Goal: Information Seeking & Learning: Learn about a topic

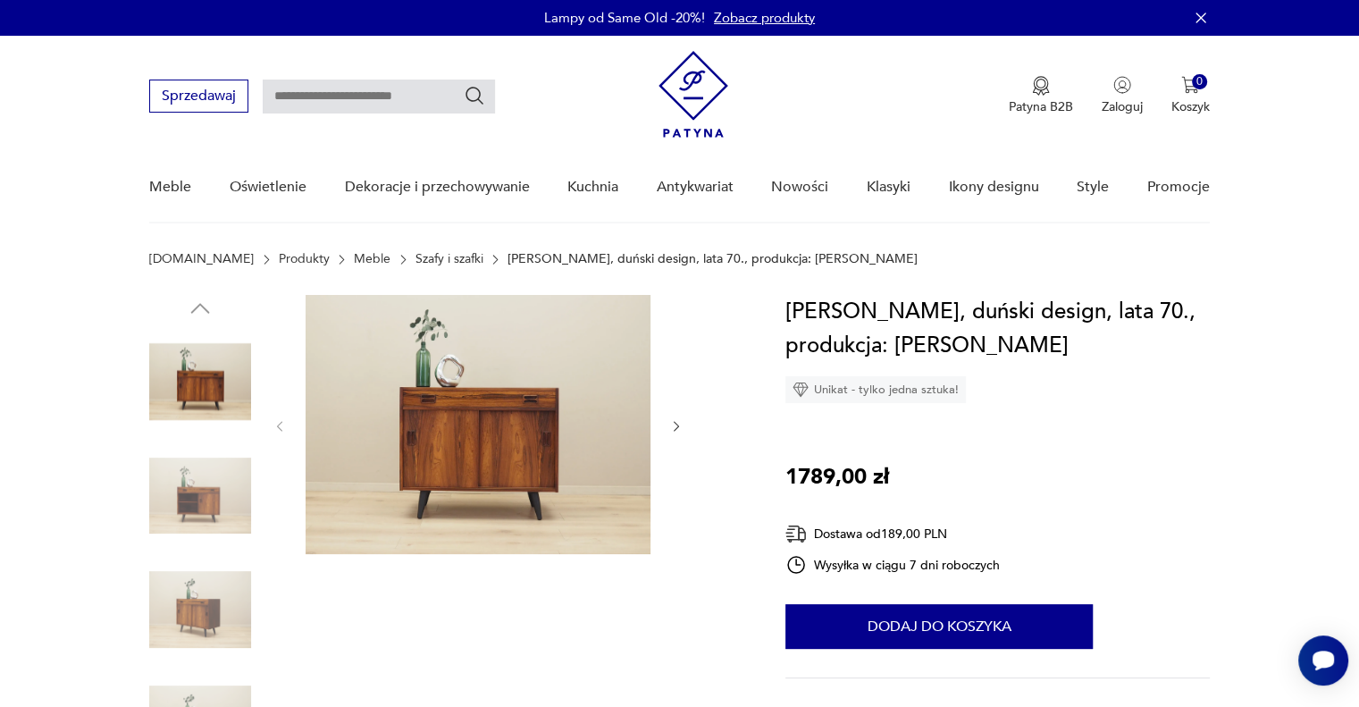
click at [205, 496] on img at bounding box center [200, 496] width 102 height 102
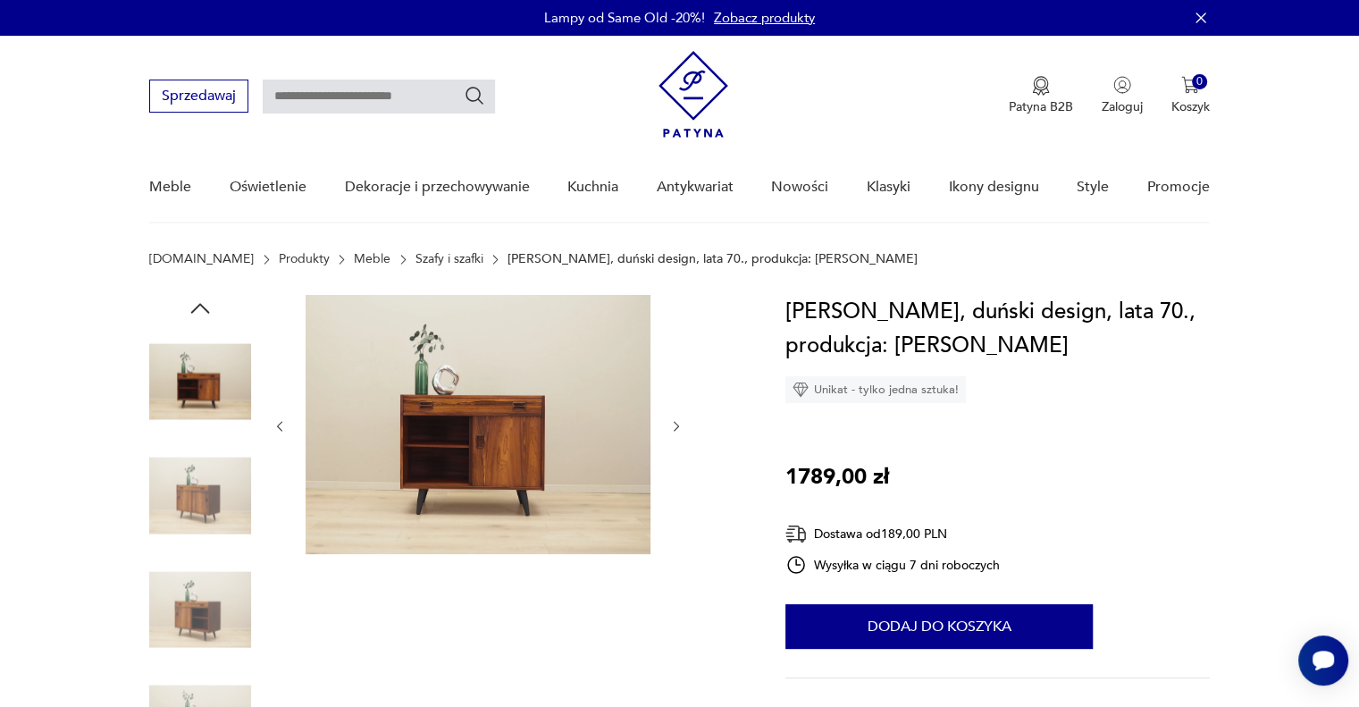
click at [189, 389] on img at bounding box center [200, 382] width 102 height 102
click at [197, 603] on img at bounding box center [200, 609] width 102 height 102
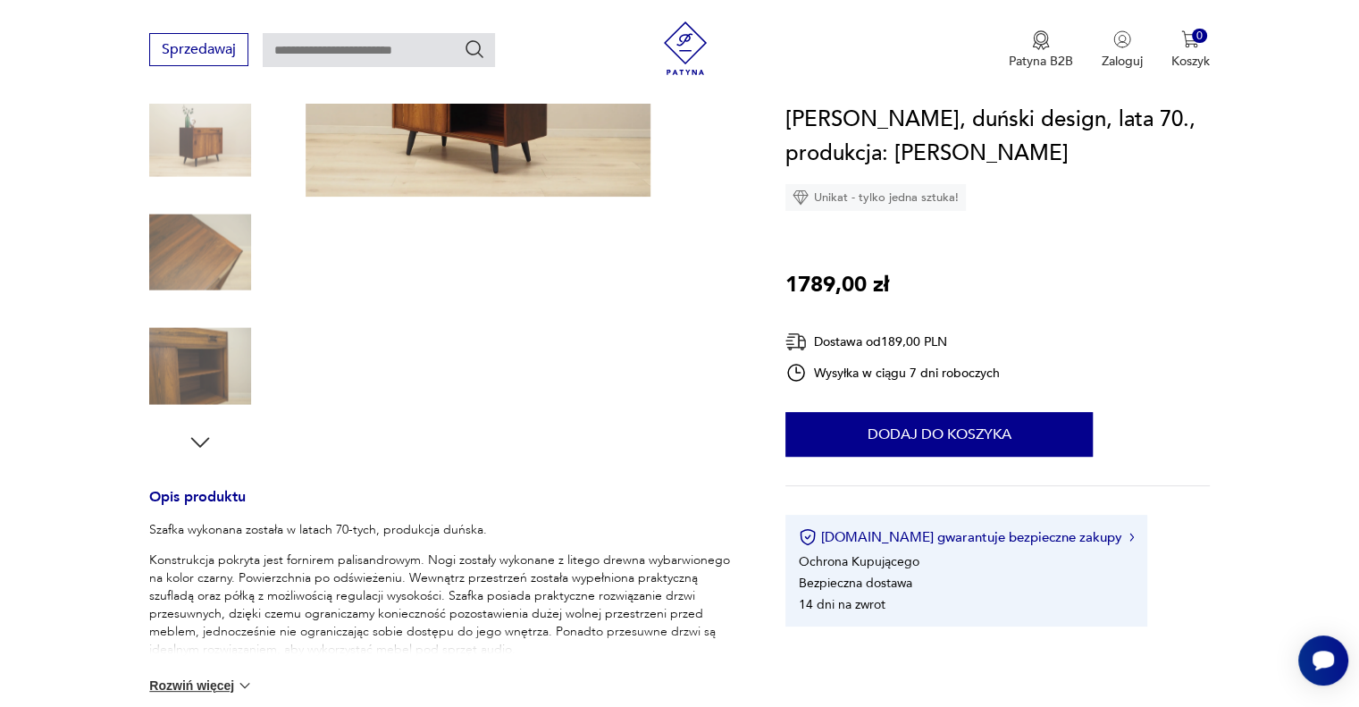
scroll to position [536, 0]
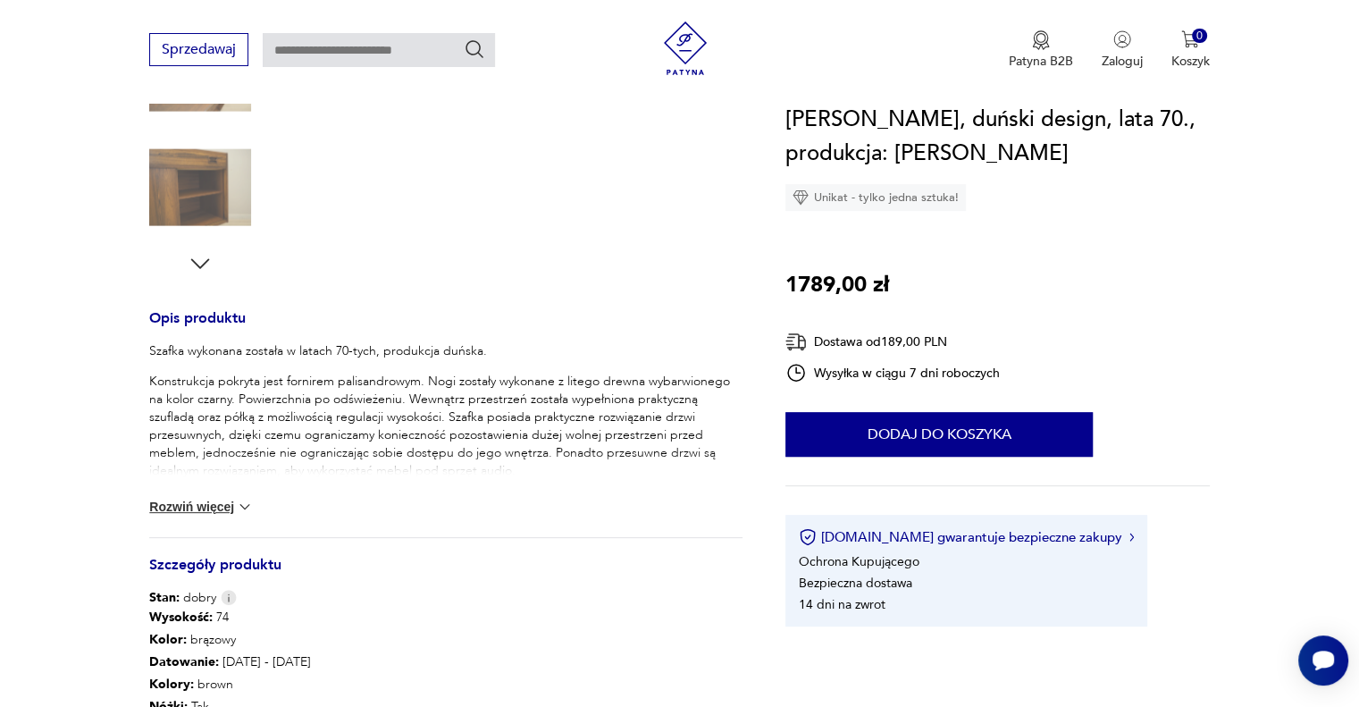
click at [207, 507] on button "Rozwiń więcej" at bounding box center [201, 507] width 104 height 18
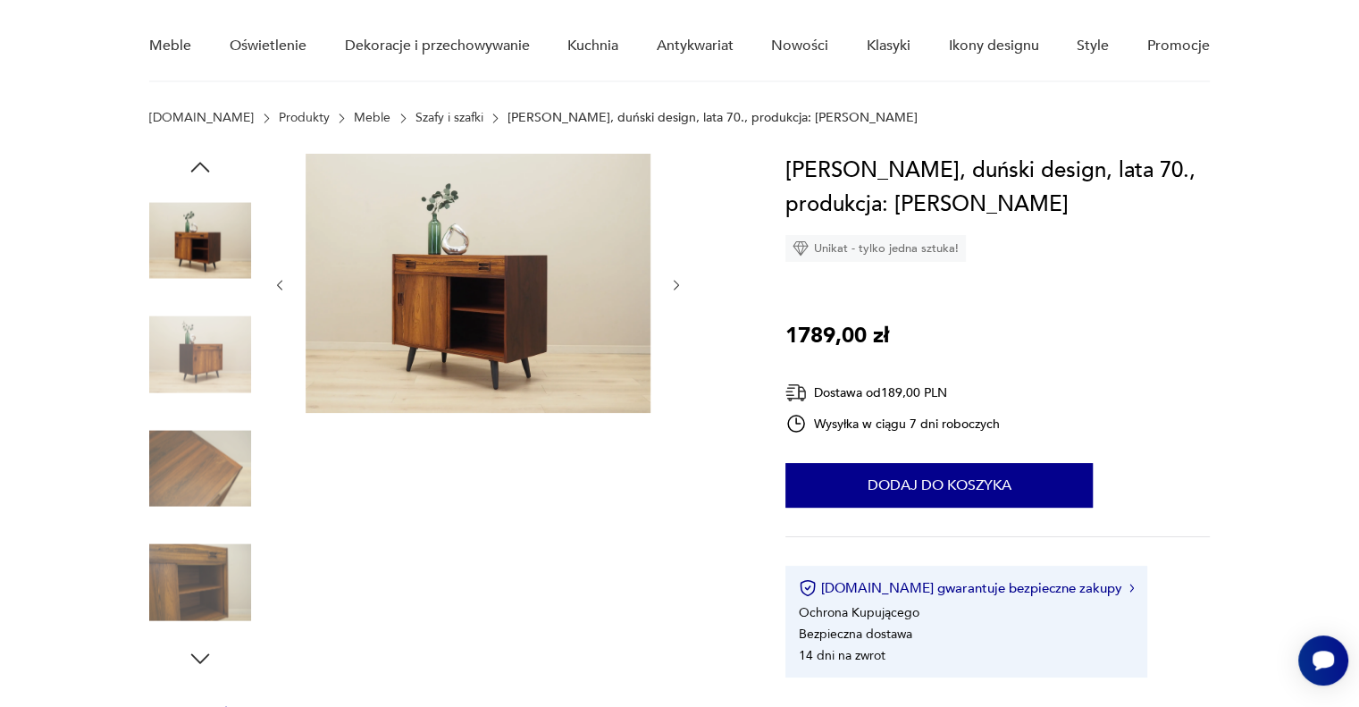
scroll to position [0, 0]
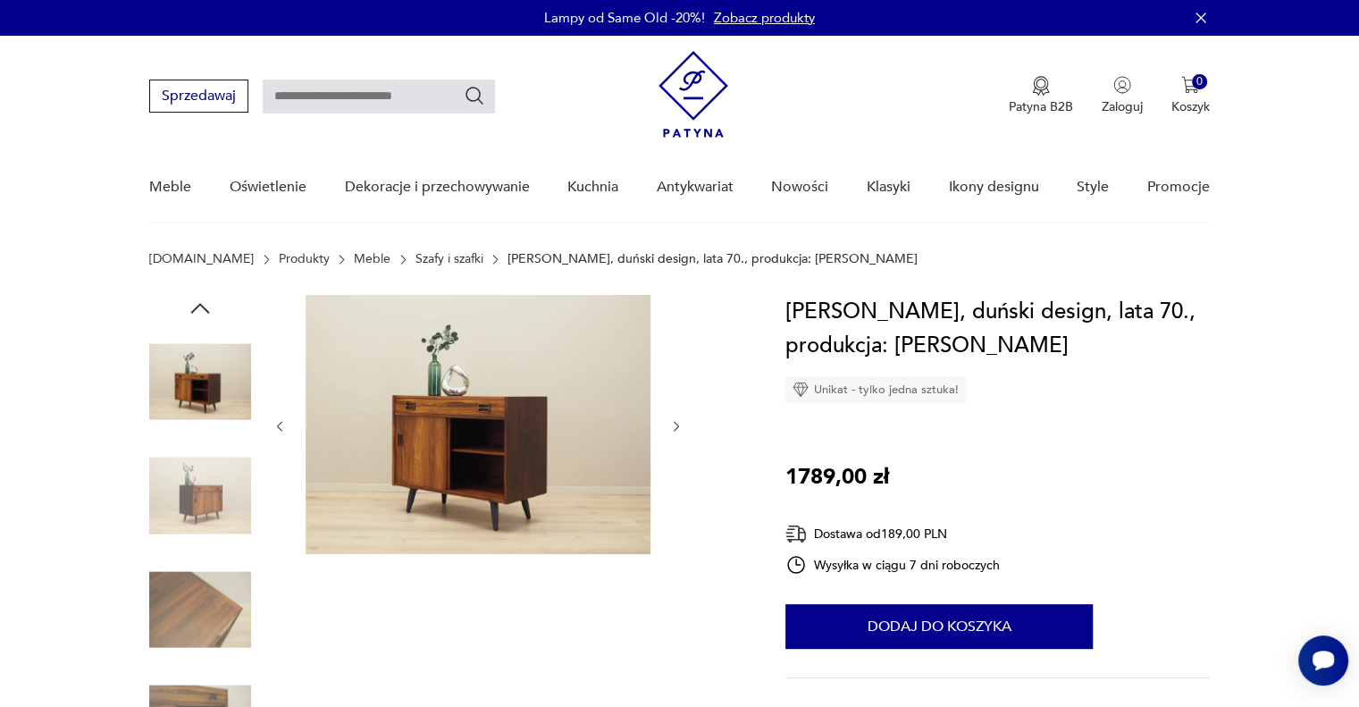
click at [674, 421] on icon "button" at bounding box center [676, 426] width 15 height 15
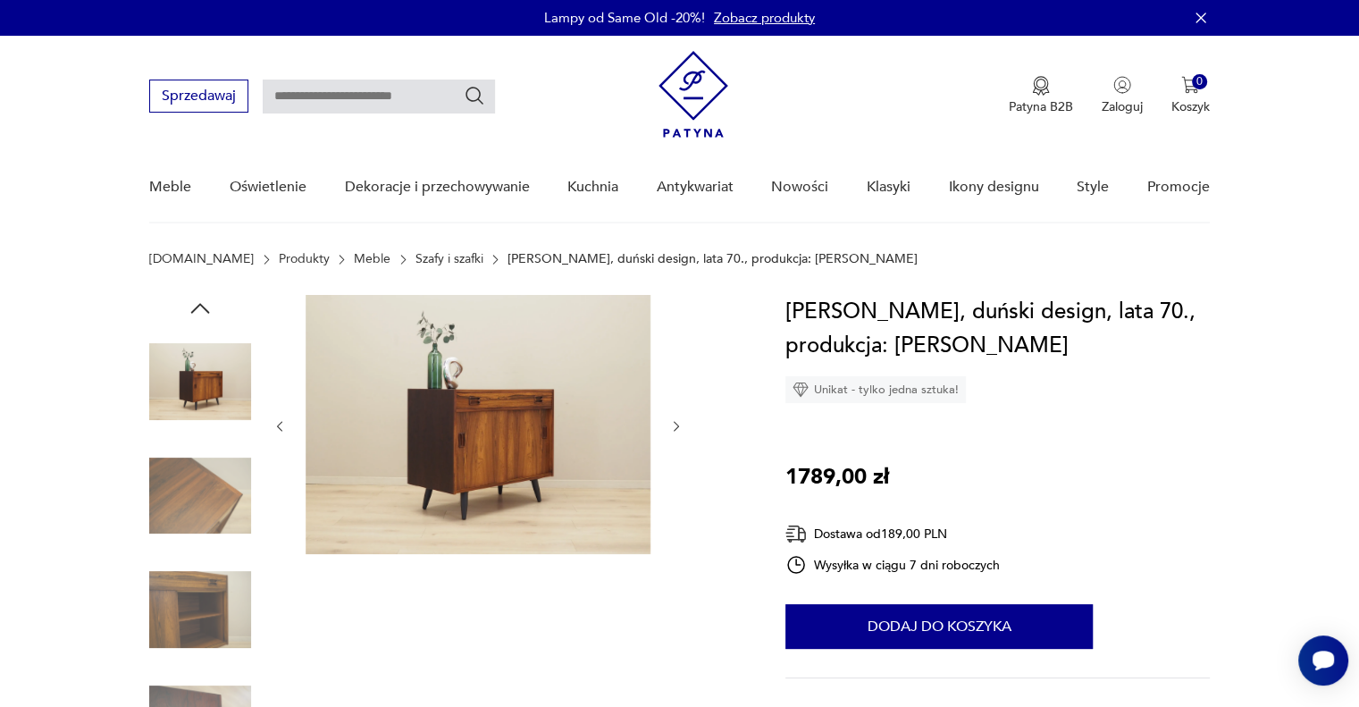
click at [537, 417] on img at bounding box center [478, 424] width 345 height 259
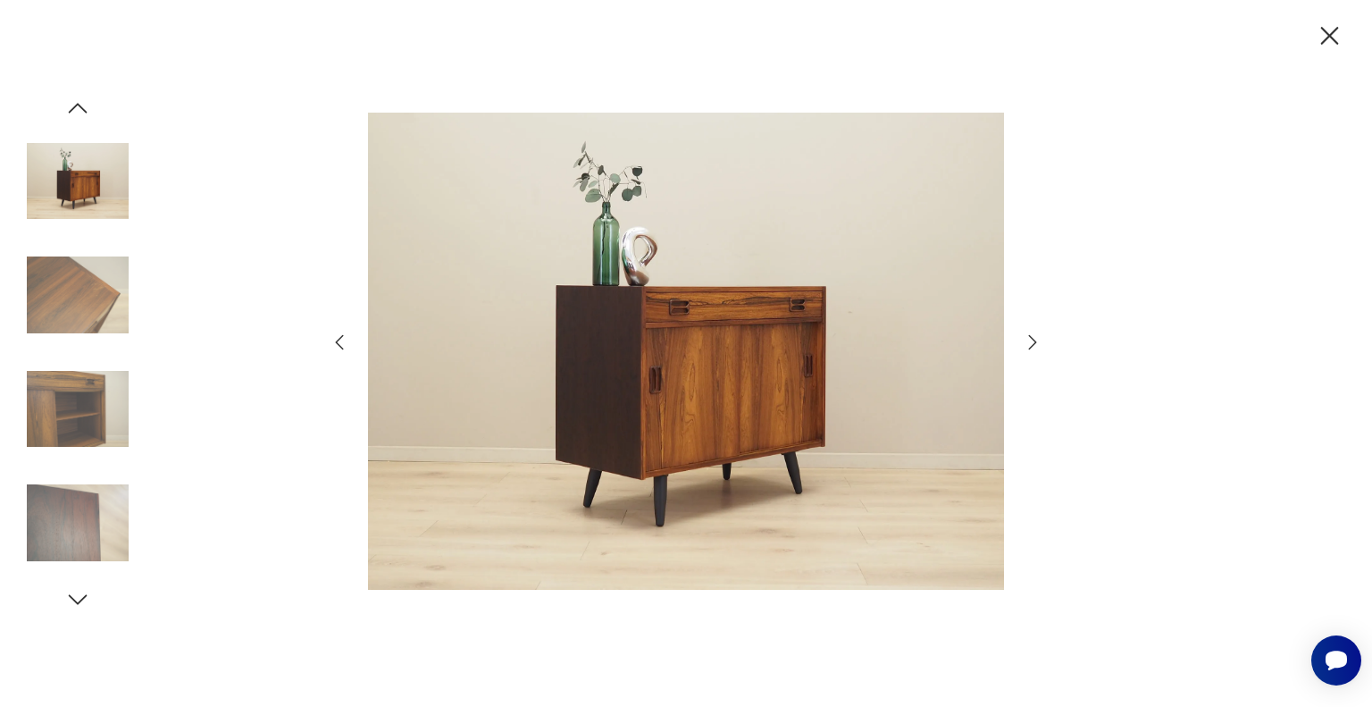
click at [337, 340] on icon "button" at bounding box center [340, 342] width 8 height 15
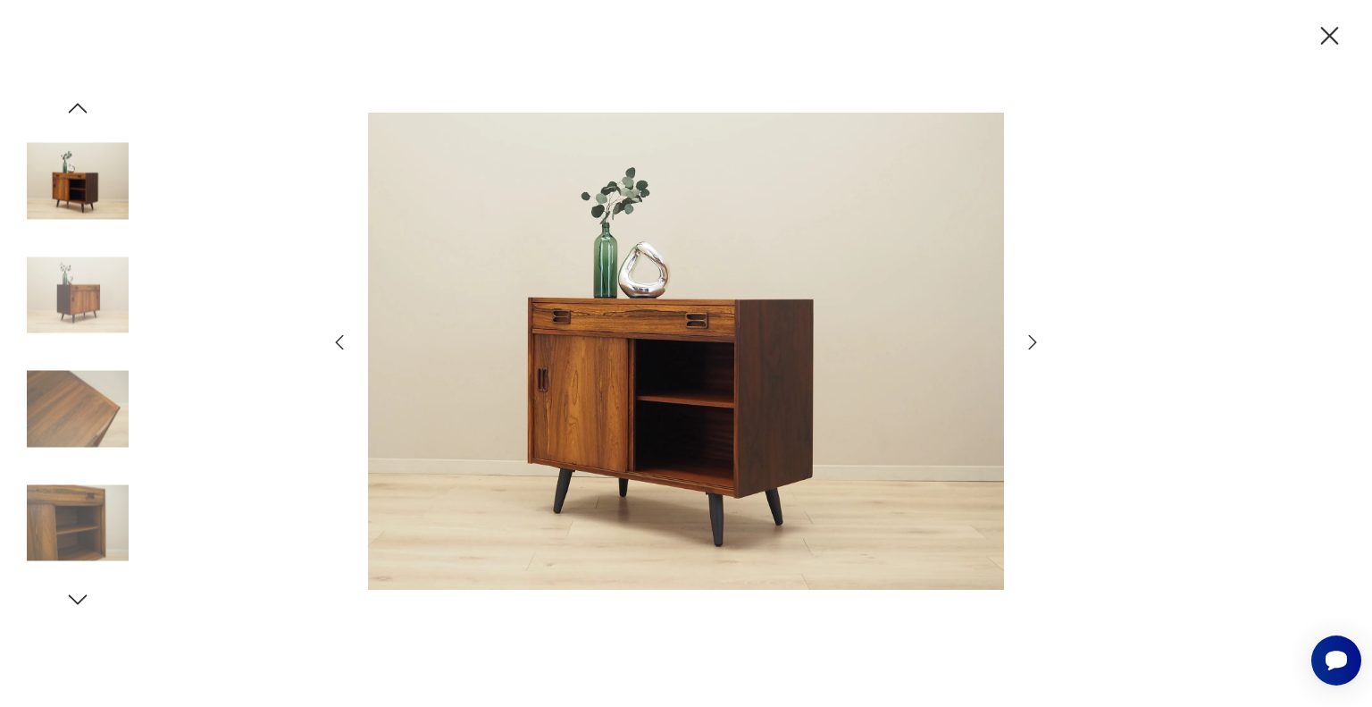
click at [337, 340] on icon "button" at bounding box center [340, 342] width 8 height 15
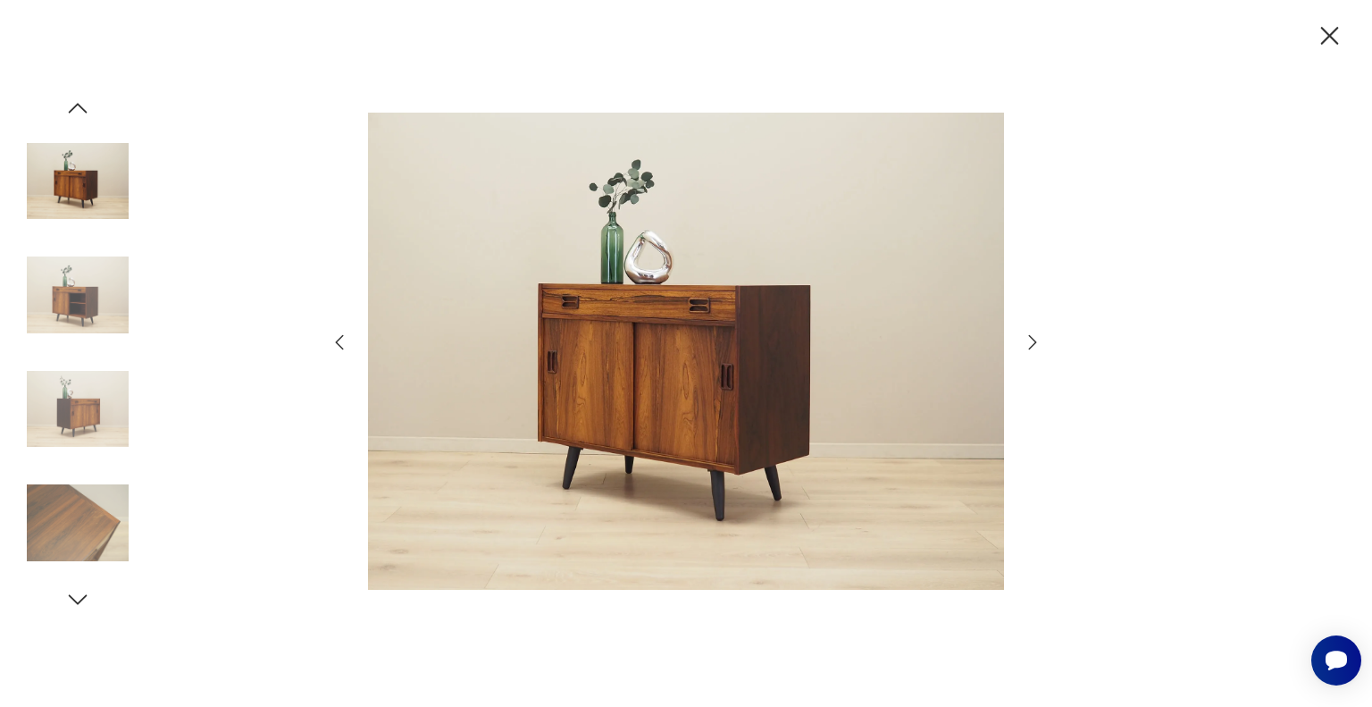
click at [337, 340] on icon "button" at bounding box center [340, 342] width 8 height 15
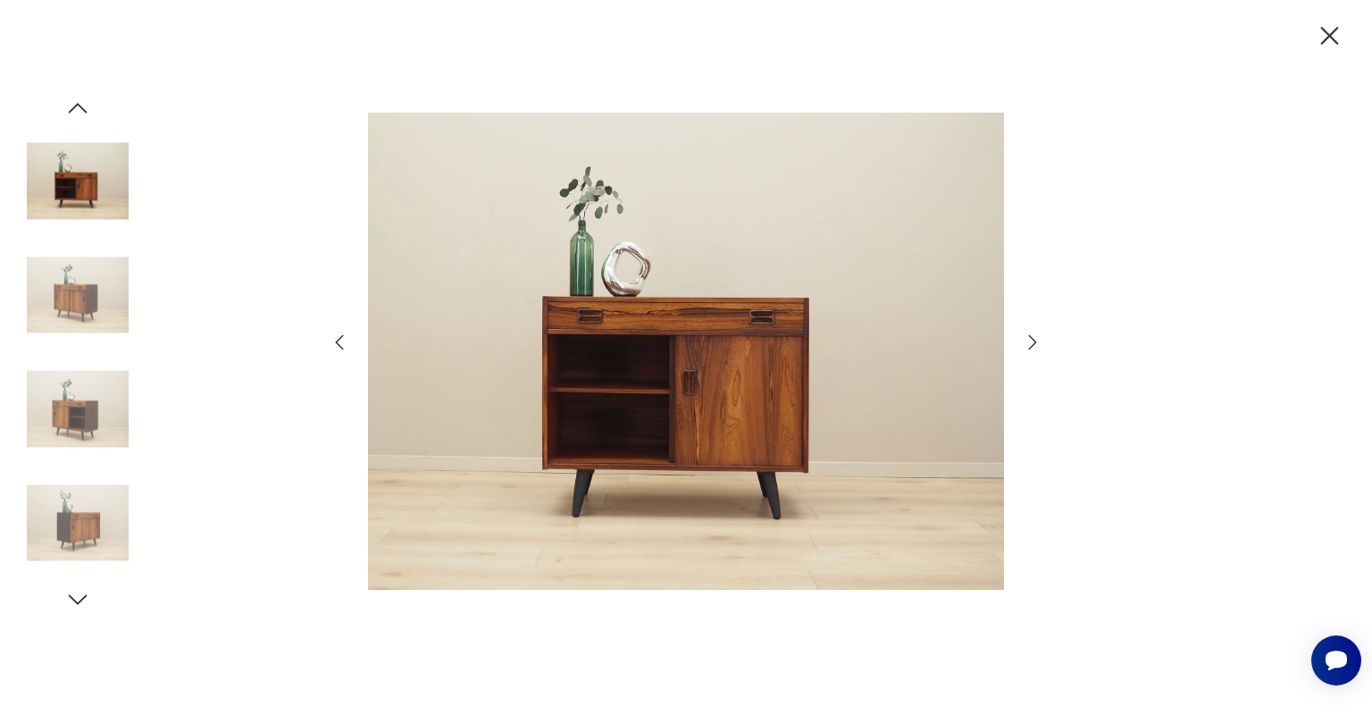
click at [337, 340] on icon "button" at bounding box center [340, 342] width 8 height 15
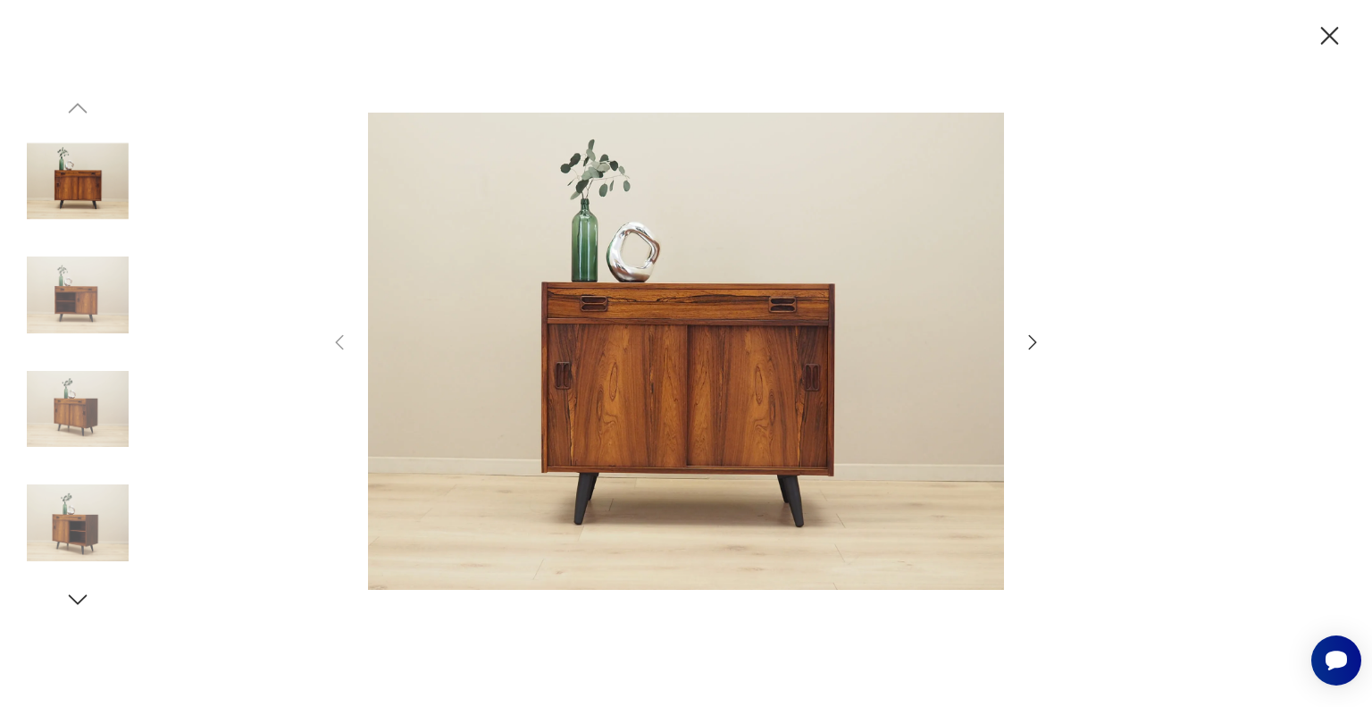
click at [1037, 346] on icon "button" at bounding box center [1032, 341] width 21 height 21
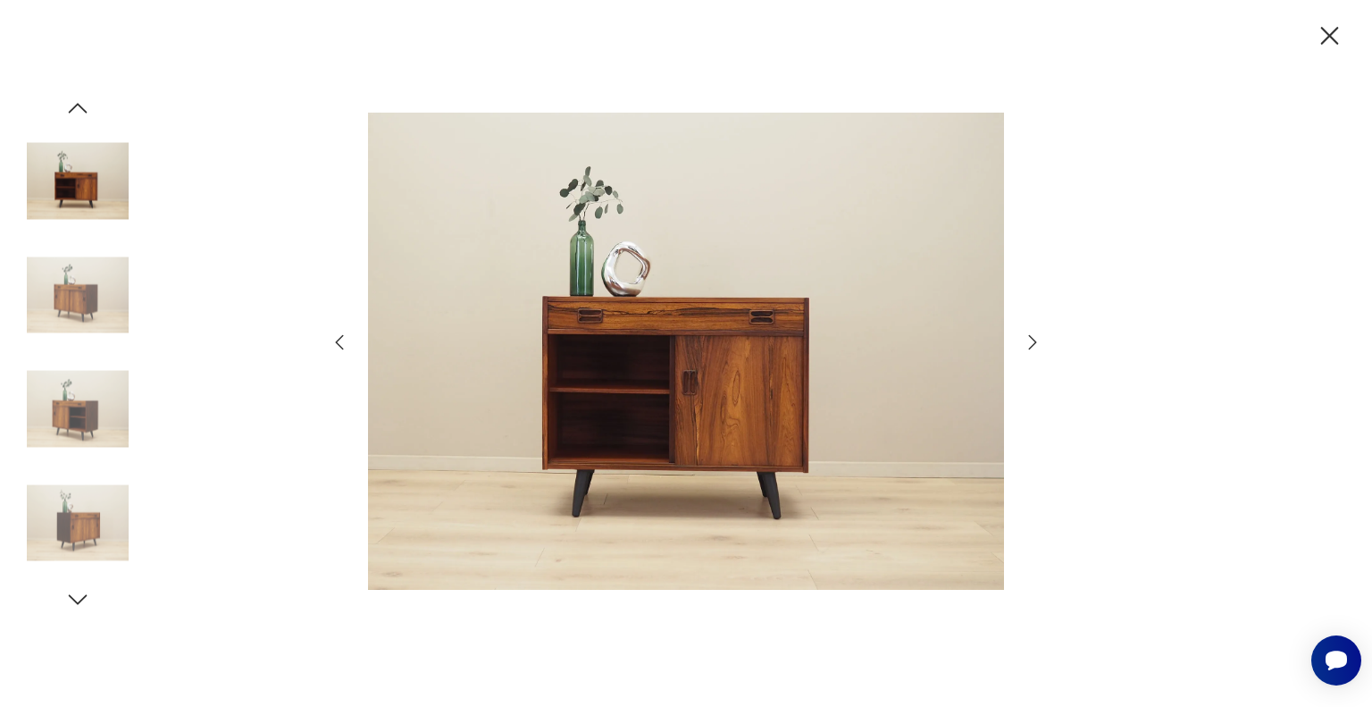
click at [1034, 346] on icon "button" at bounding box center [1032, 341] width 21 height 21
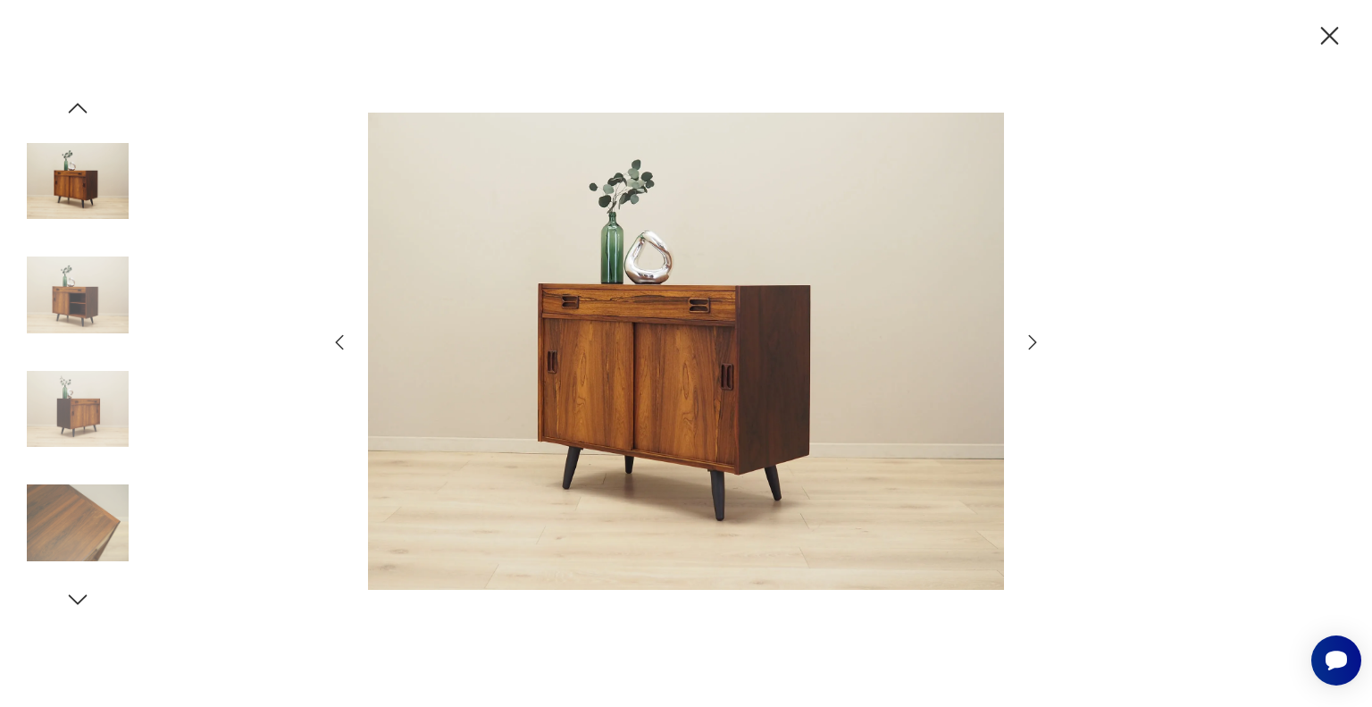
click at [1034, 346] on icon "button" at bounding box center [1032, 341] width 21 height 21
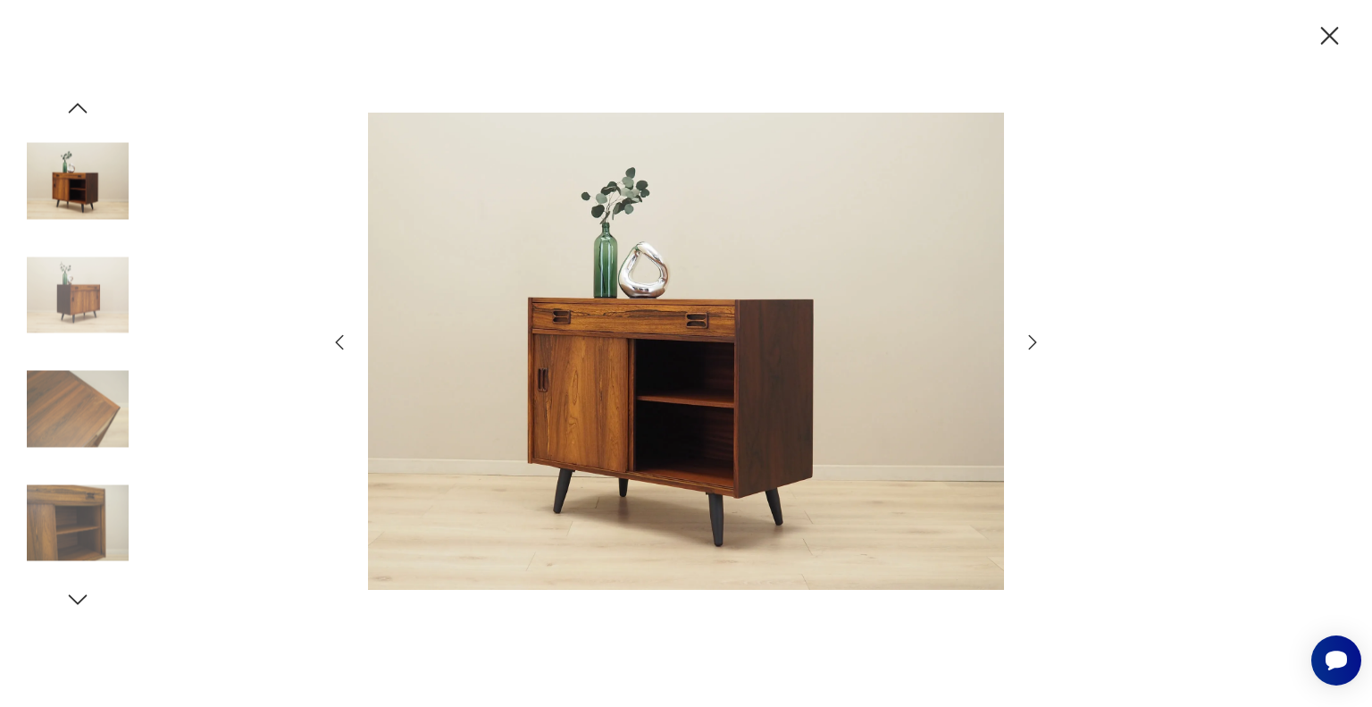
click at [1324, 33] on icon "button" at bounding box center [1329, 36] width 31 height 31
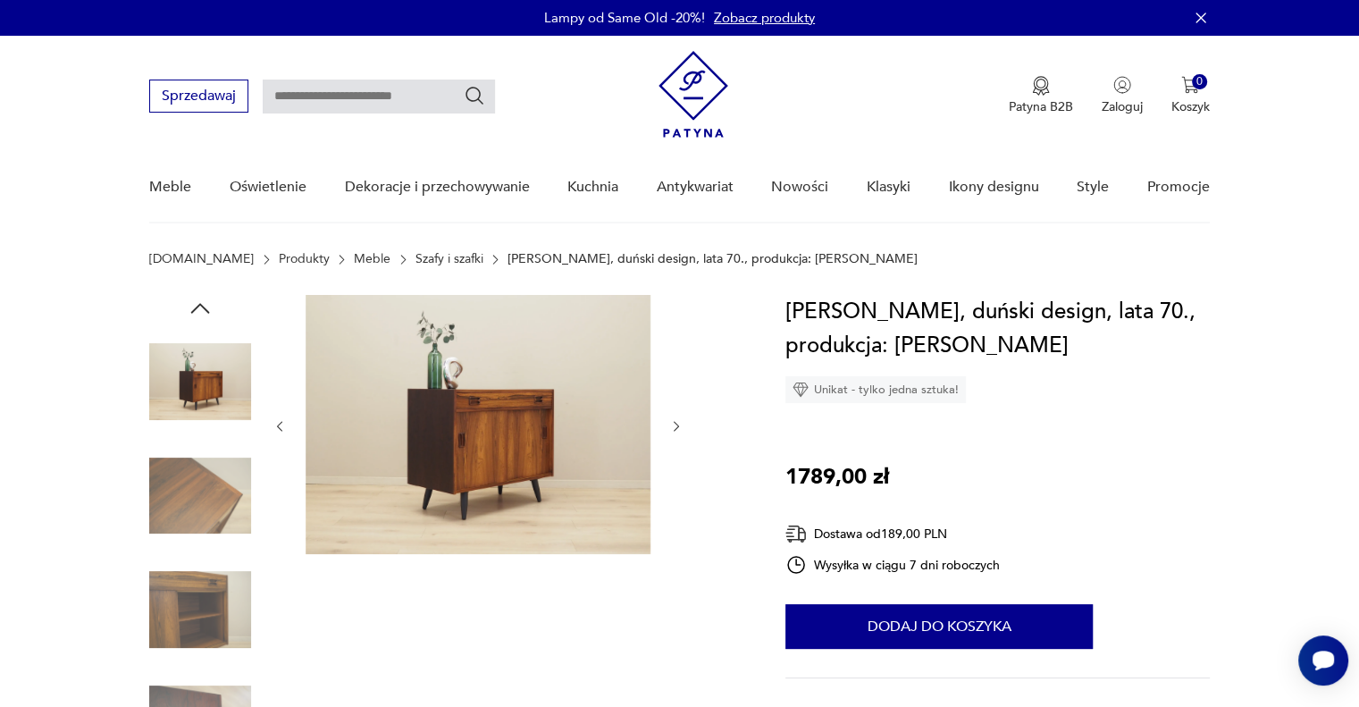
click at [415, 258] on link "Szafy i szafki" at bounding box center [449, 259] width 68 height 14
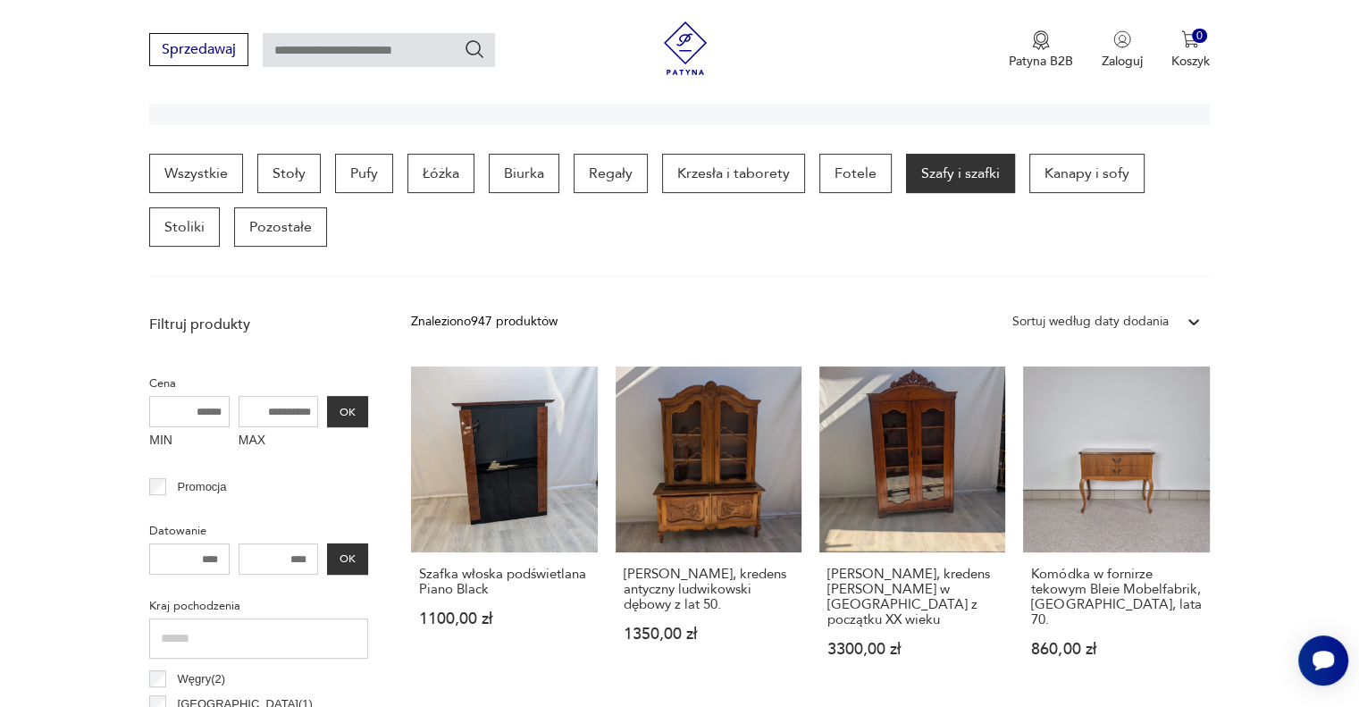
scroll to position [301, 0]
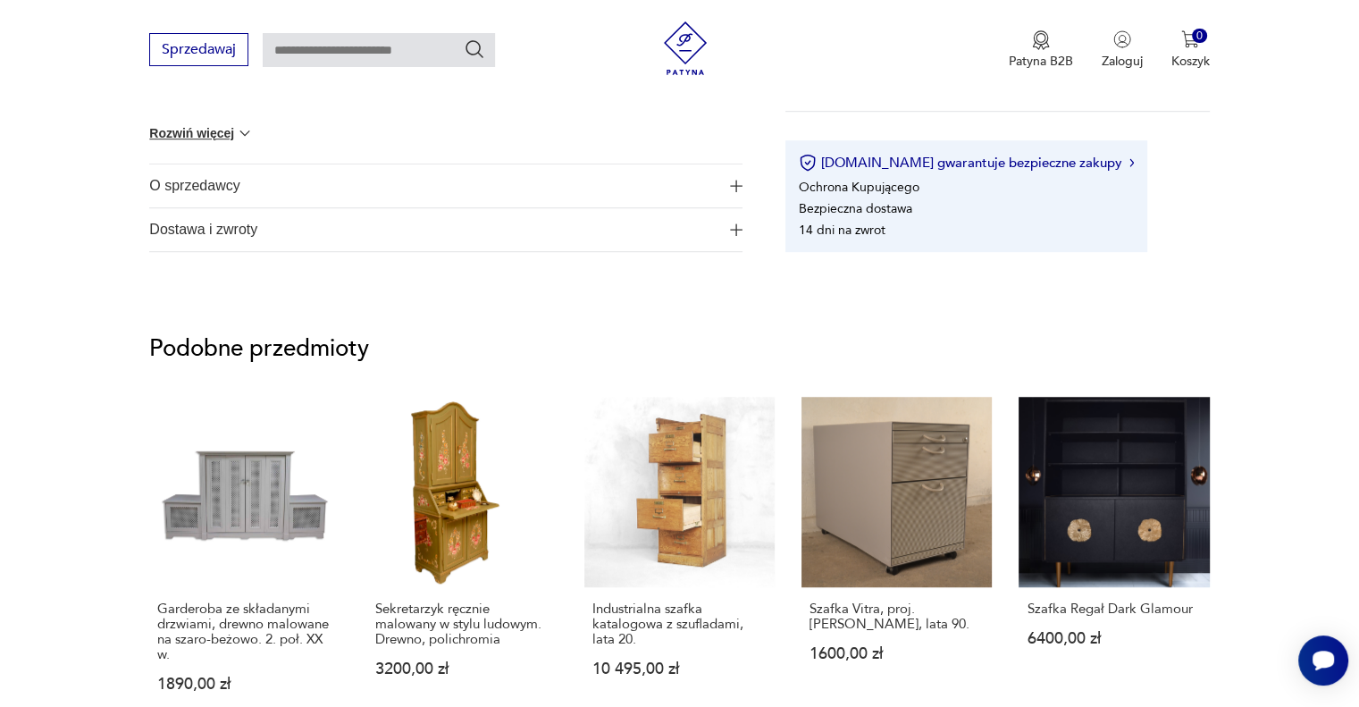
scroll to position [983, 0]
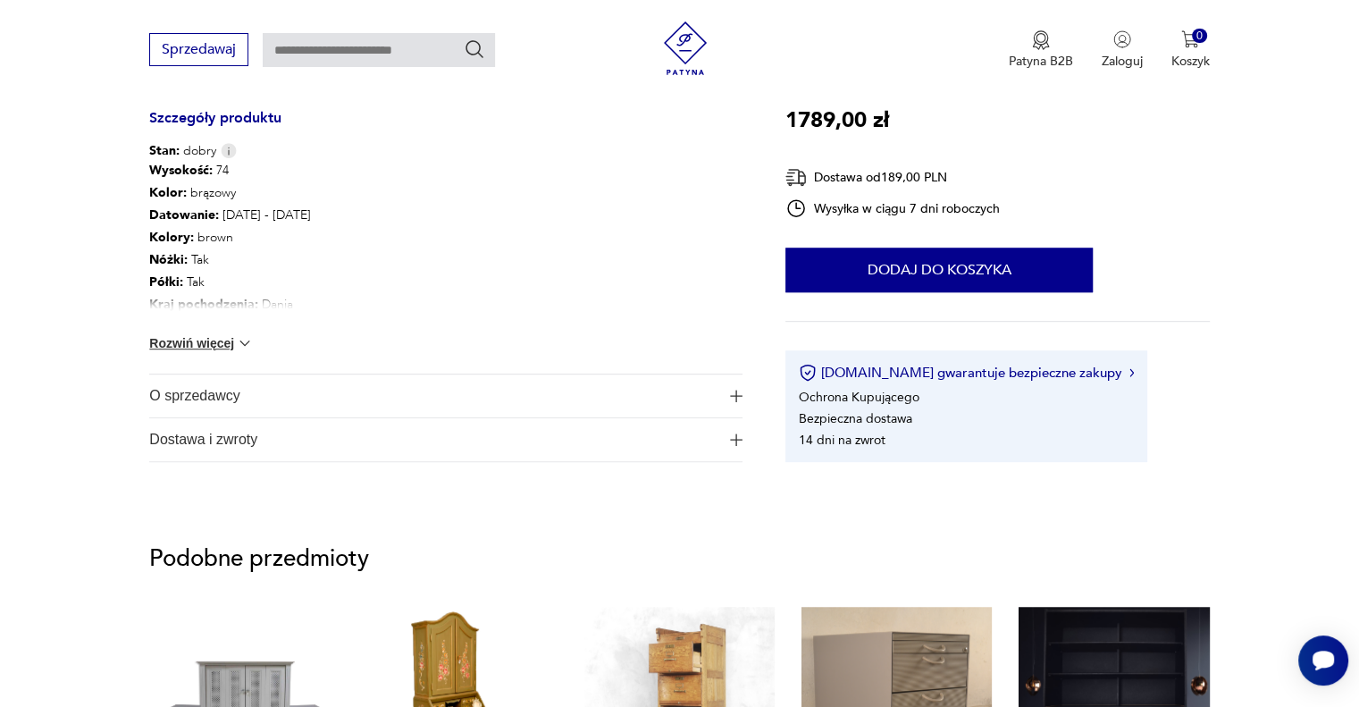
click at [208, 440] on span "Dostawa i zwroty" at bounding box center [433, 439] width 568 height 43
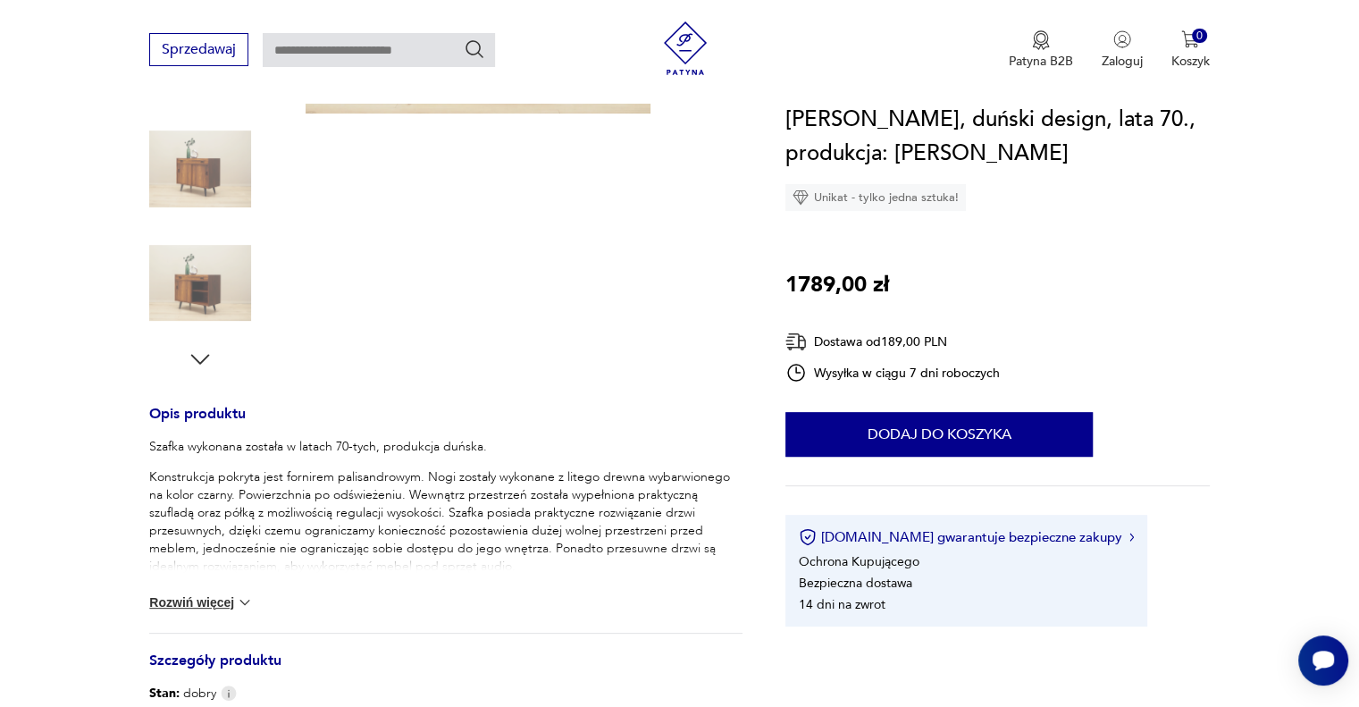
scroll to position [536, 0]
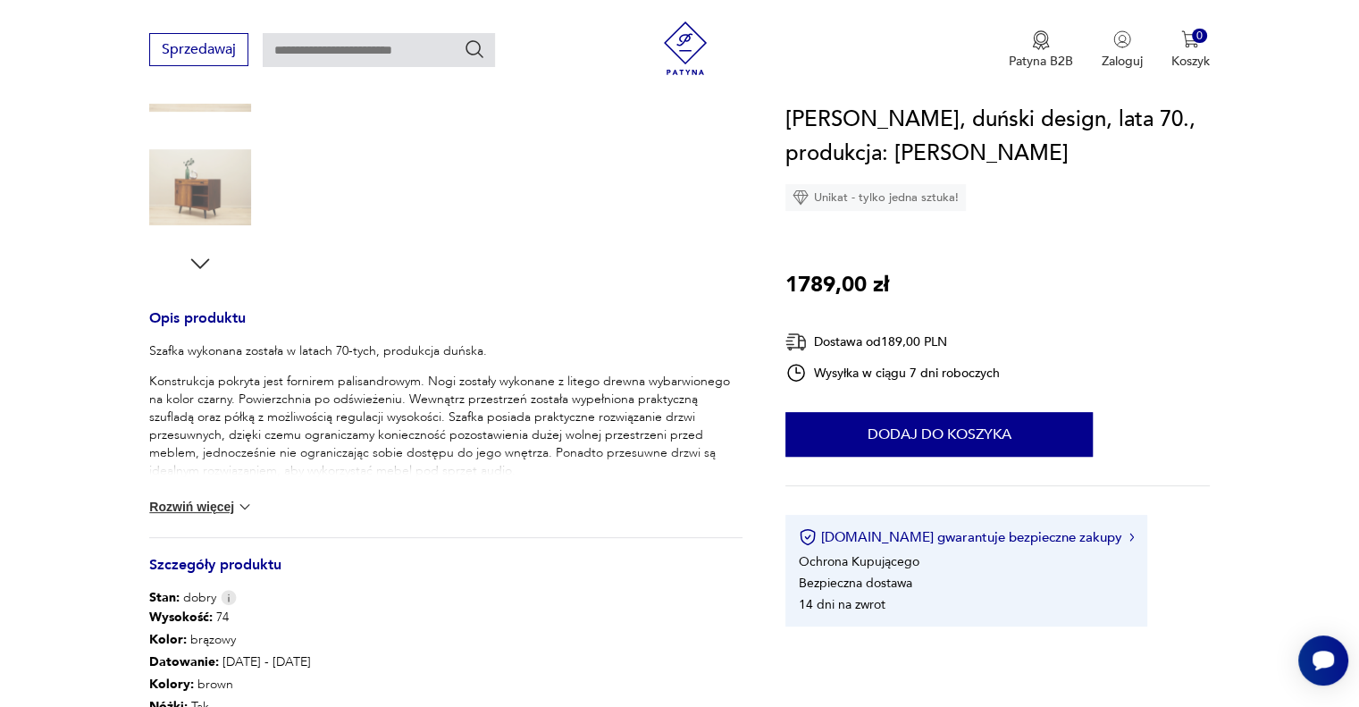
click at [230, 504] on button "Rozwiń więcej" at bounding box center [201, 507] width 104 height 18
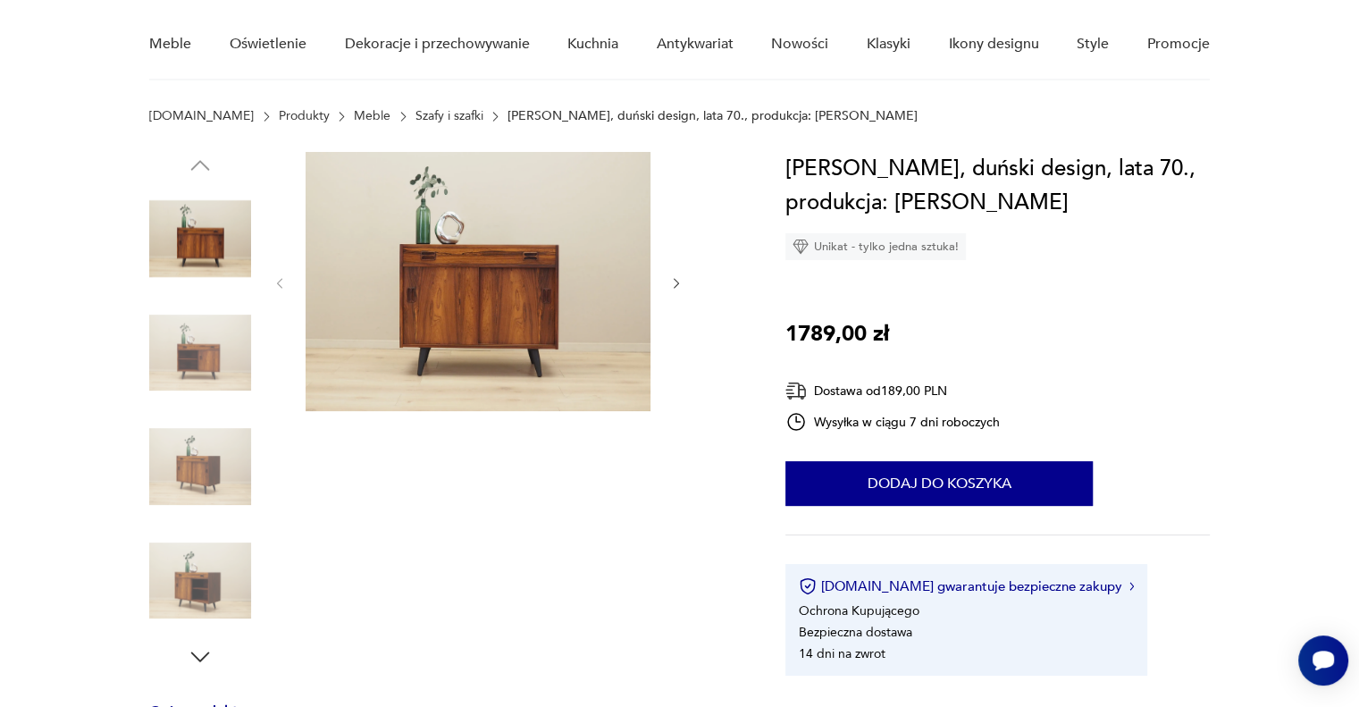
scroll to position [0, 0]
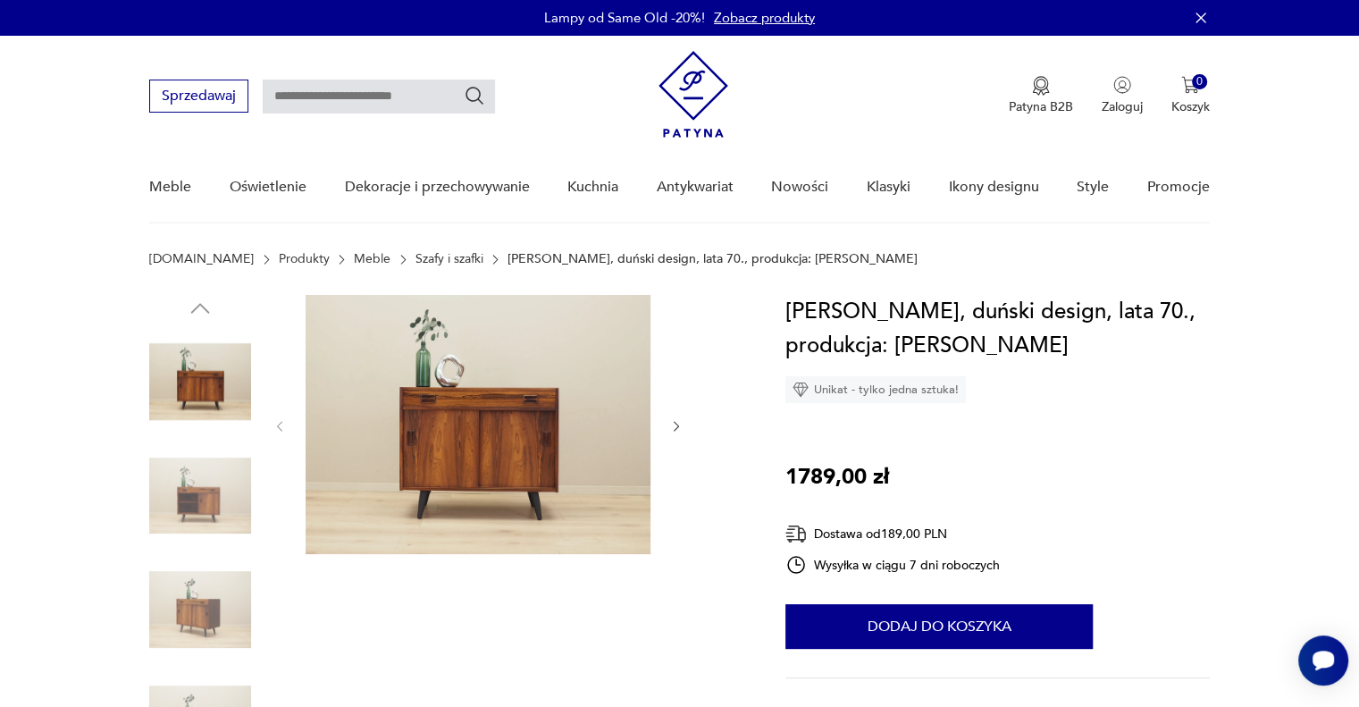
click at [415, 260] on link "Szafy i szafki" at bounding box center [449, 259] width 68 height 14
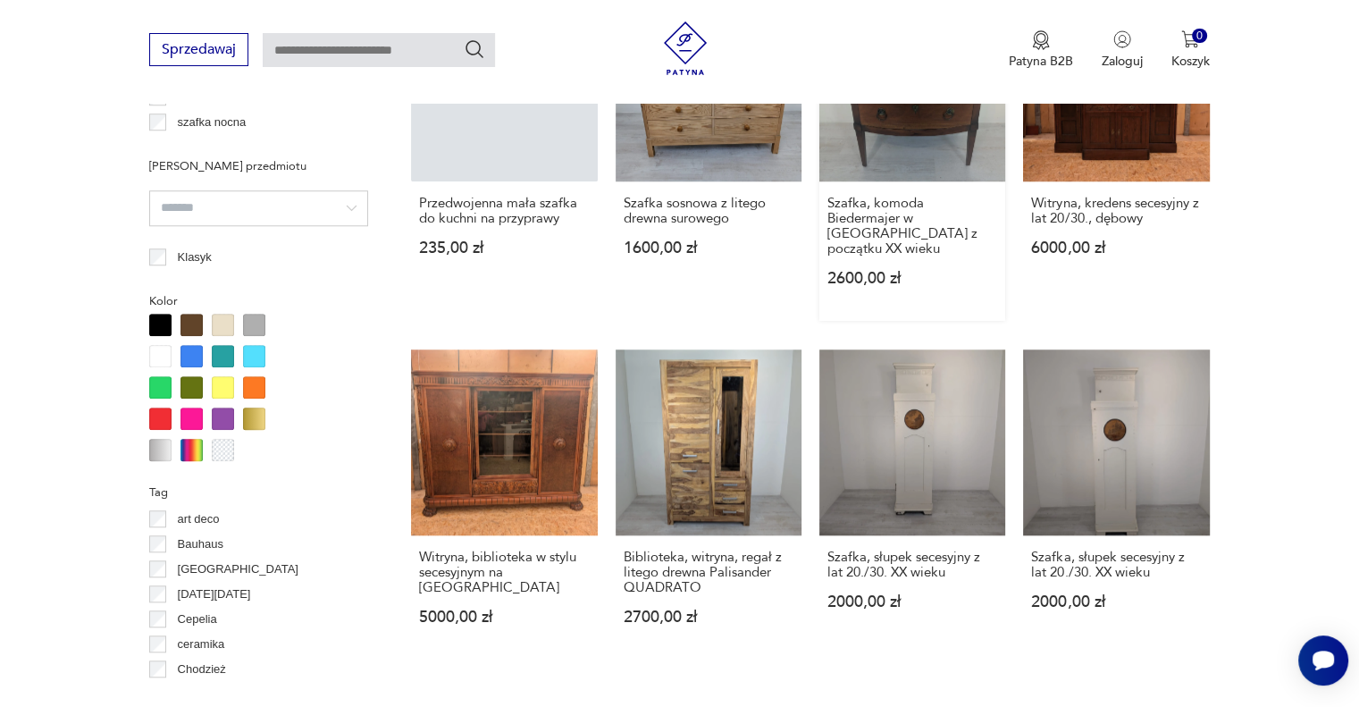
scroll to position [1249, 0]
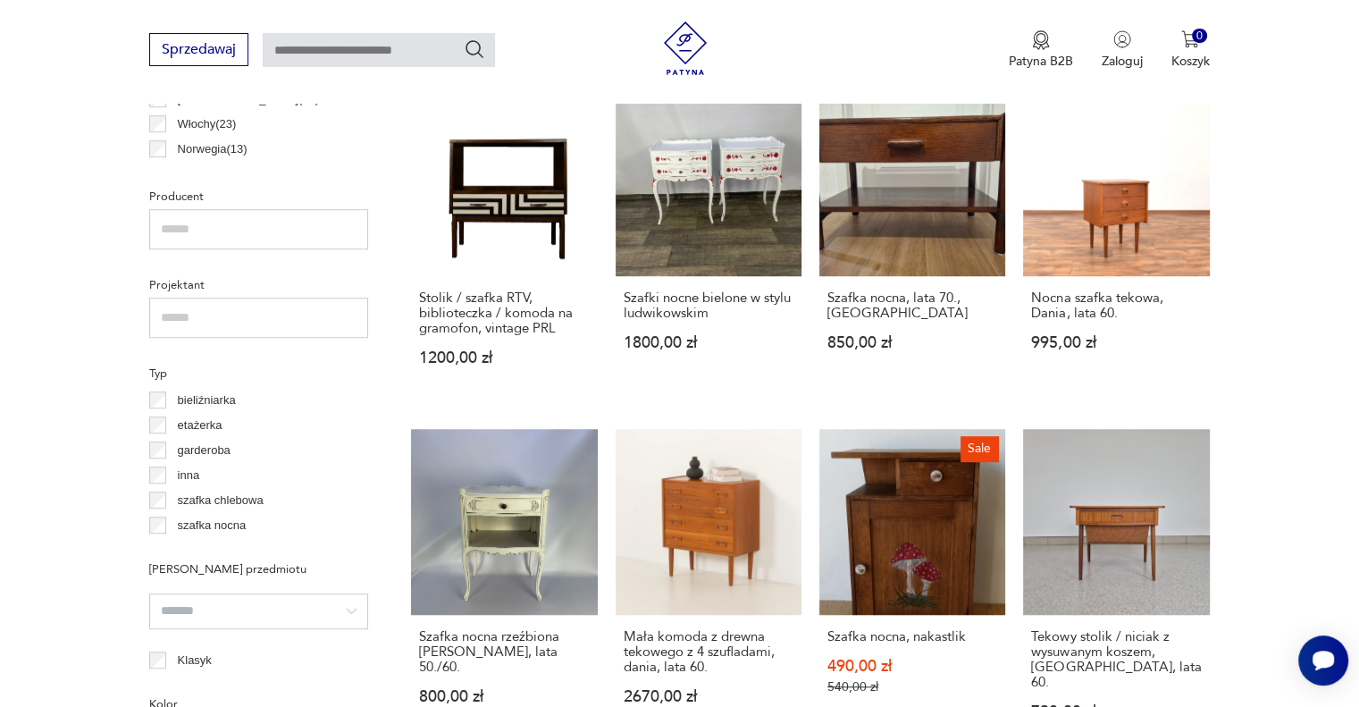
scroll to position [1188, 0]
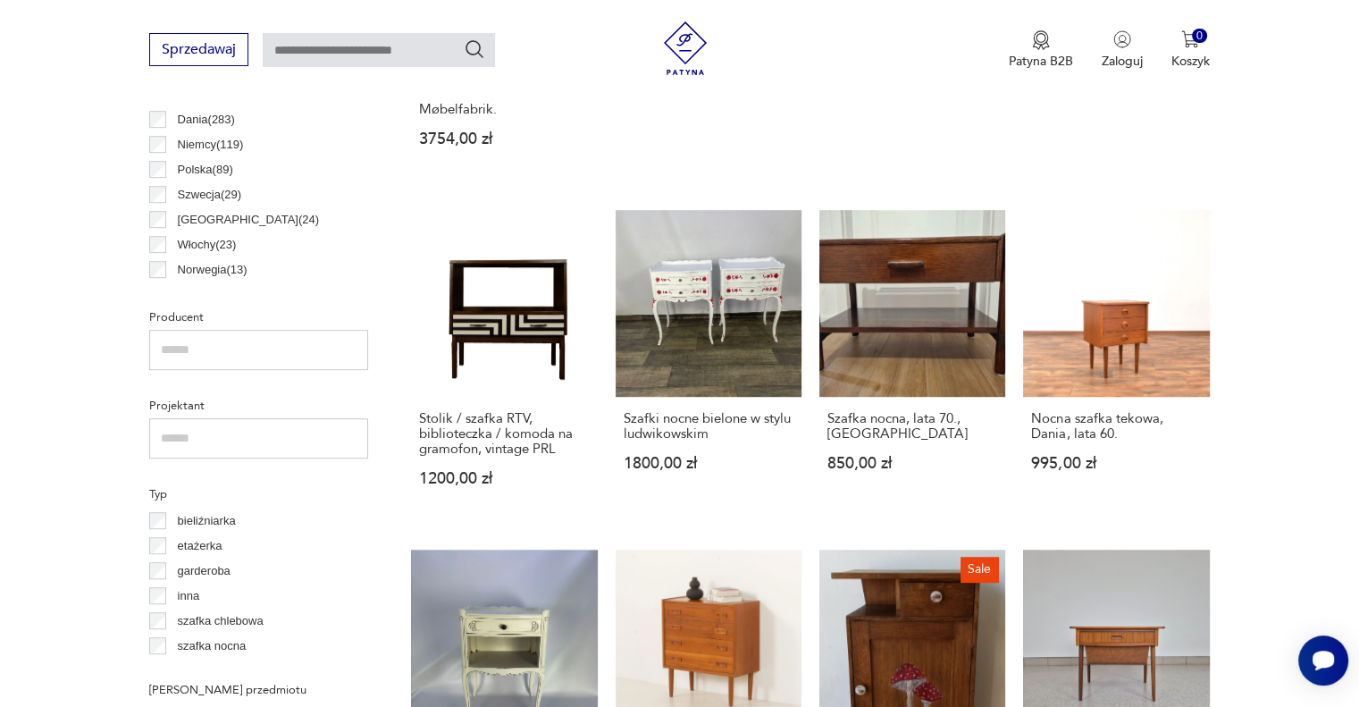
scroll to position [741, 0]
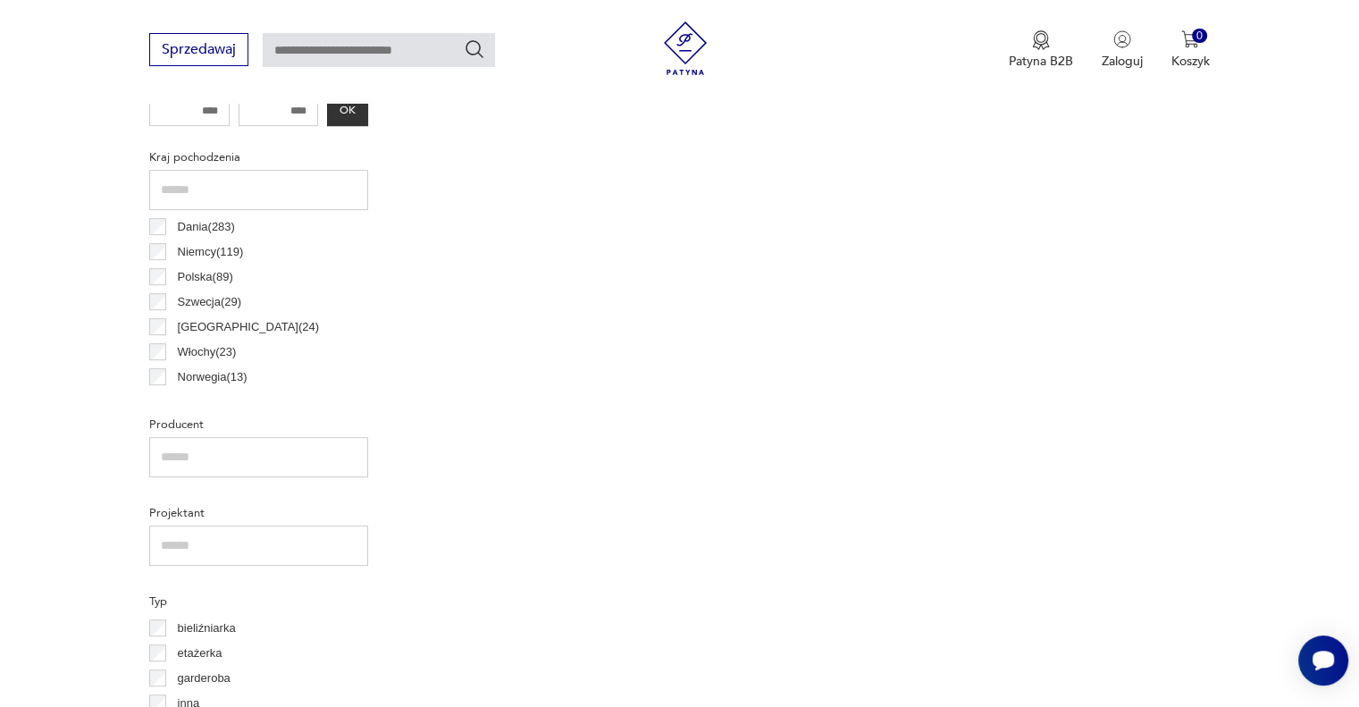
scroll to position [885, 0]
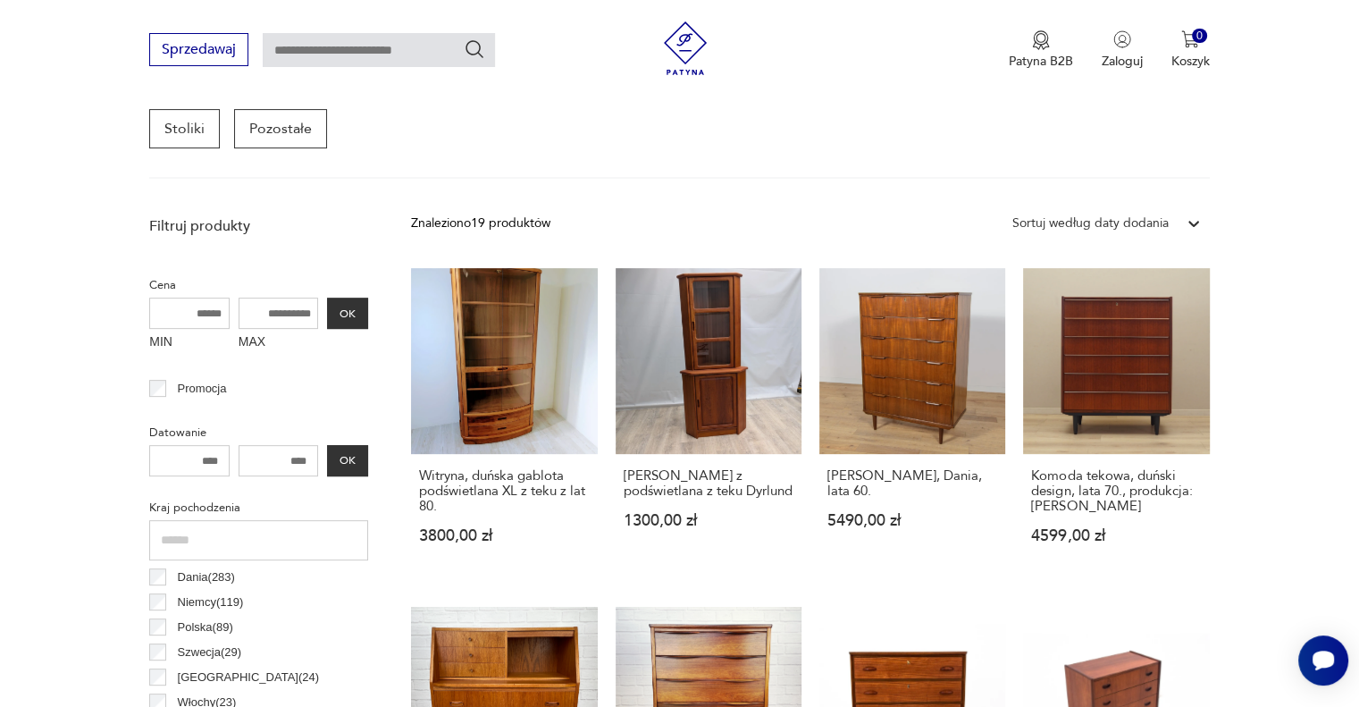
scroll to position [804, 0]
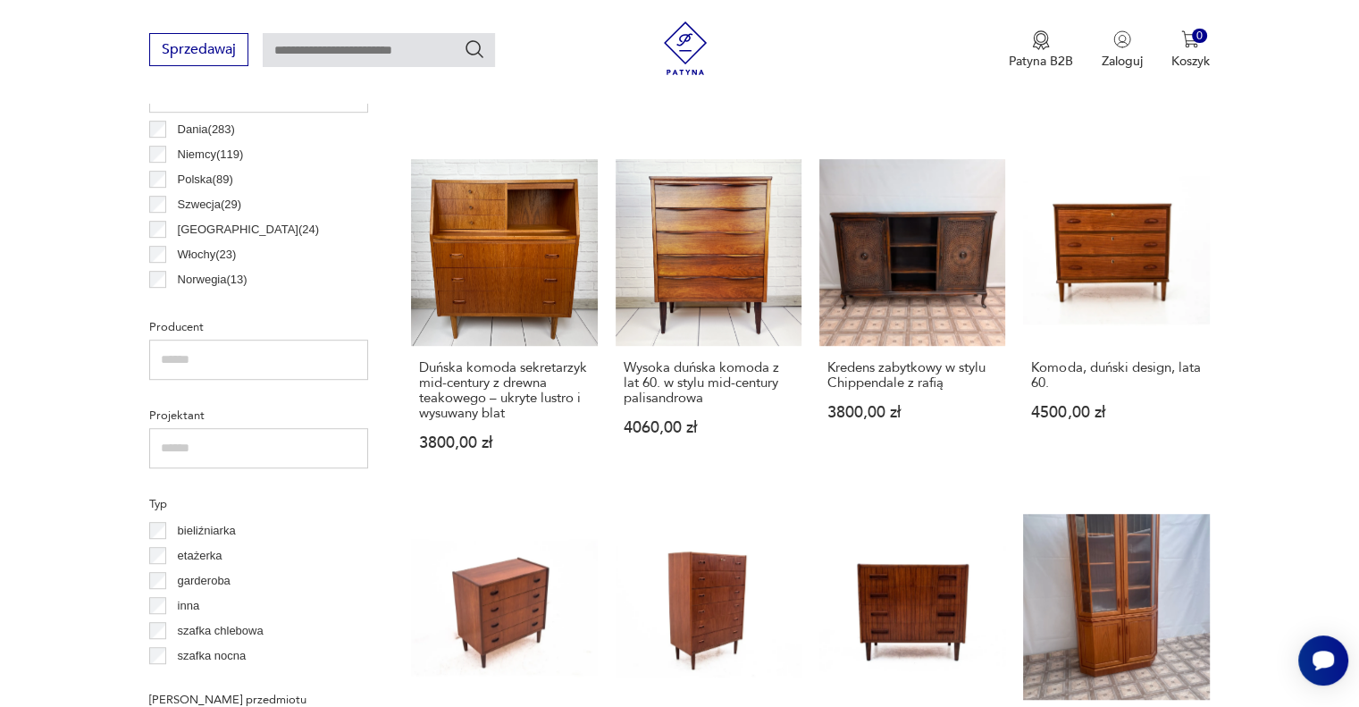
scroll to position [741, 0]
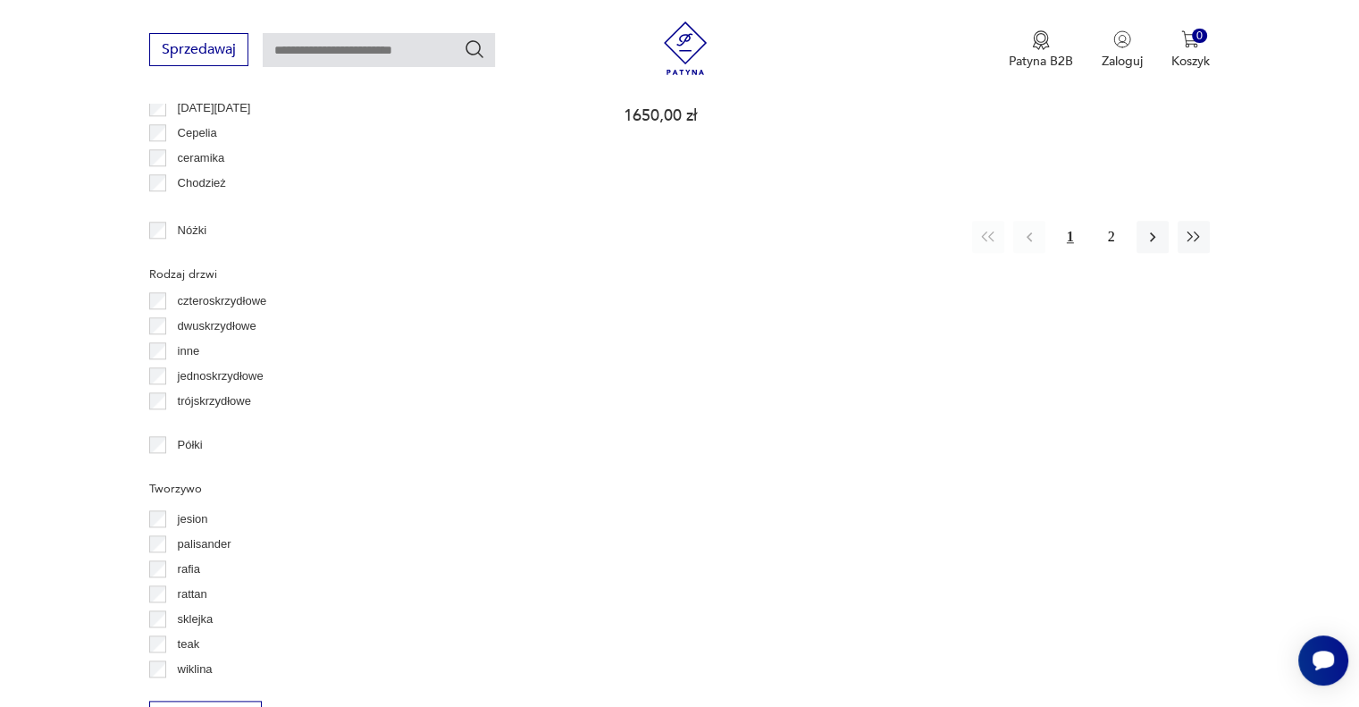
scroll to position [1922, 0]
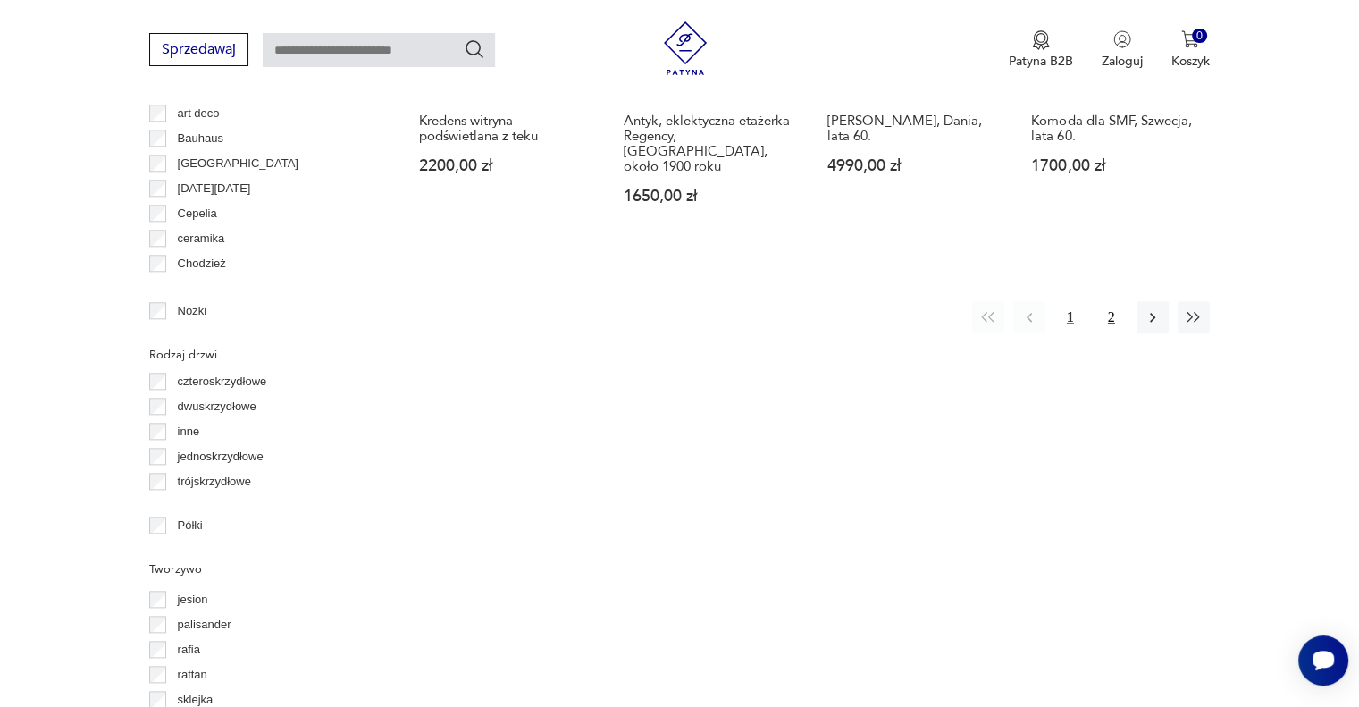
click at [1115, 301] on button "2" at bounding box center [1111, 317] width 32 height 32
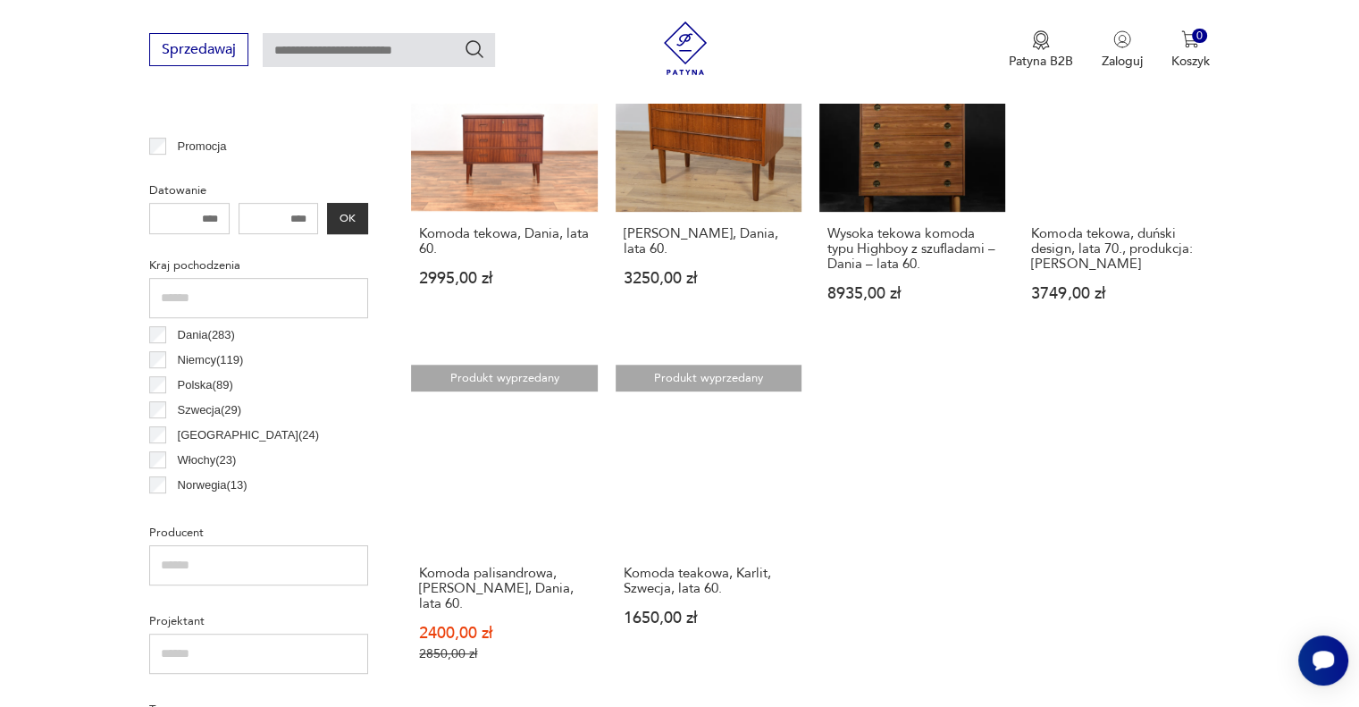
scroll to position [920, 0]
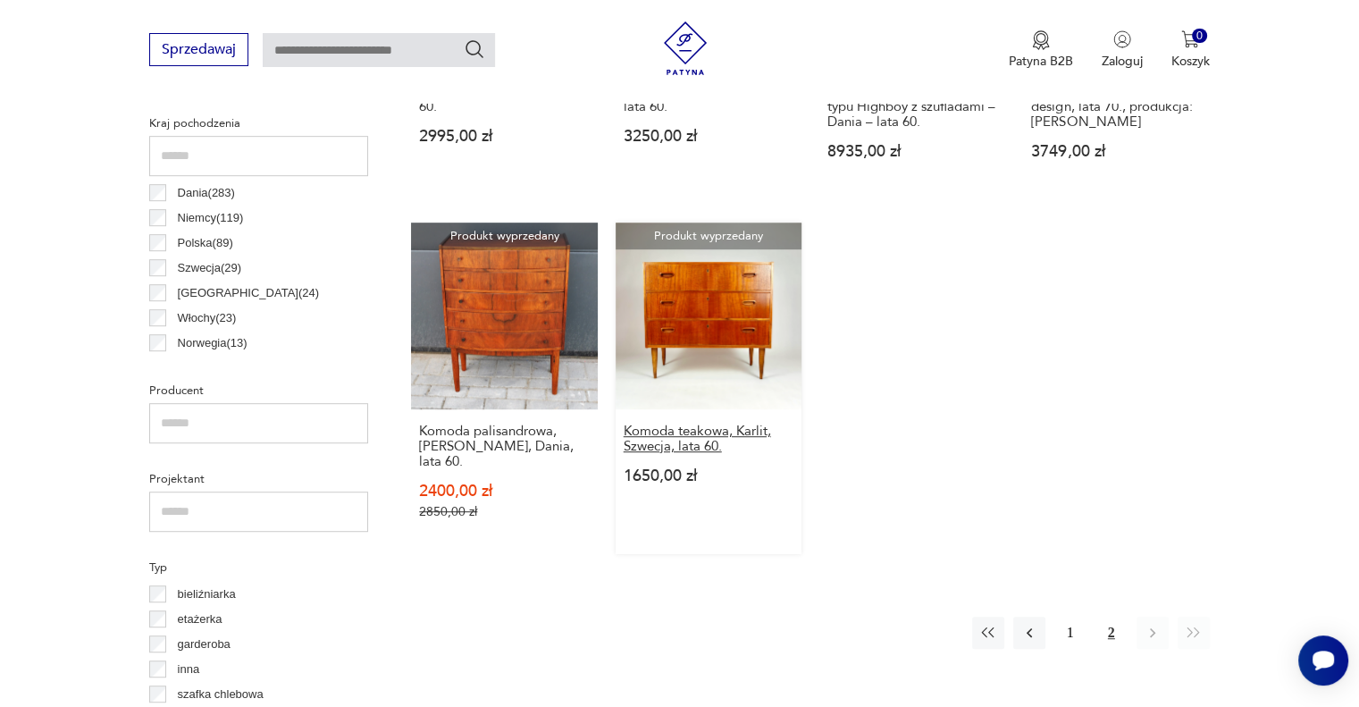
click at [668, 440] on h3 "Komoda teakowa, Karlit, Szwecja, lata 60." at bounding box center [709, 438] width 170 height 30
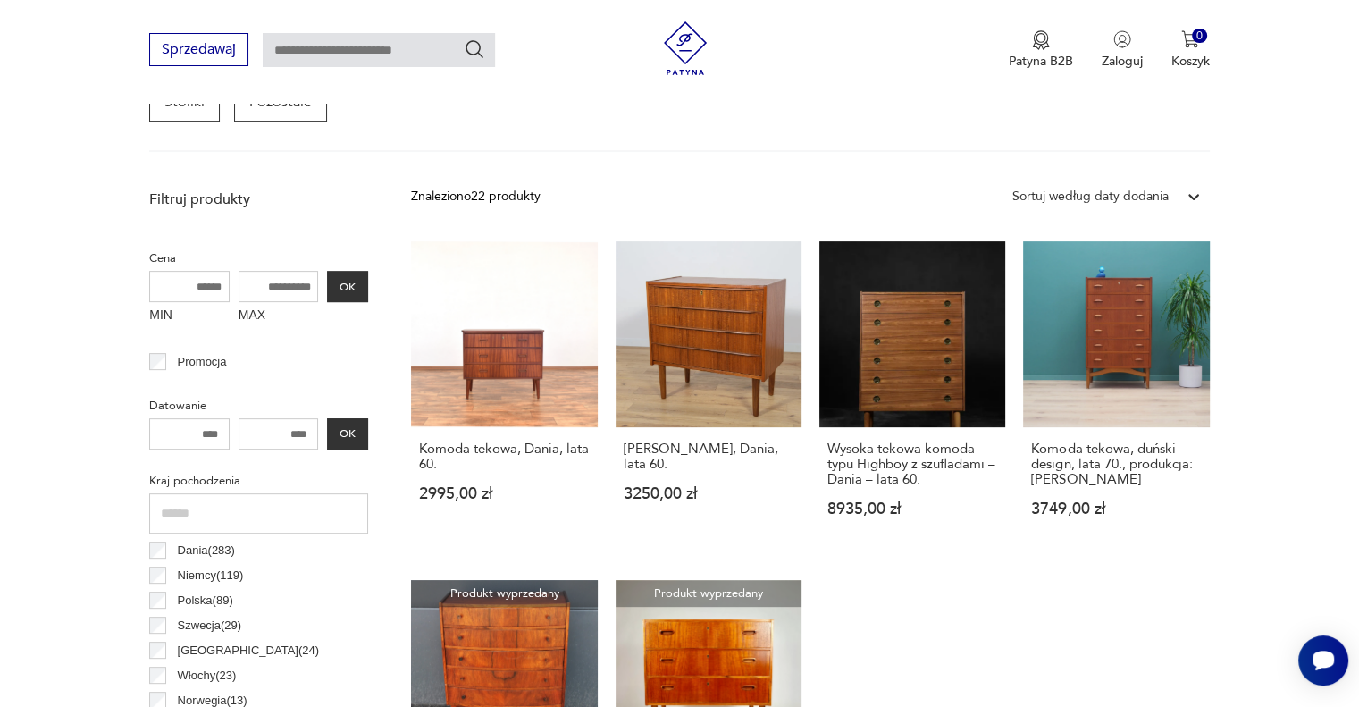
scroll to position [1009, 0]
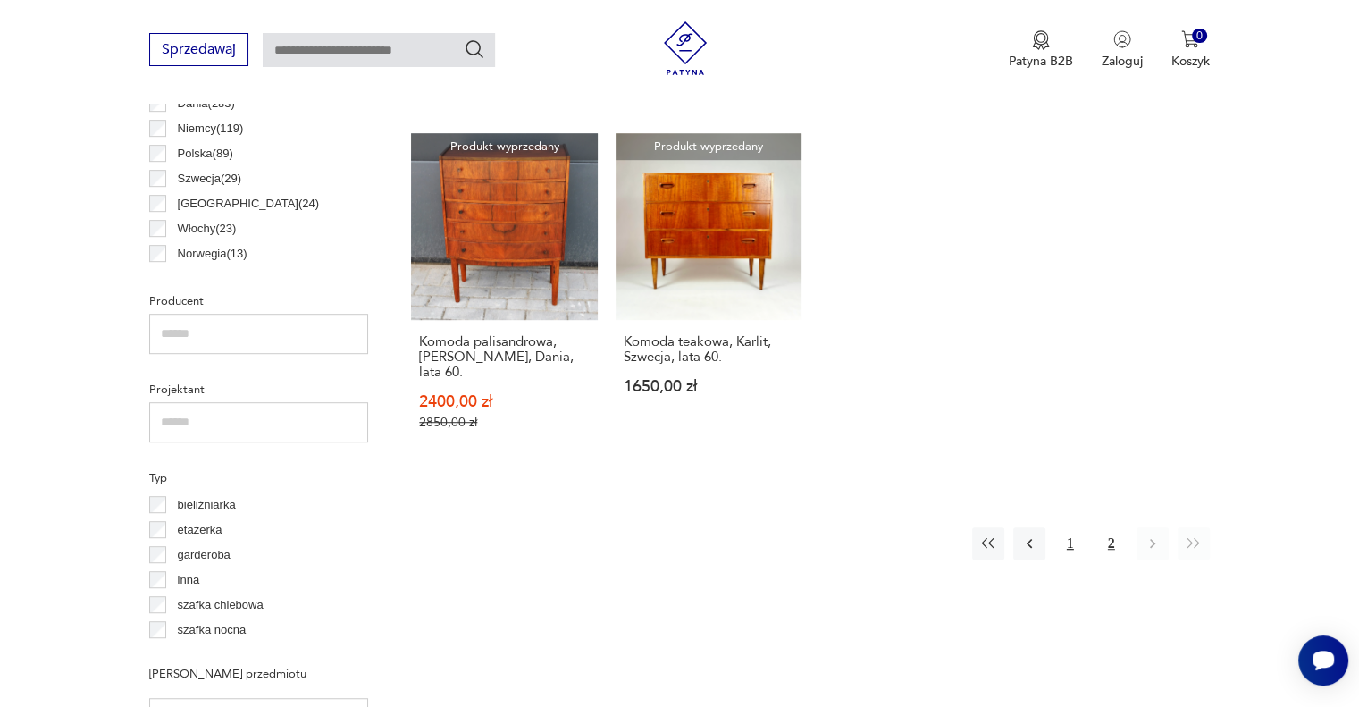
click at [1066, 528] on button "1" at bounding box center [1070, 543] width 32 height 32
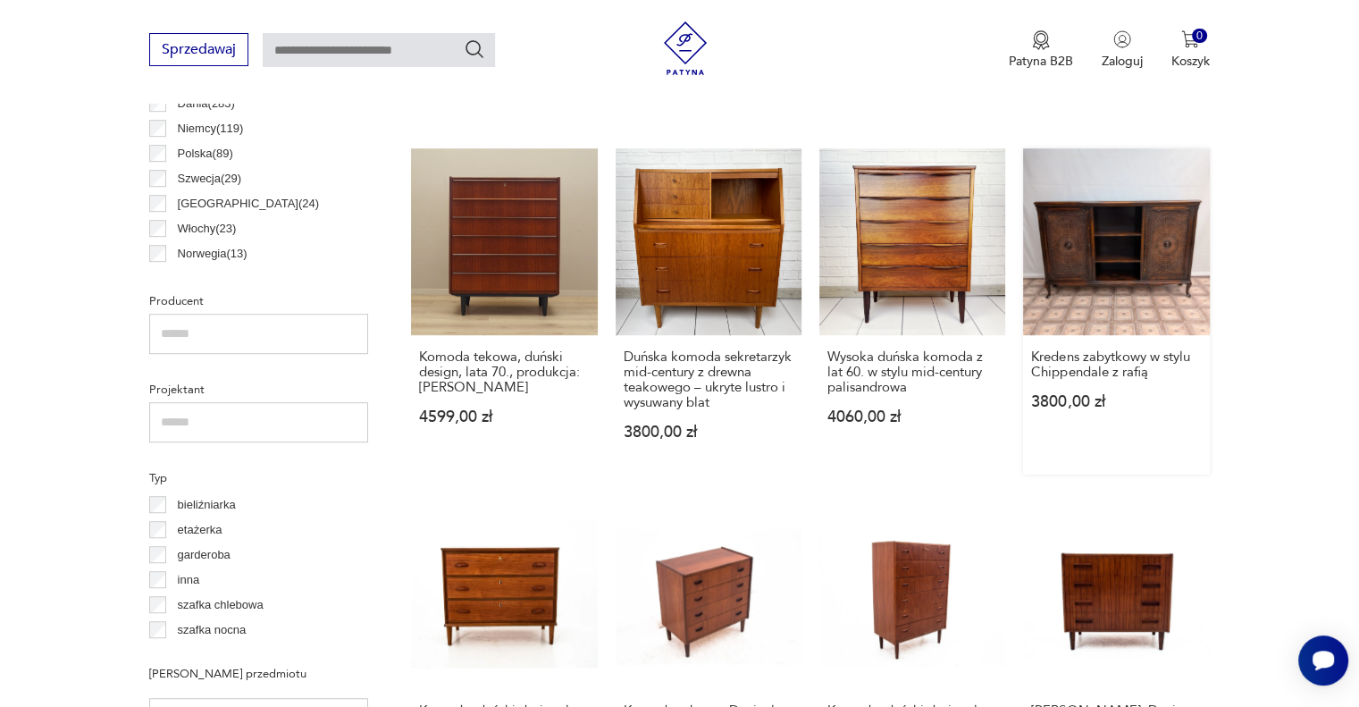
scroll to position [1277, 0]
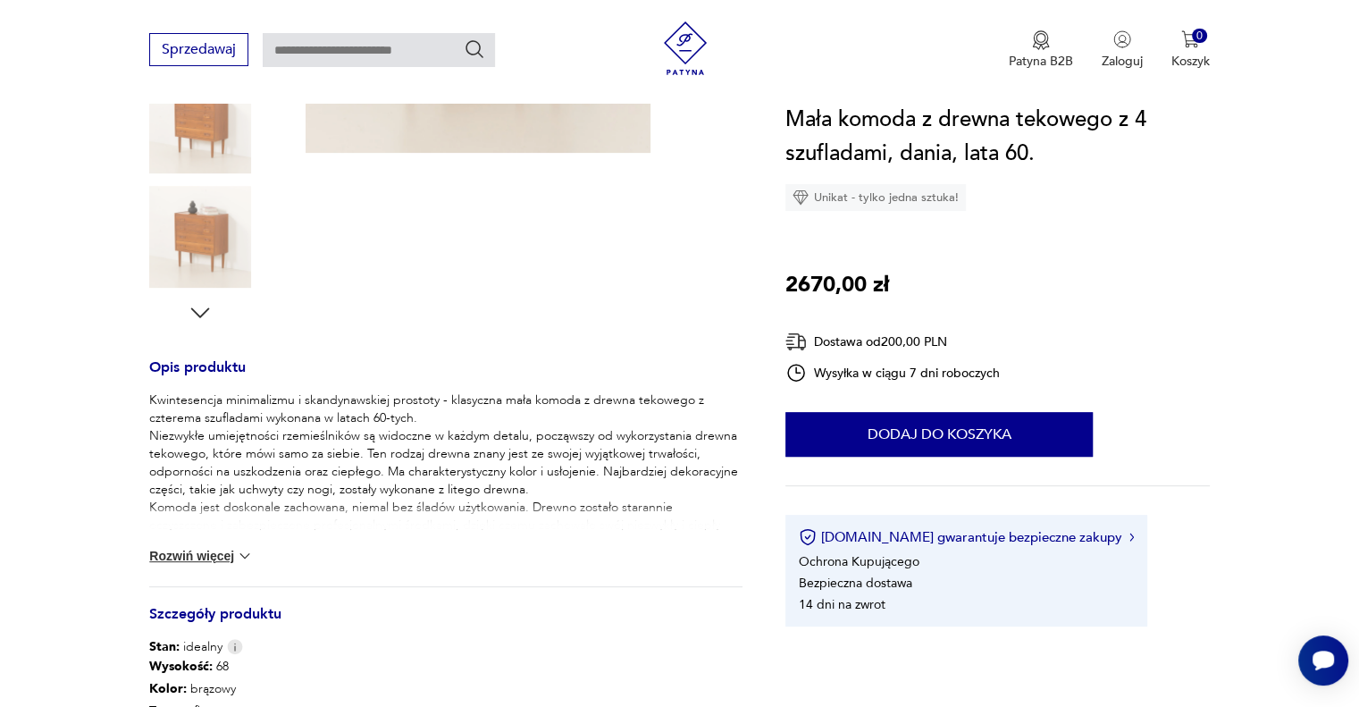
scroll to position [625, 0]
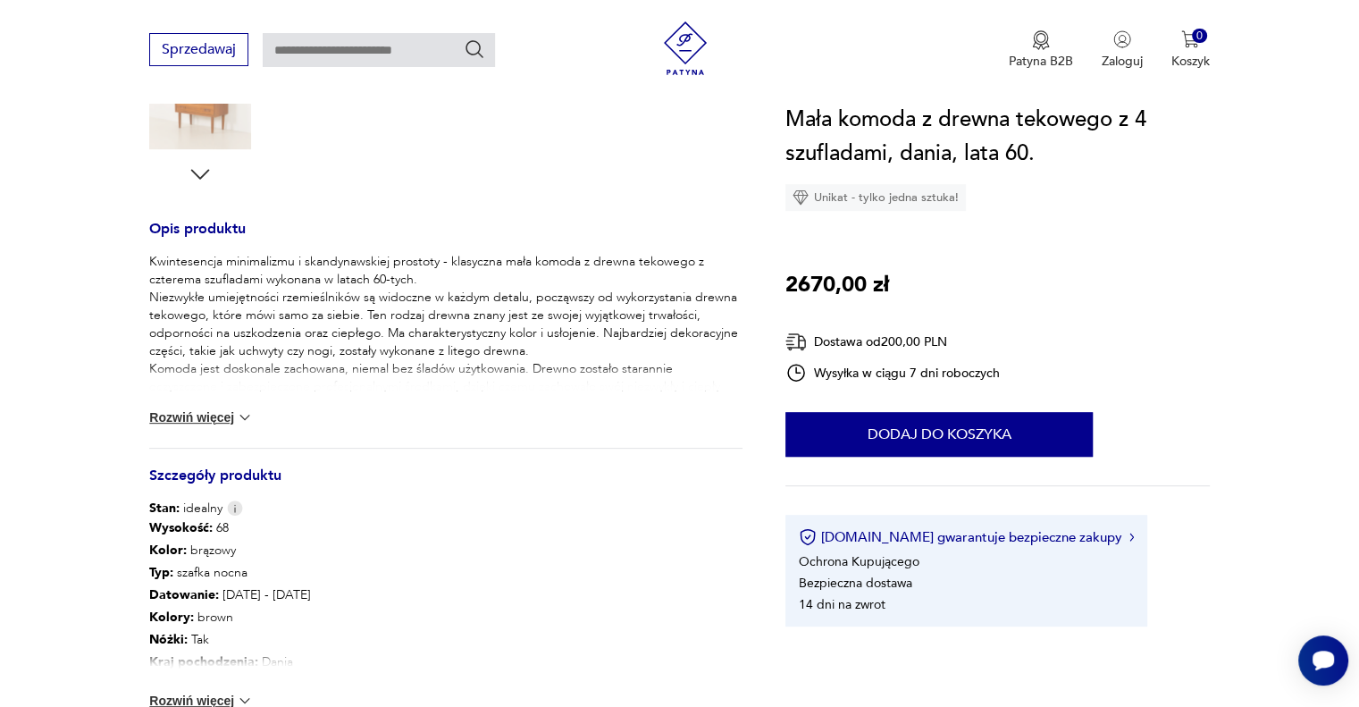
click at [214, 415] on button "Rozwiń więcej" at bounding box center [201, 417] width 104 height 18
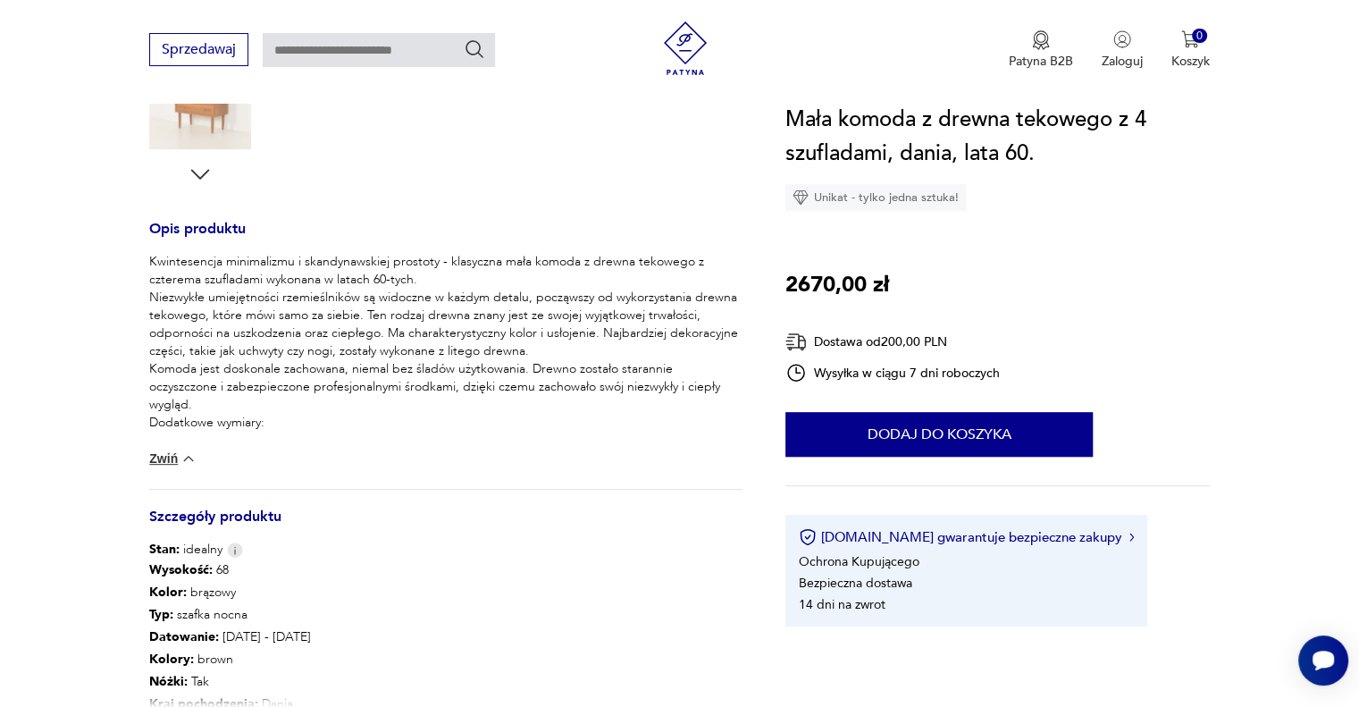
scroll to position [983, 0]
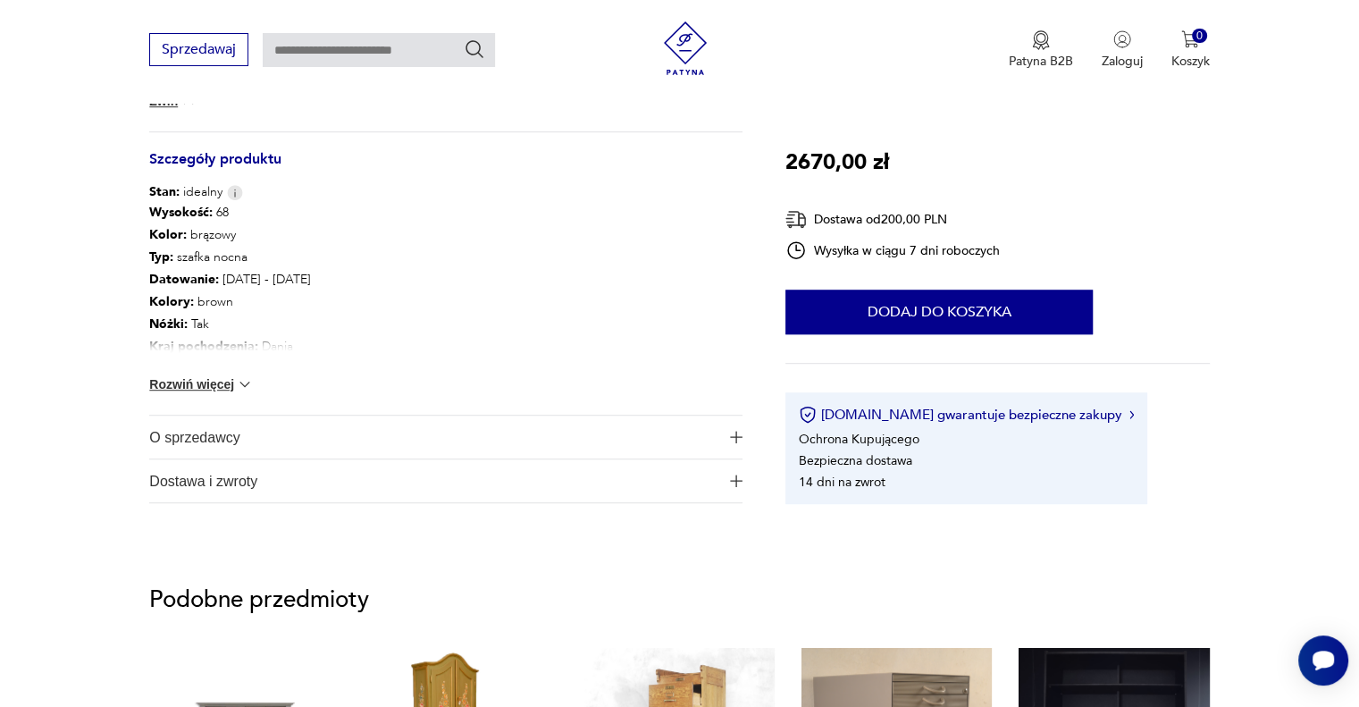
click at [221, 386] on button "Rozwiń więcej" at bounding box center [201, 384] width 104 height 18
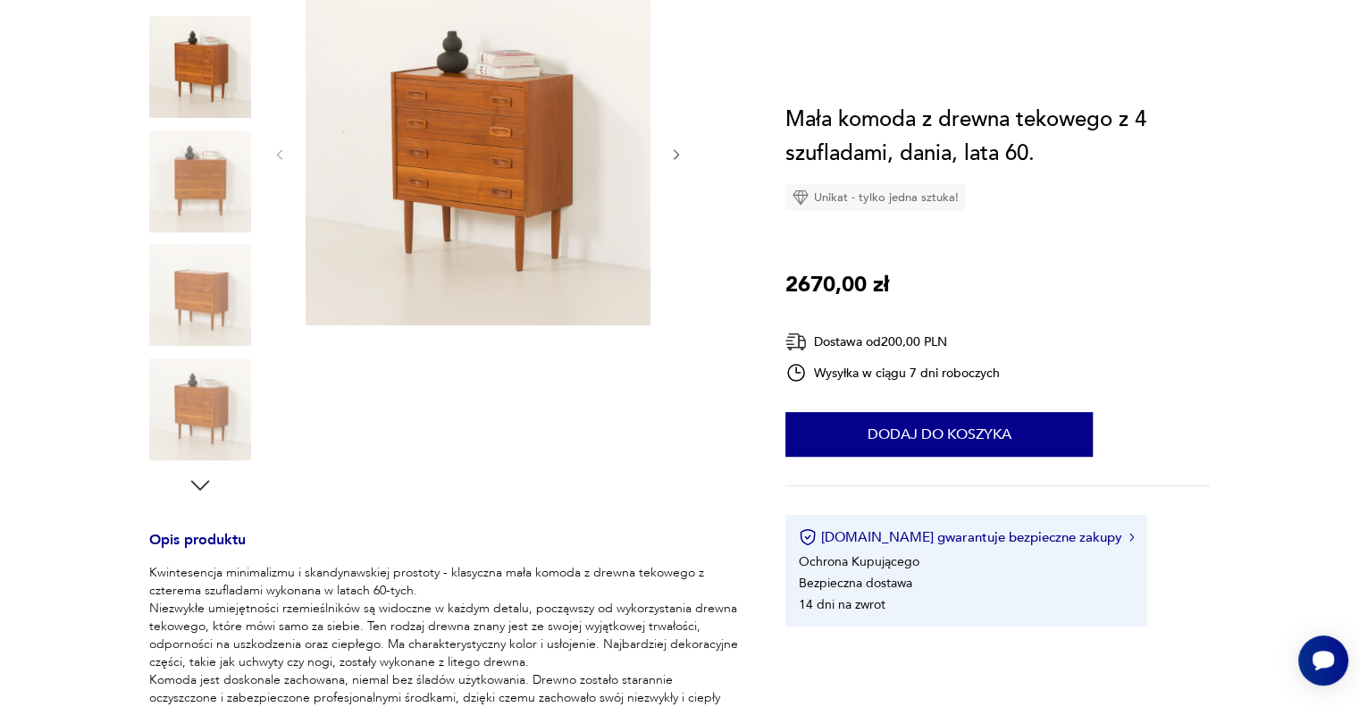
scroll to position [89, 0]
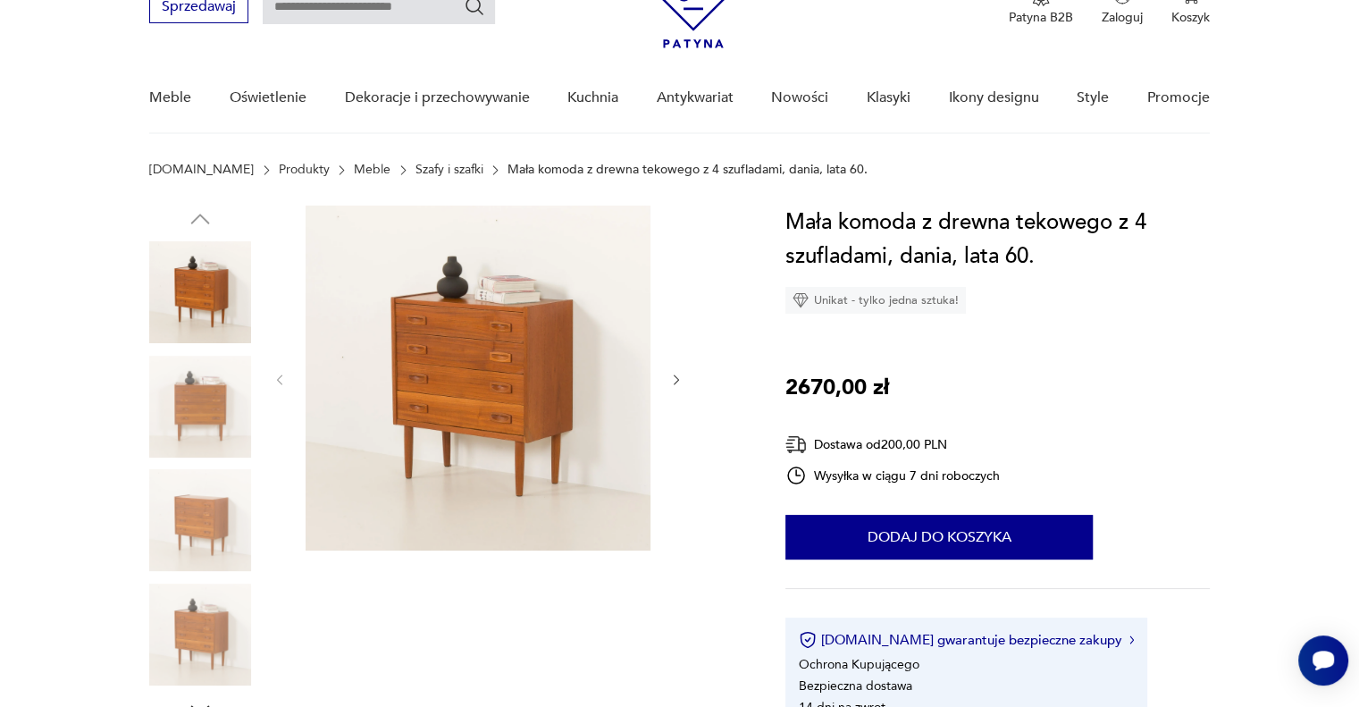
click at [454, 389] on img at bounding box center [478, 377] width 345 height 345
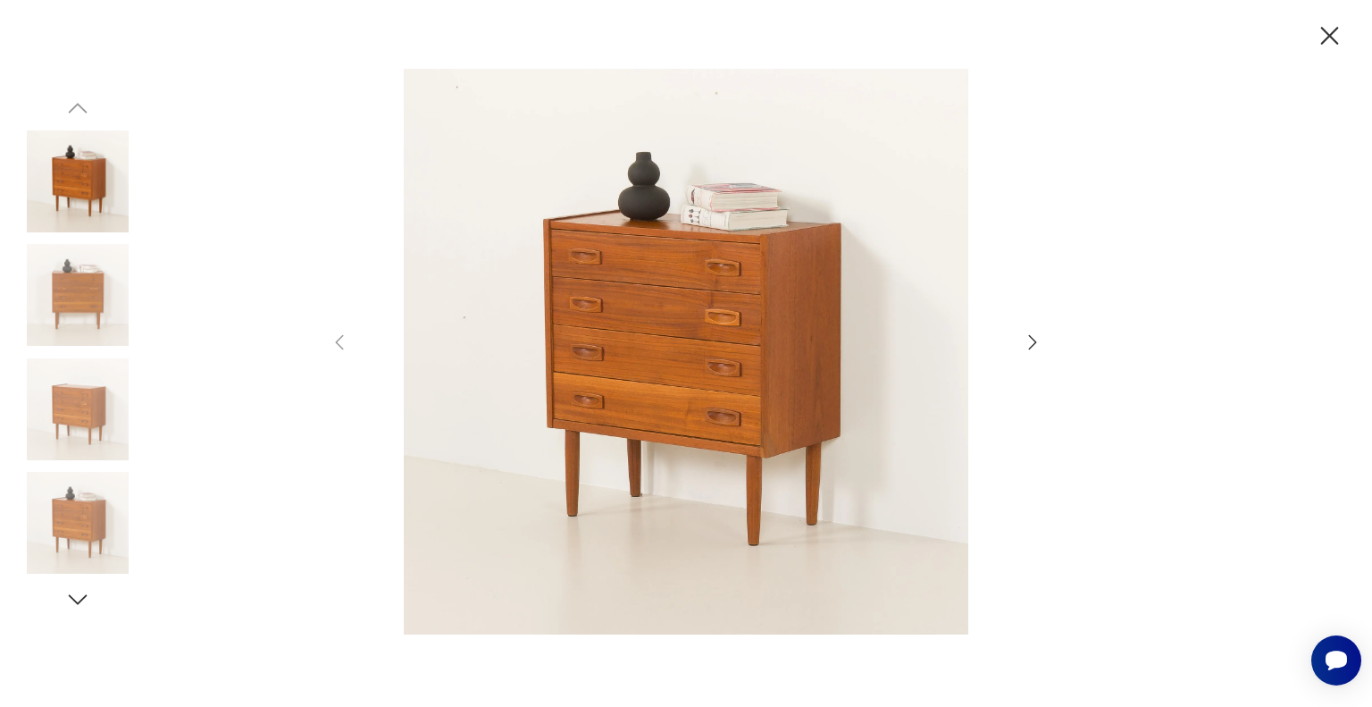
click at [1033, 342] on icon "button" at bounding box center [1032, 341] width 21 height 21
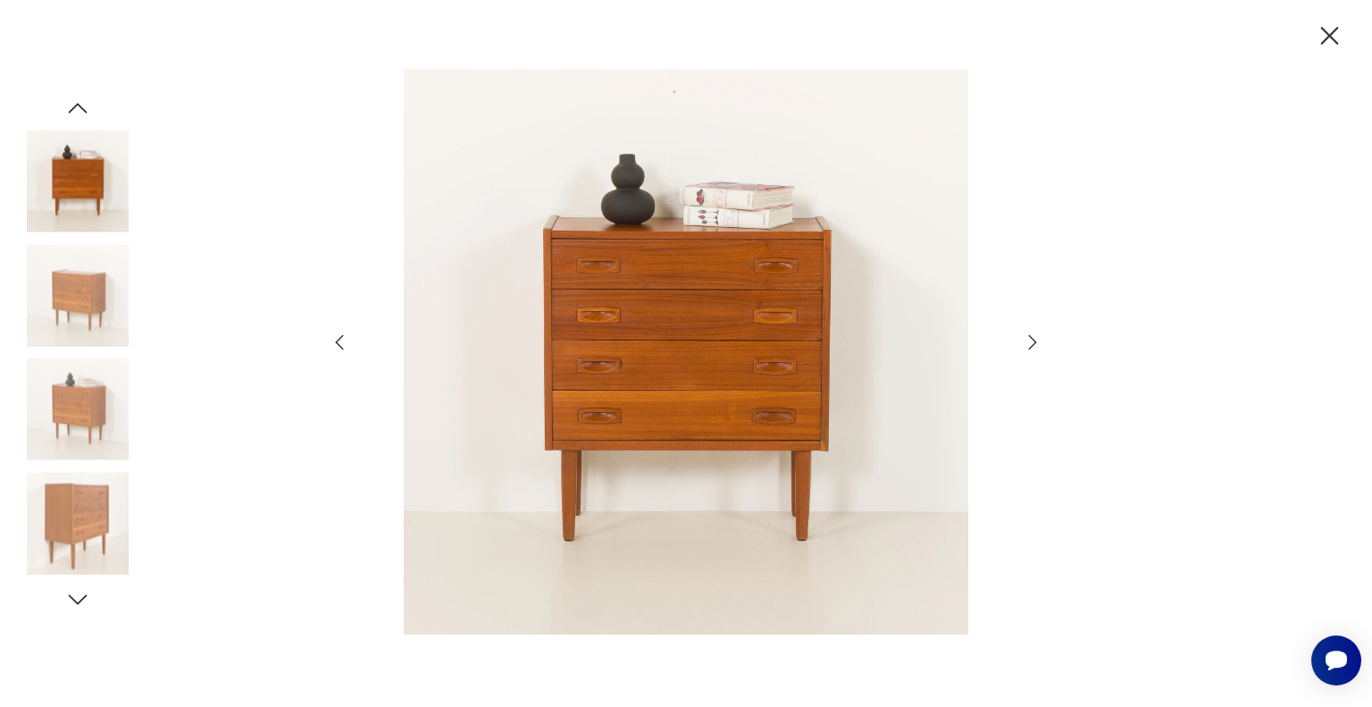
click at [1033, 342] on icon "button" at bounding box center [1032, 341] width 21 height 21
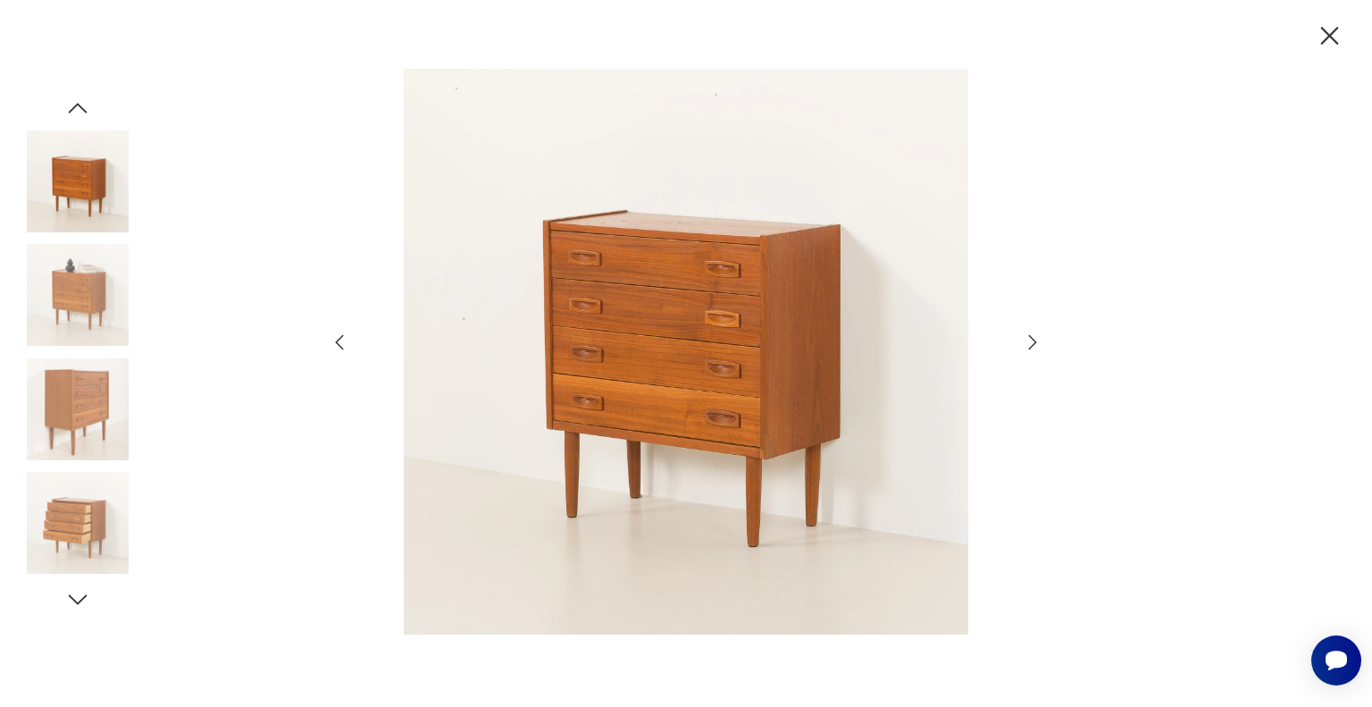
click at [1033, 342] on icon "button" at bounding box center [1032, 341] width 21 height 21
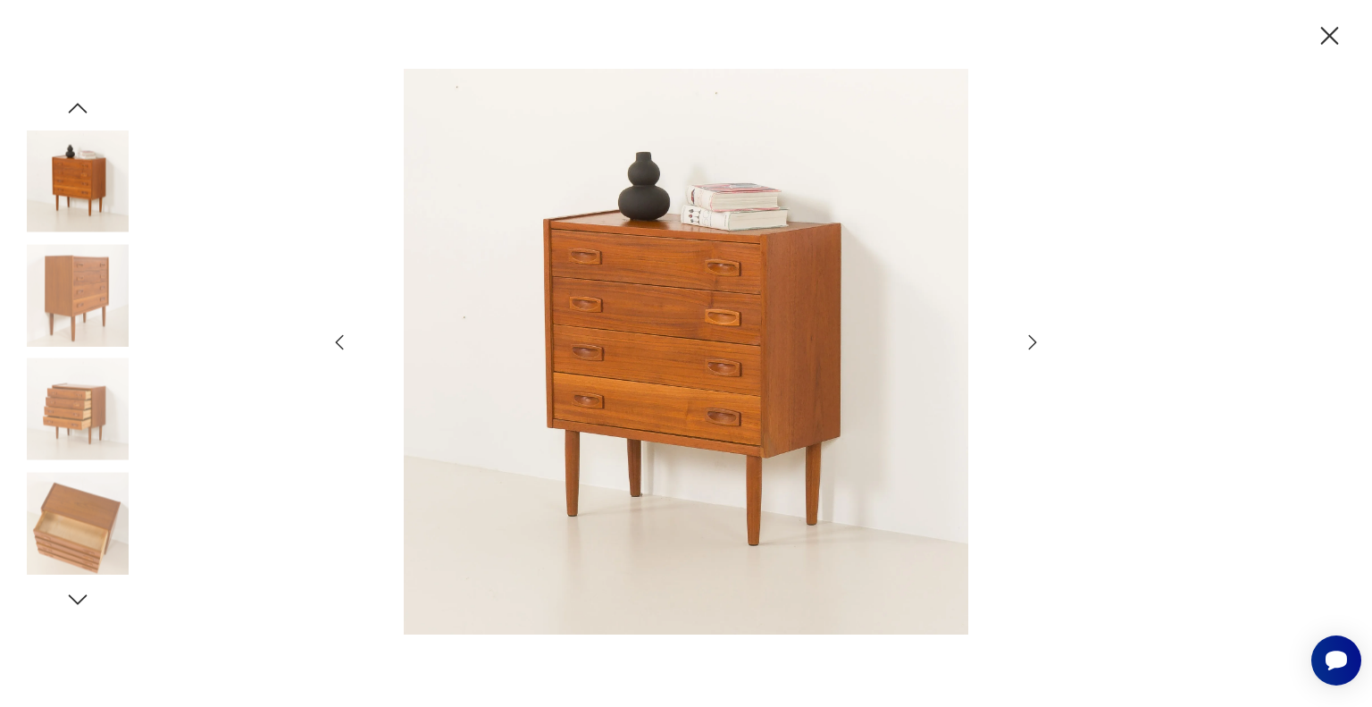
click at [1033, 342] on icon "button" at bounding box center [1032, 341] width 21 height 21
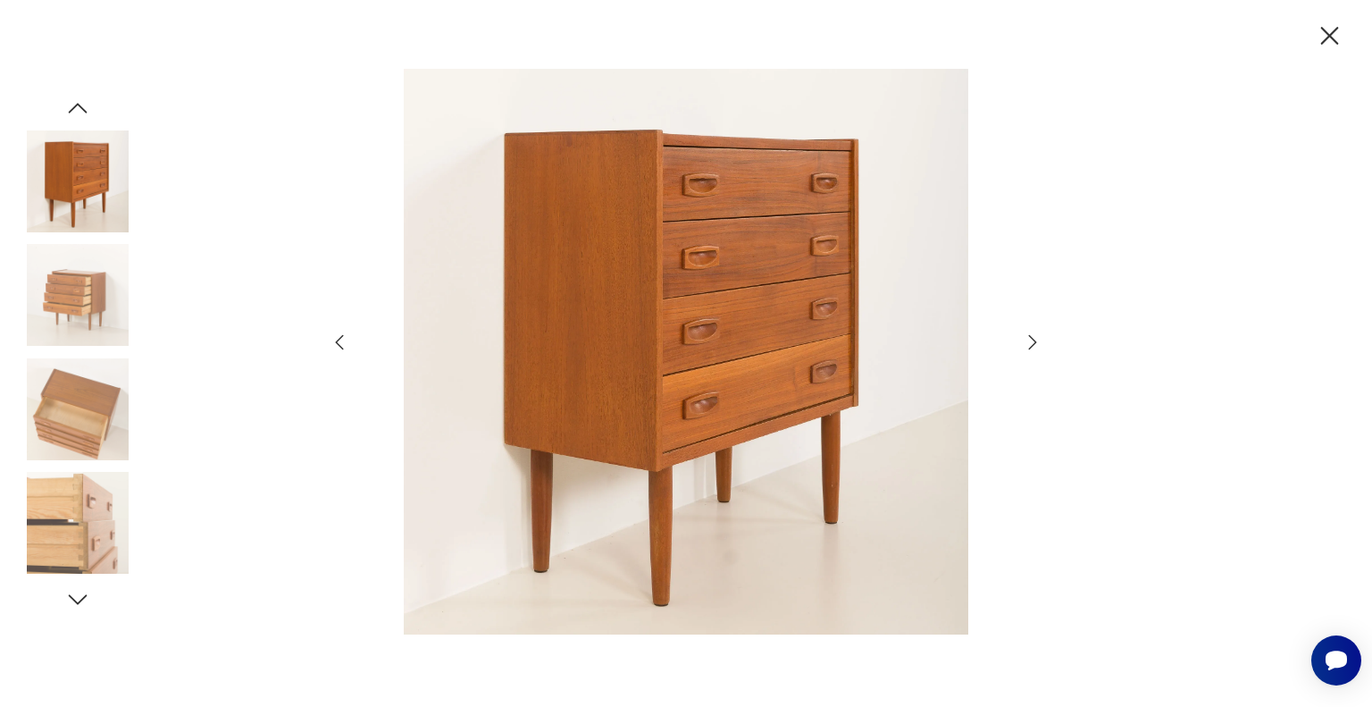
click at [1326, 37] on icon "button" at bounding box center [1329, 36] width 31 height 31
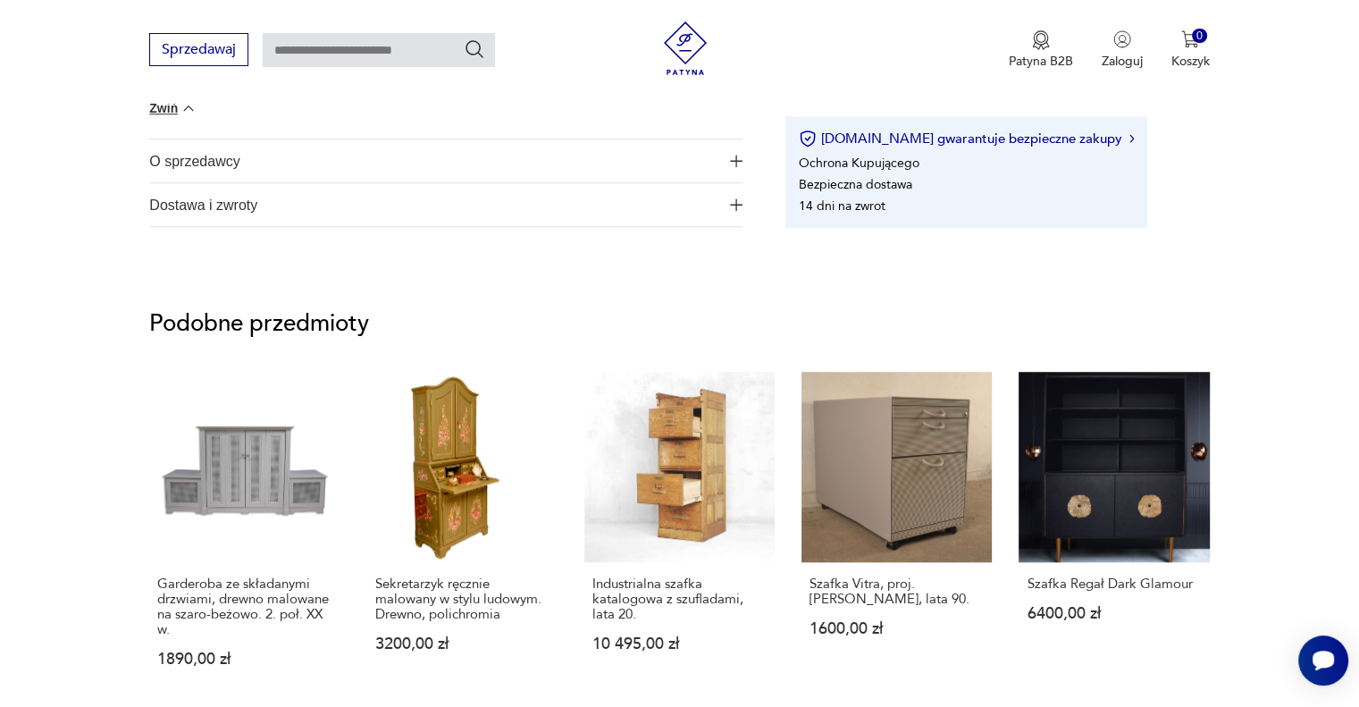
scroll to position [1519, 0]
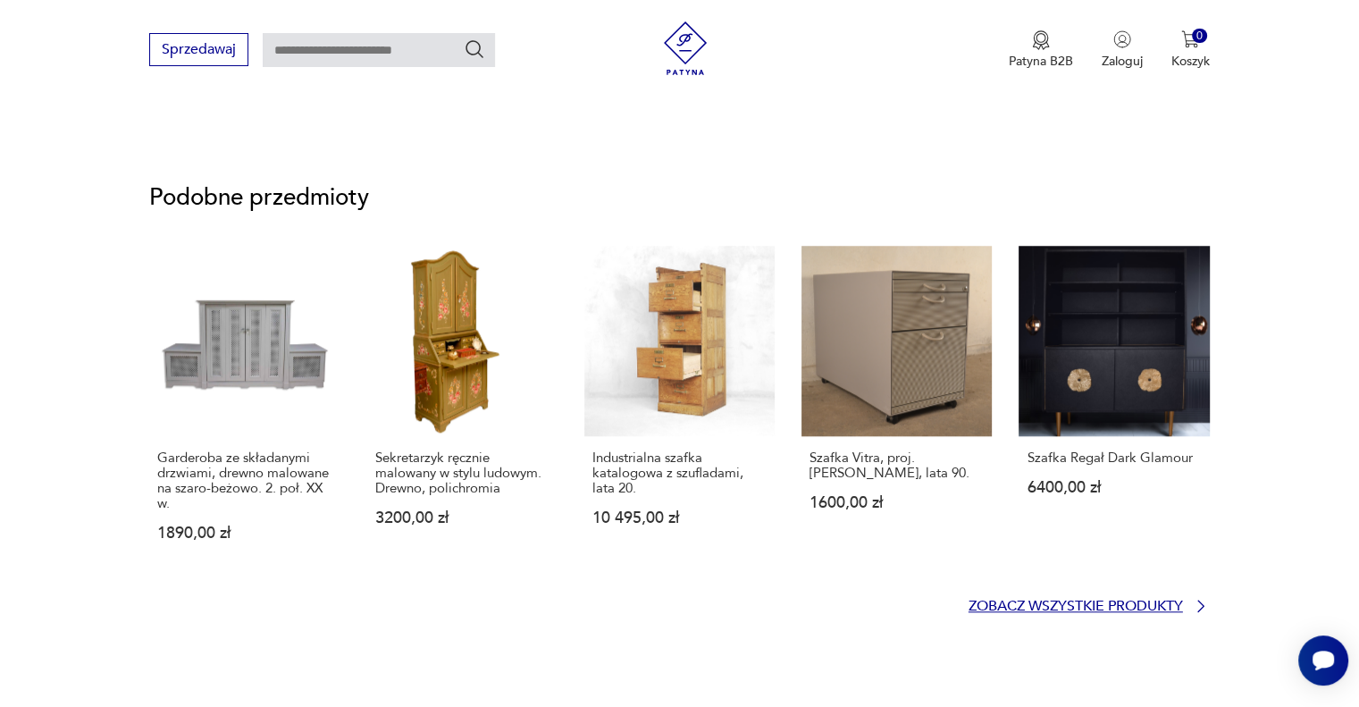
drag, startPoint x: 1131, startPoint y: 605, endPoint x: 1105, endPoint y: 584, distance: 33.1
click at [1131, 605] on p "Zobacz wszystkie produkty" at bounding box center [1075, 606] width 214 height 12
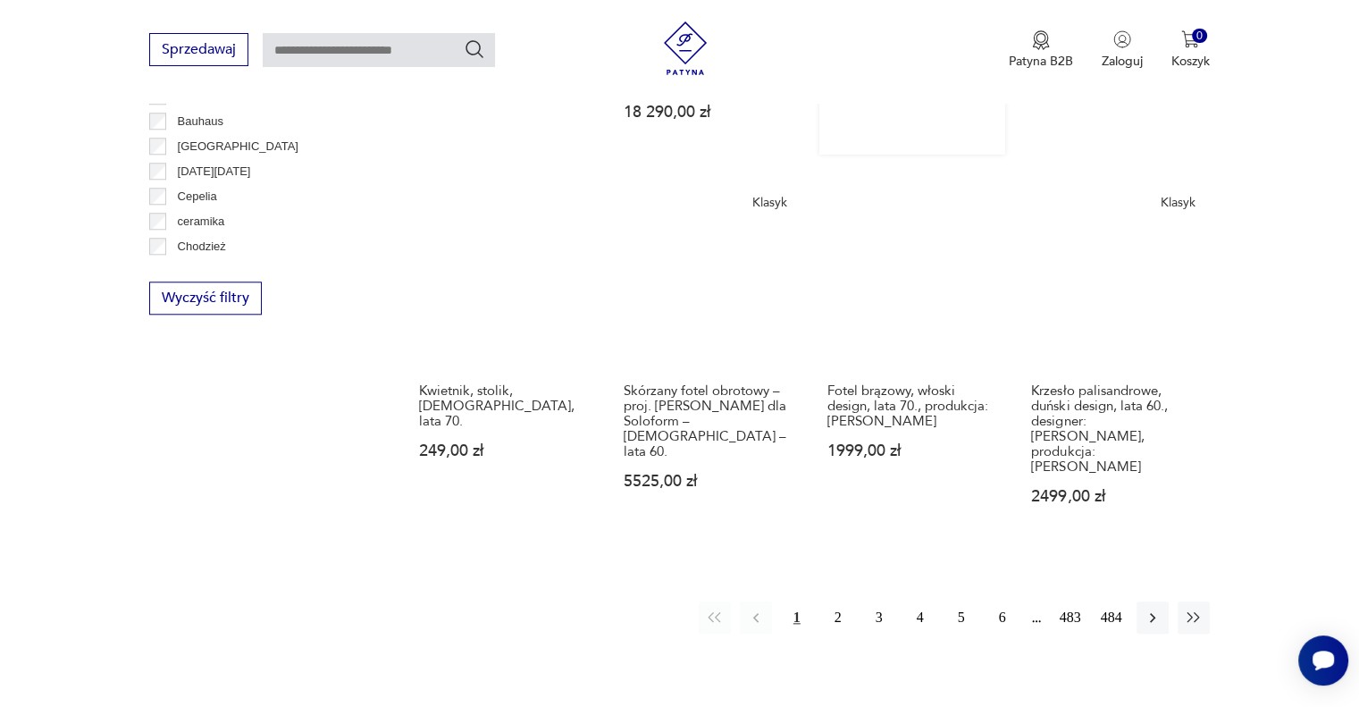
scroll to position [1813, 0]
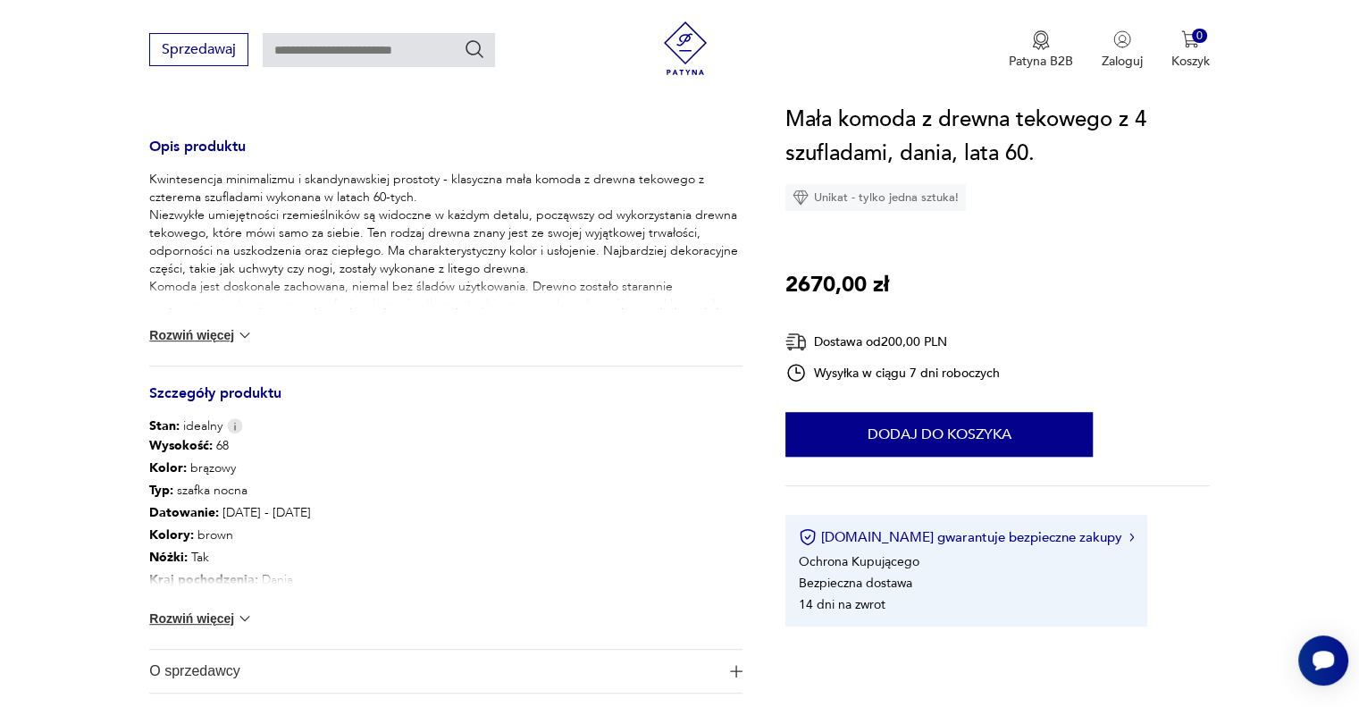
scroll to position [708, 0]
click at [225, 616] on button "Rozwiń więcej" at bounding box center [201, 617] width 104 height 18
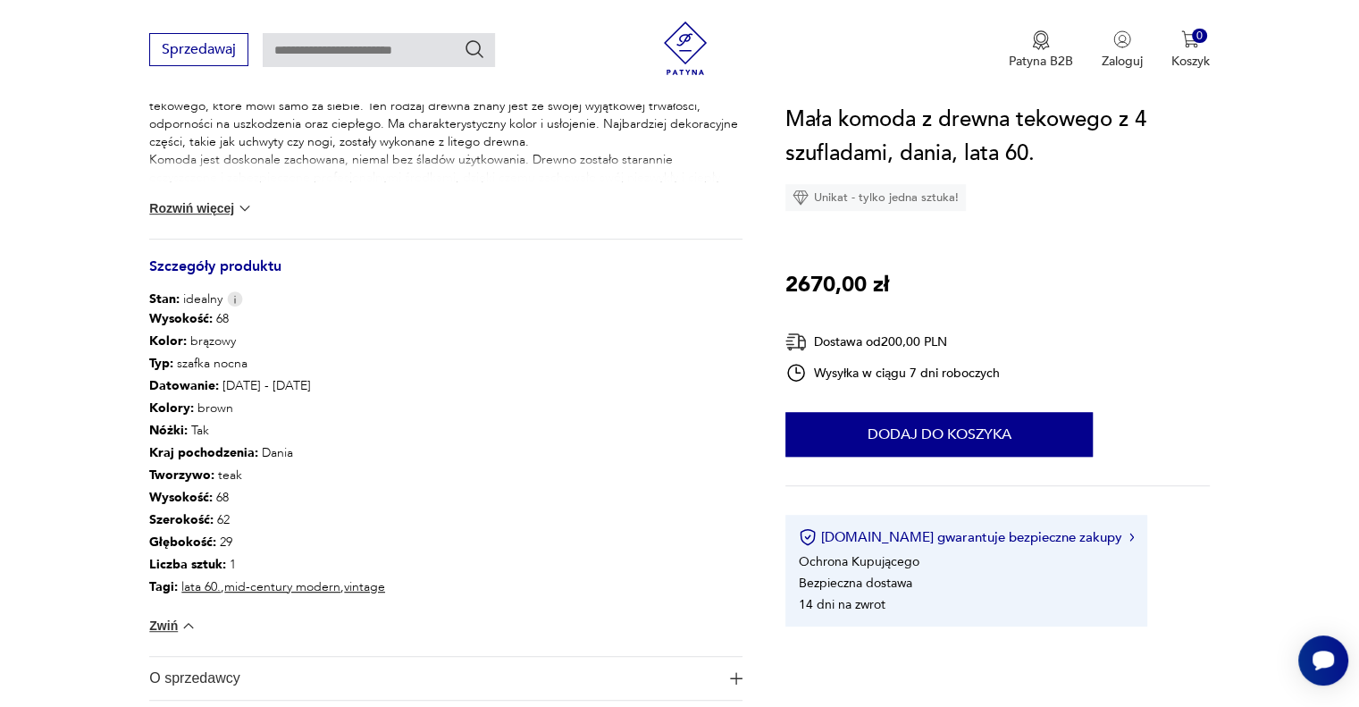
scroll to position [976, 0]
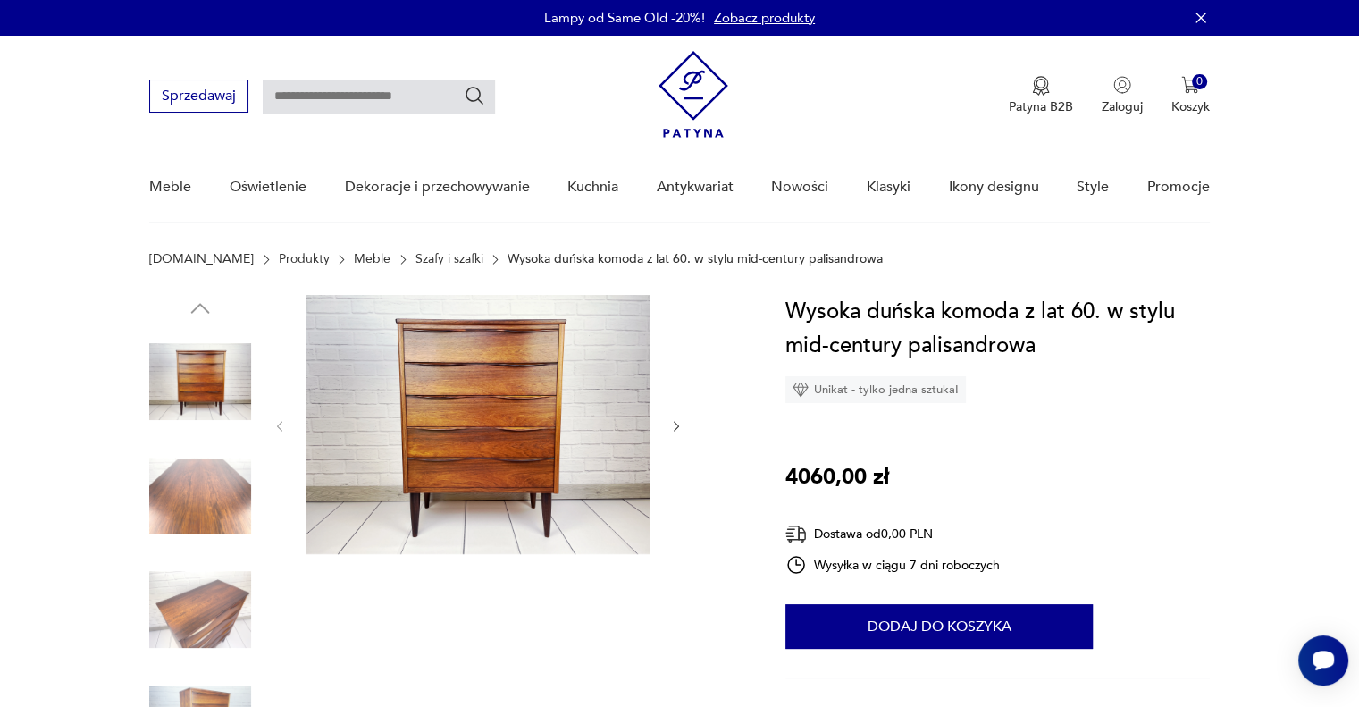
click at [674, 425] on icon "button" at bounding box center [676, 426] width 15 height 15
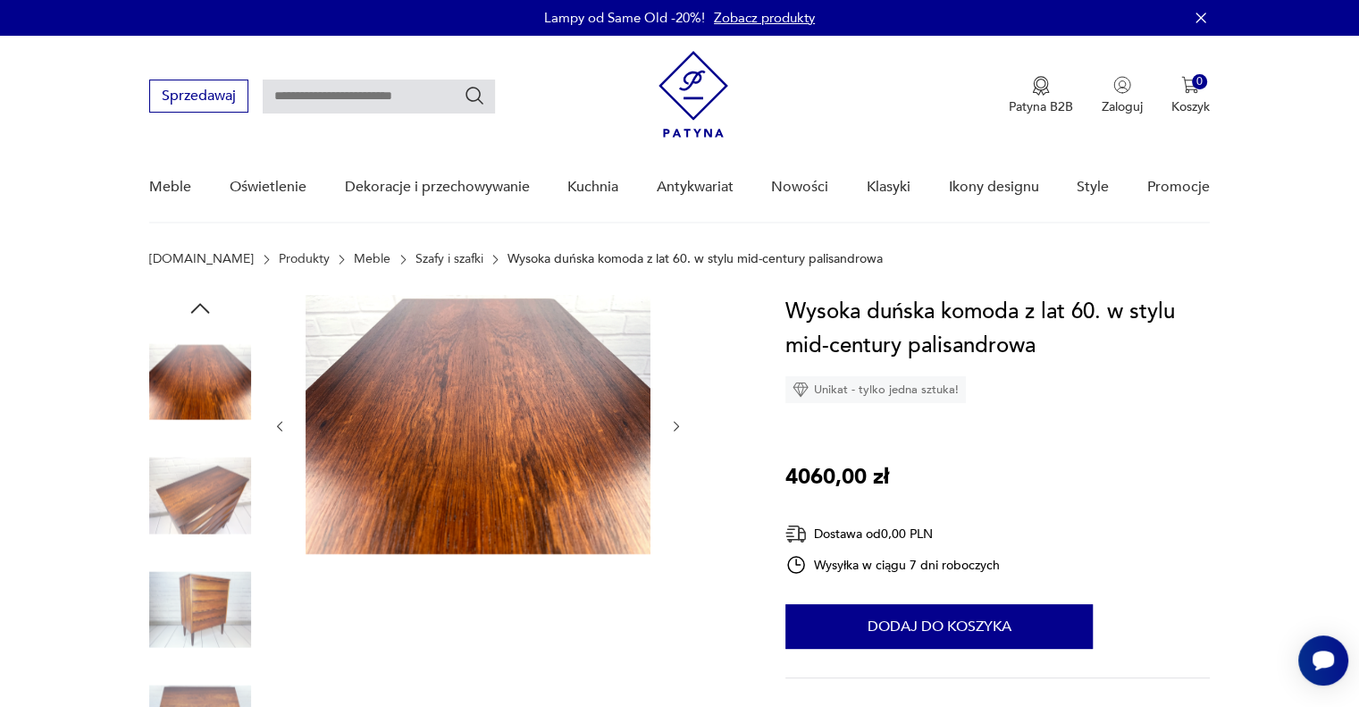
click at [674, 425] on icon "button" at bounding box center [676, 426] width 15 height 15
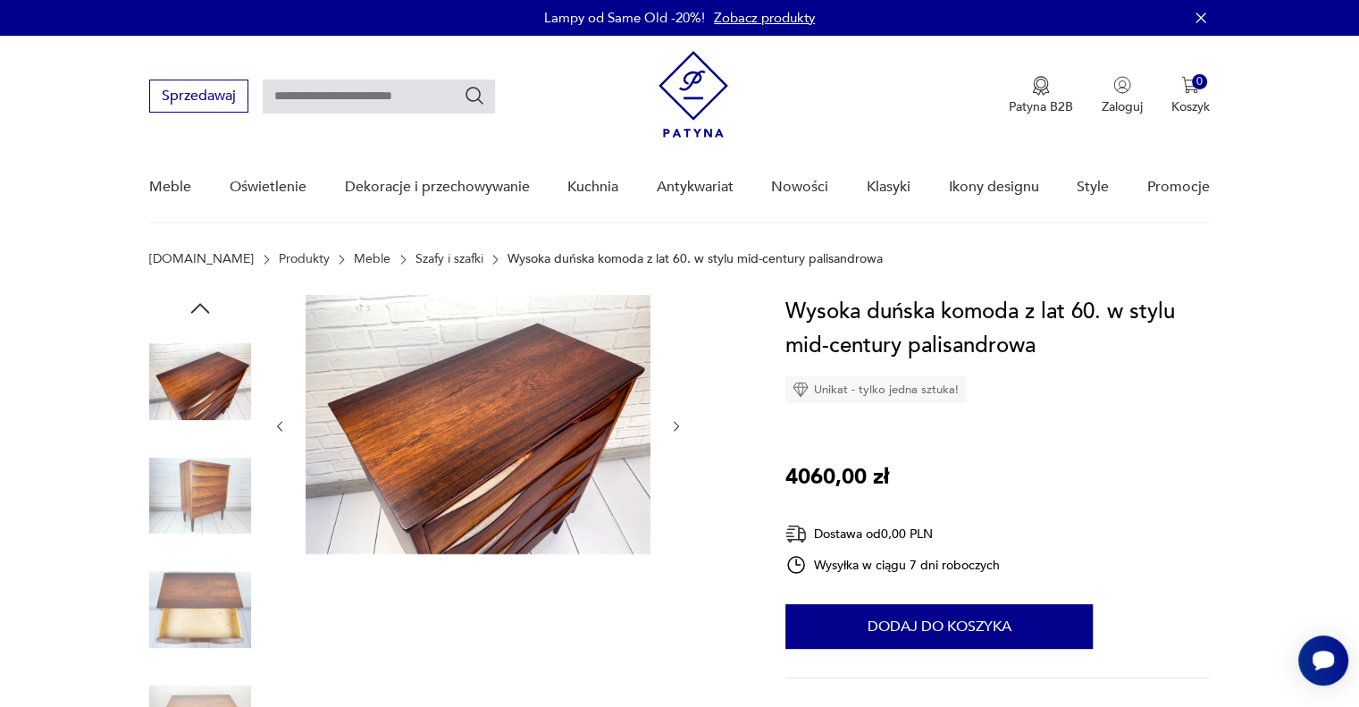
click at [674, 425] on icon "button" at bounding box center [676, 426] width 15 height 15
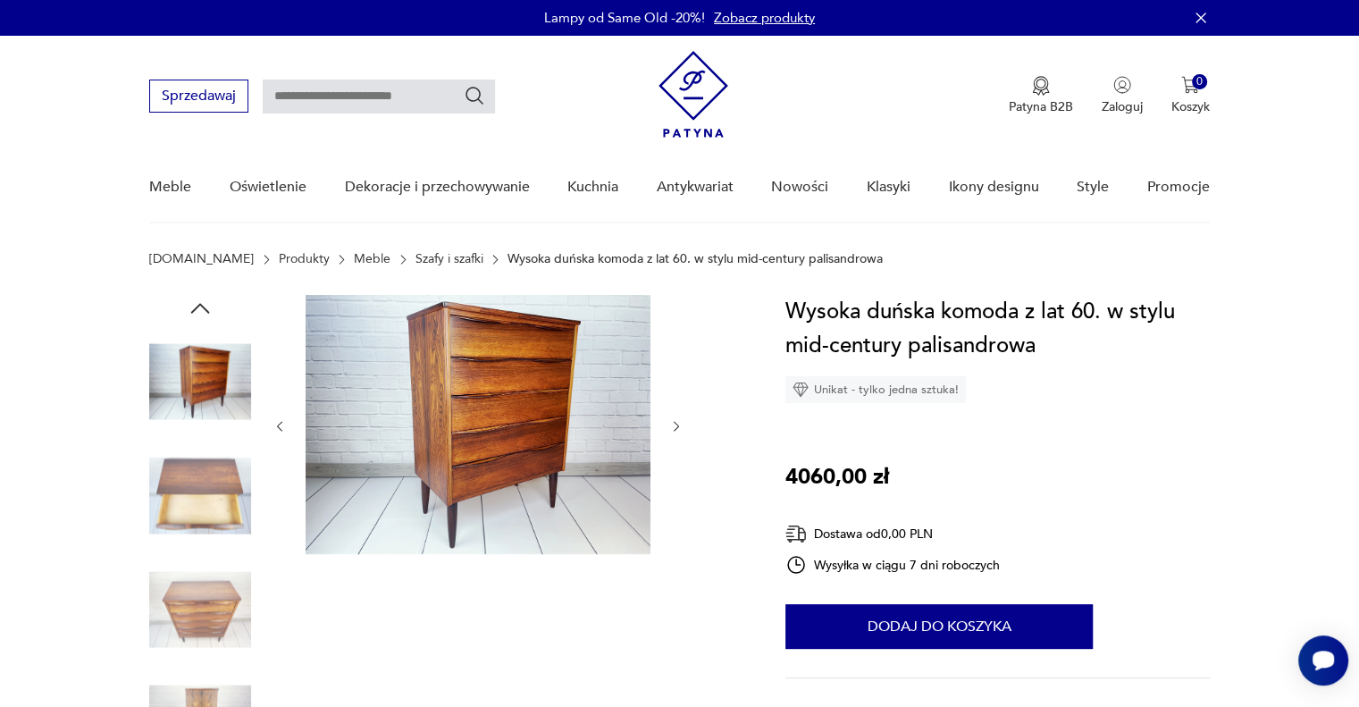
click at [674, 425] on icon "button" at bounding box center [676, 426] width 15 height 15
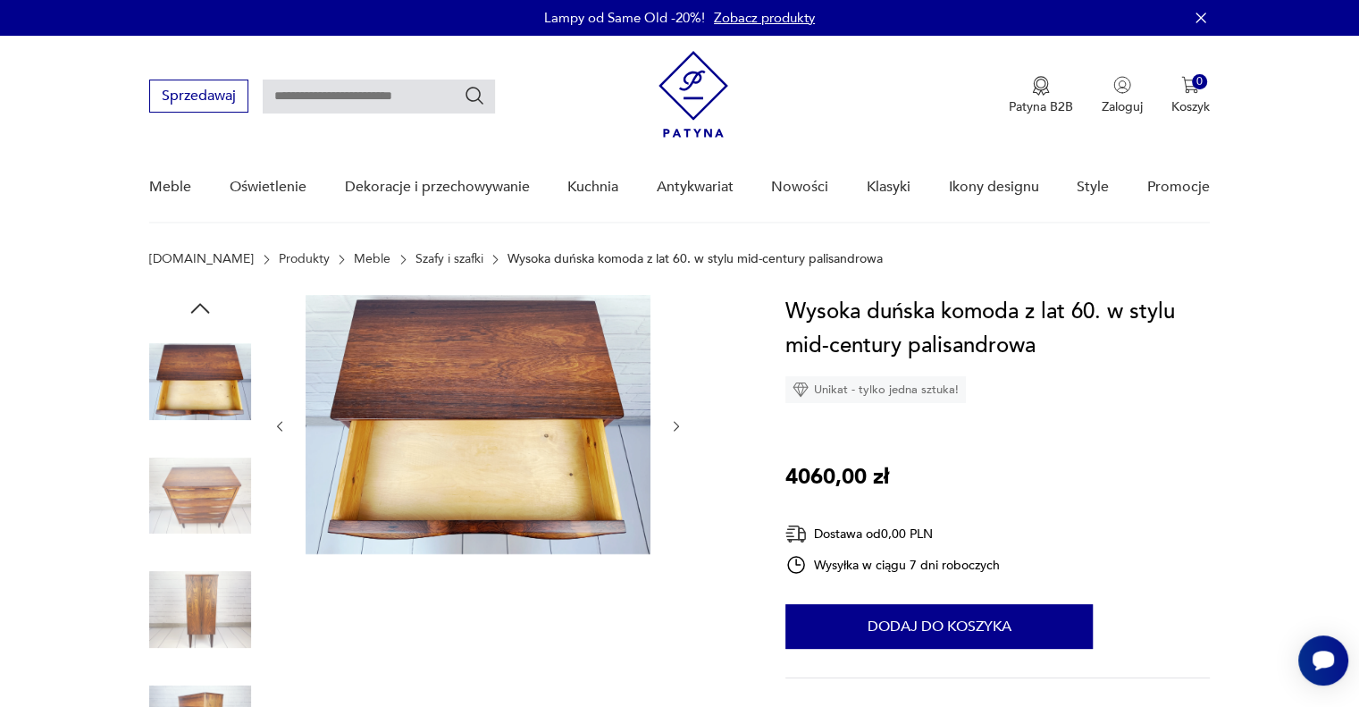
click at [674, 425] on icon "button" at bounding box center [676, 426] width 15 height 15
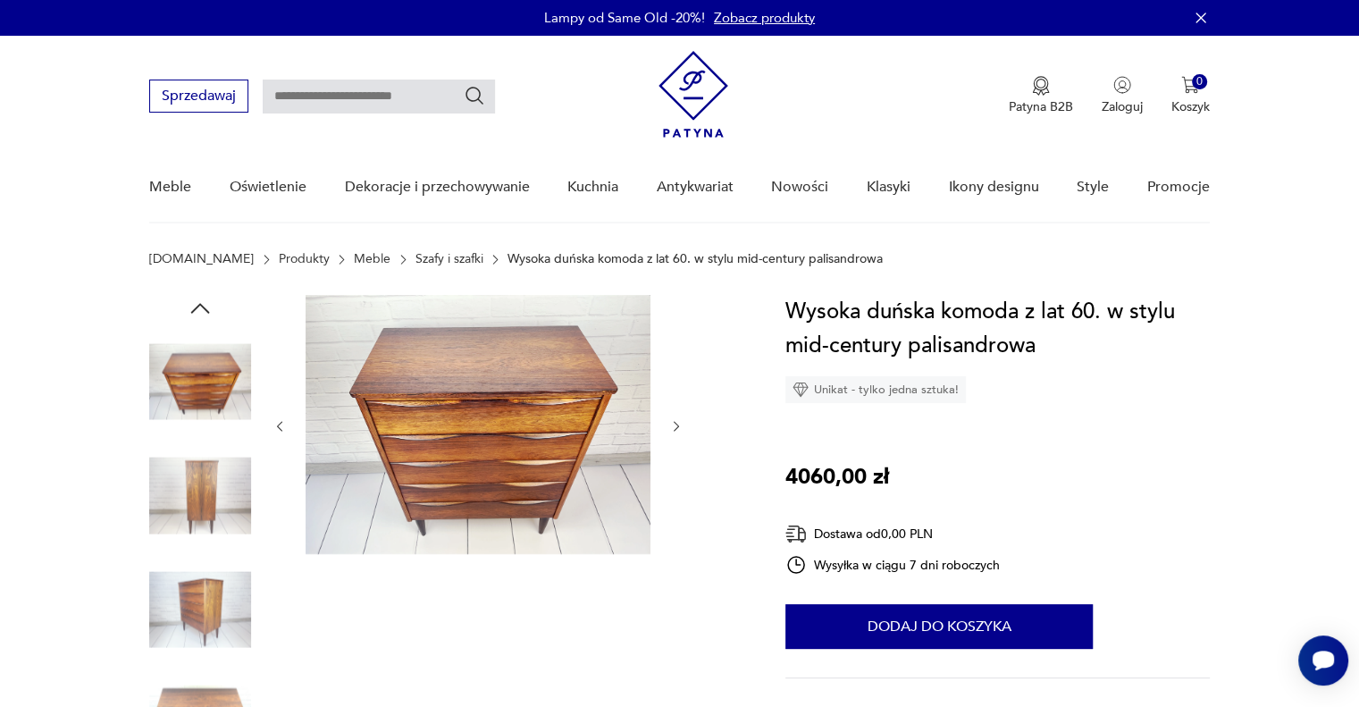
click at [674, 425] on icon "button" at bounding box center [676, 426] width 15 height 15
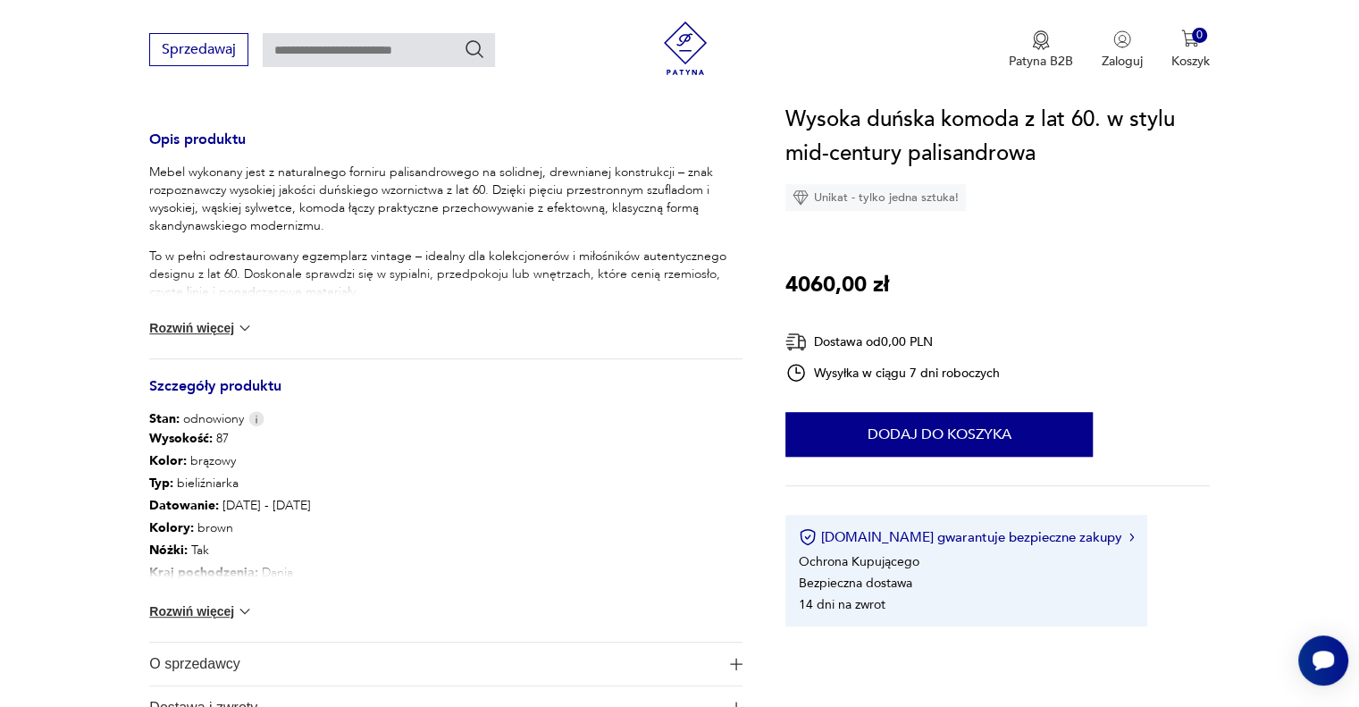
scroll to position [893, 0]
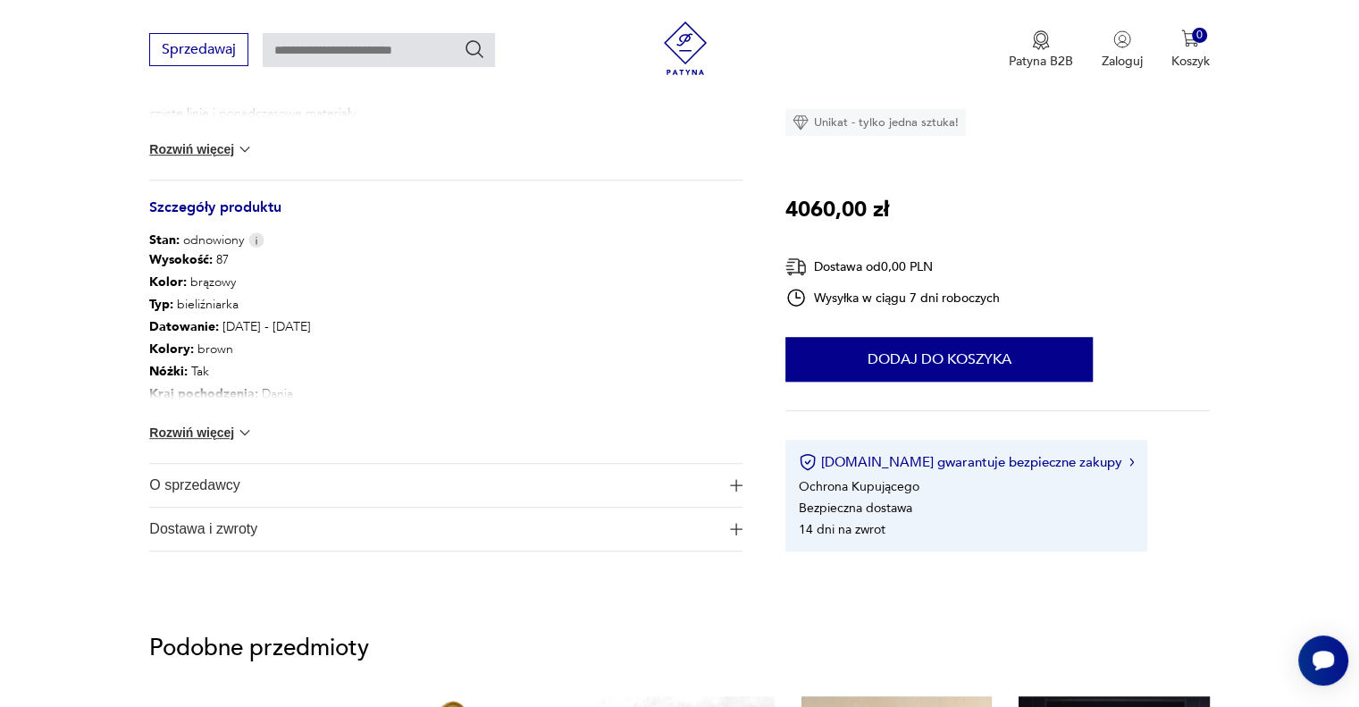
click at [214, 439] on button "Rozwiń więcej" at bounding box center [201, 432] width 104 height 18
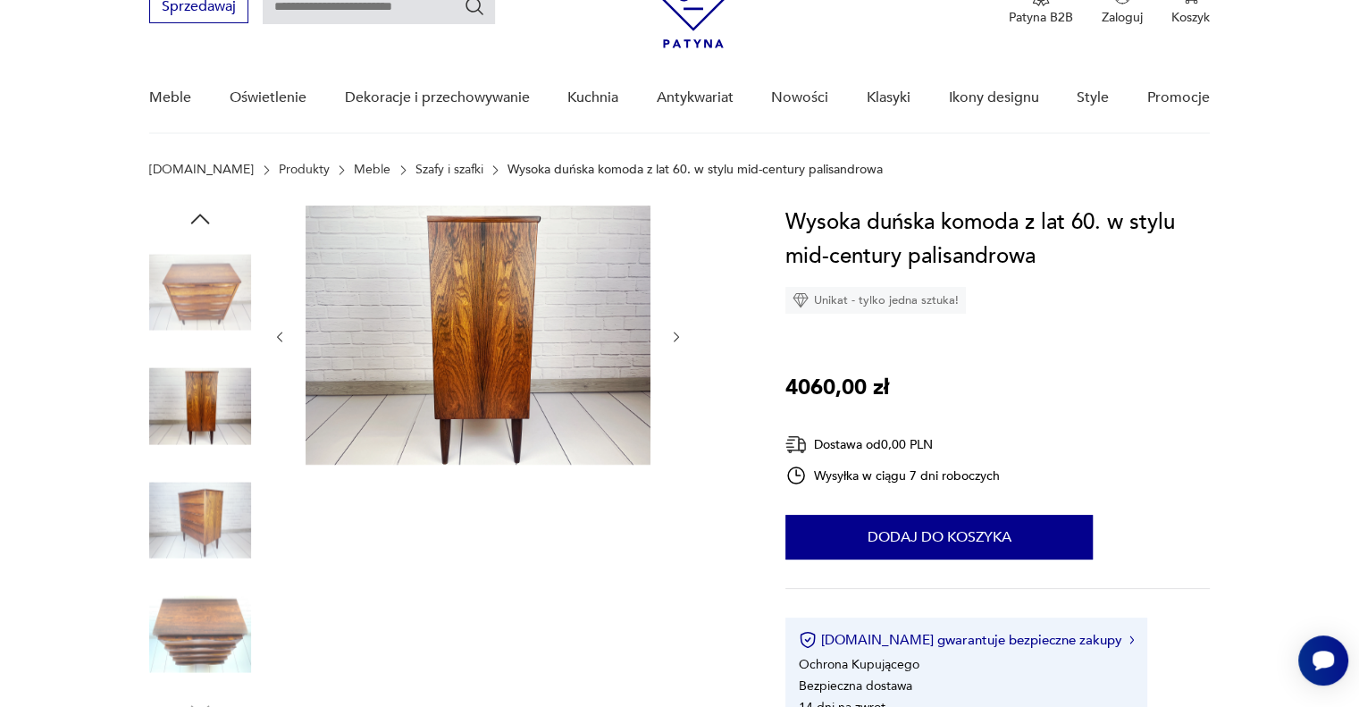
scroll to position [0, 0]
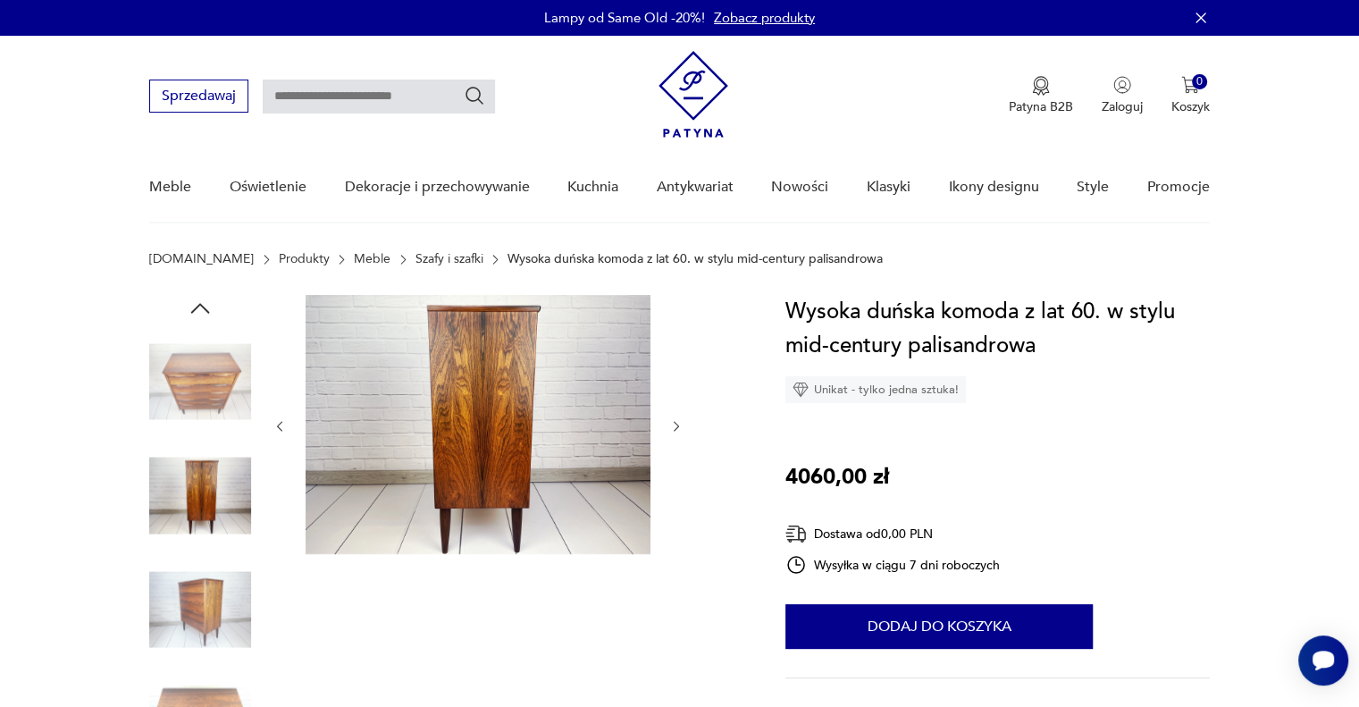
click at [674, 427] on icon "button" at bounding box center [676, 426] width 15 height 15
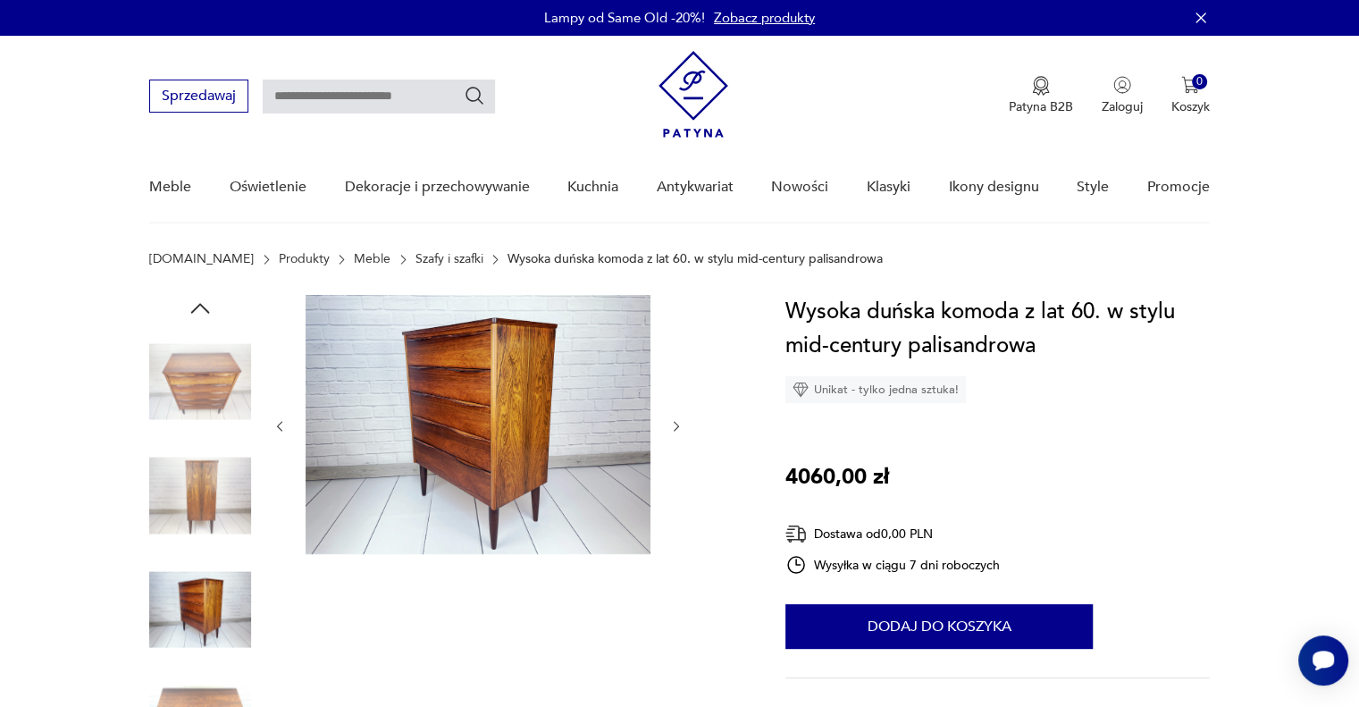
click at [674, 427] on icon "button" at bounding box center [676, 426] width 15 height 15
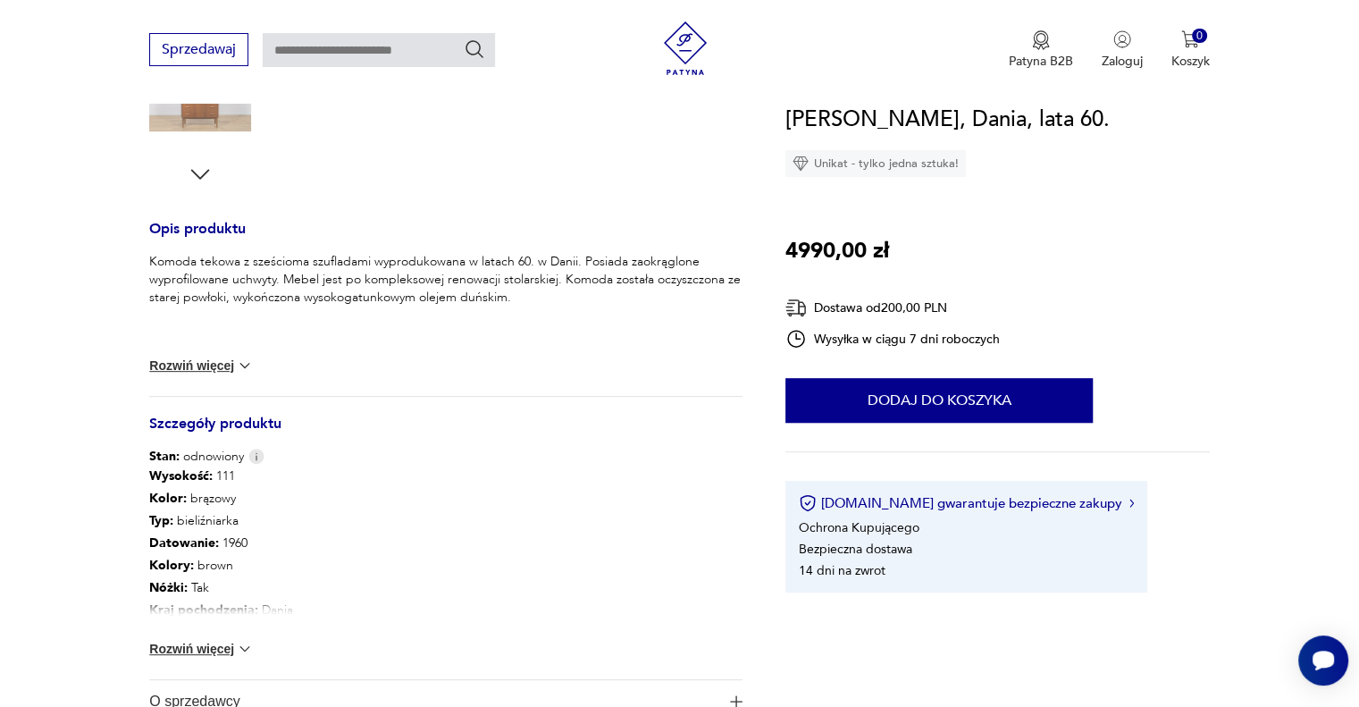
scroll to position [179, 0]
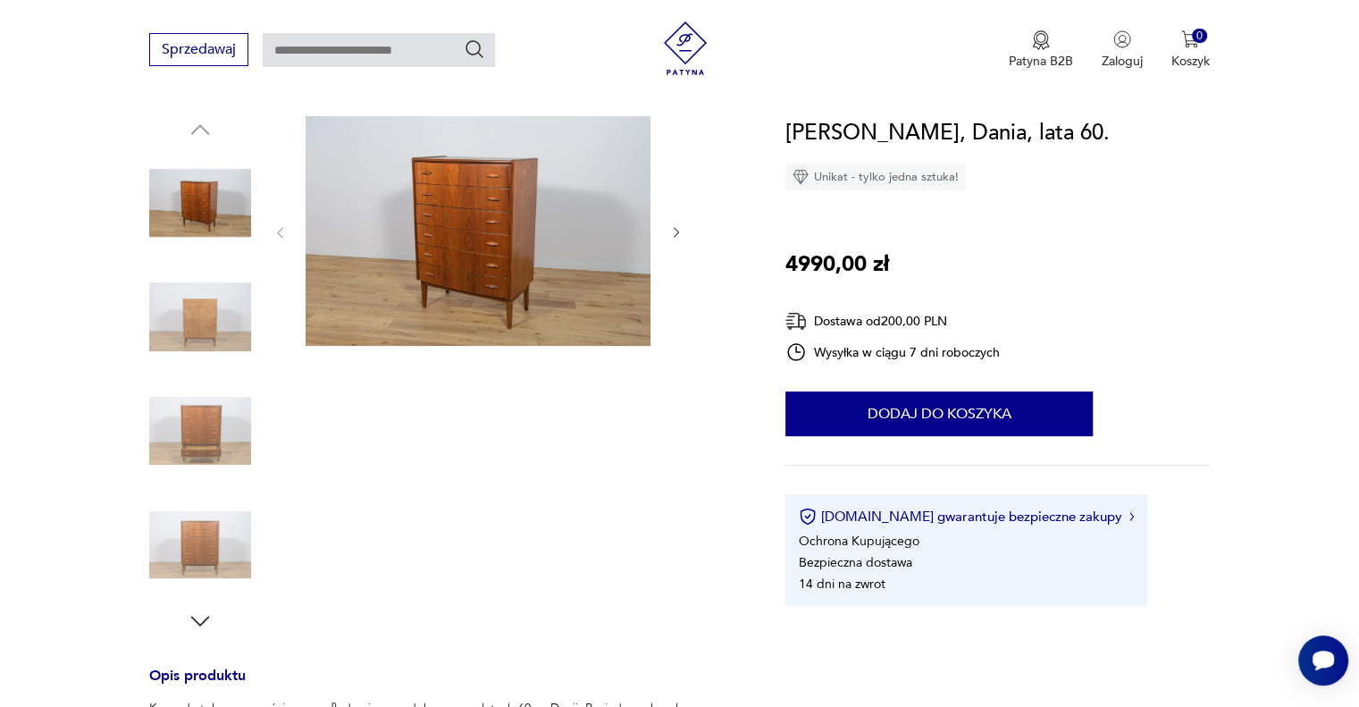
click at [229, 419] on img at bounding box center [200, 431] width 102 height 102
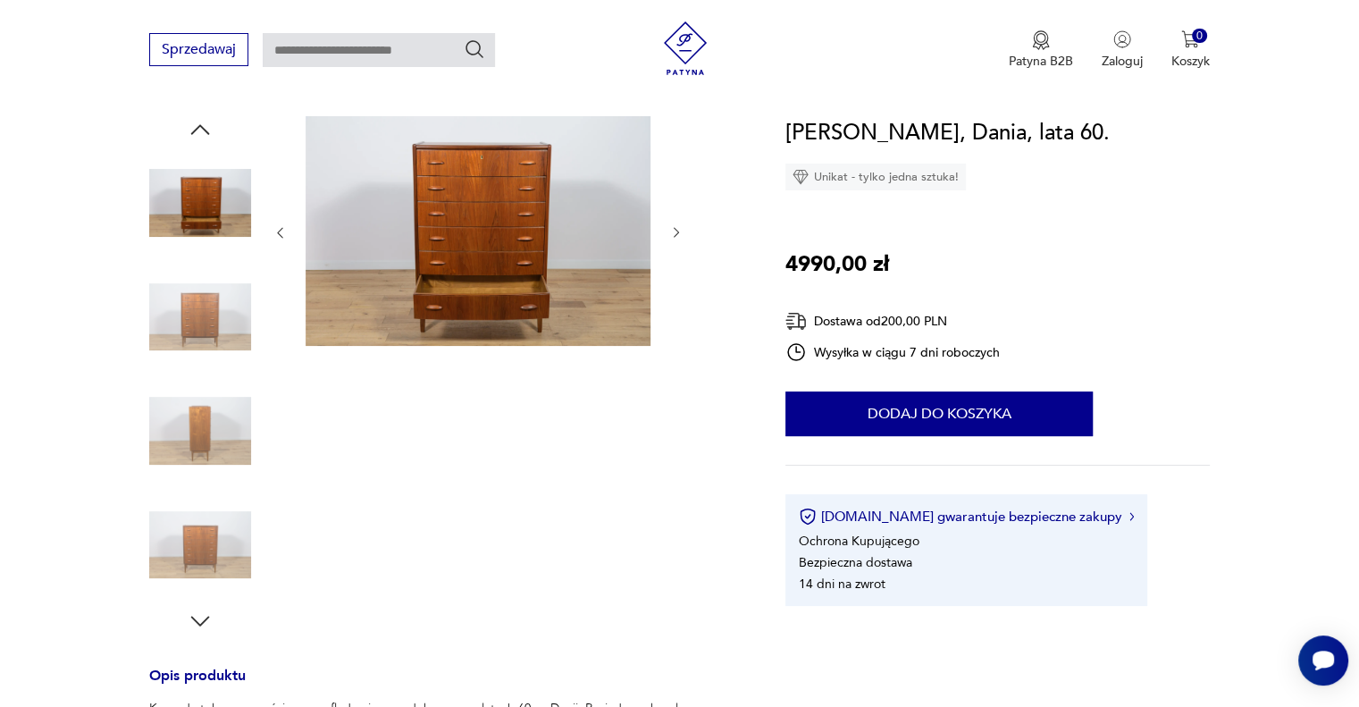
click at [665, 242] on div at bounding box center [477, 232] width 411 height 233
click at [194, 301] on img at bounding box center [200, 317] width 102 height 102
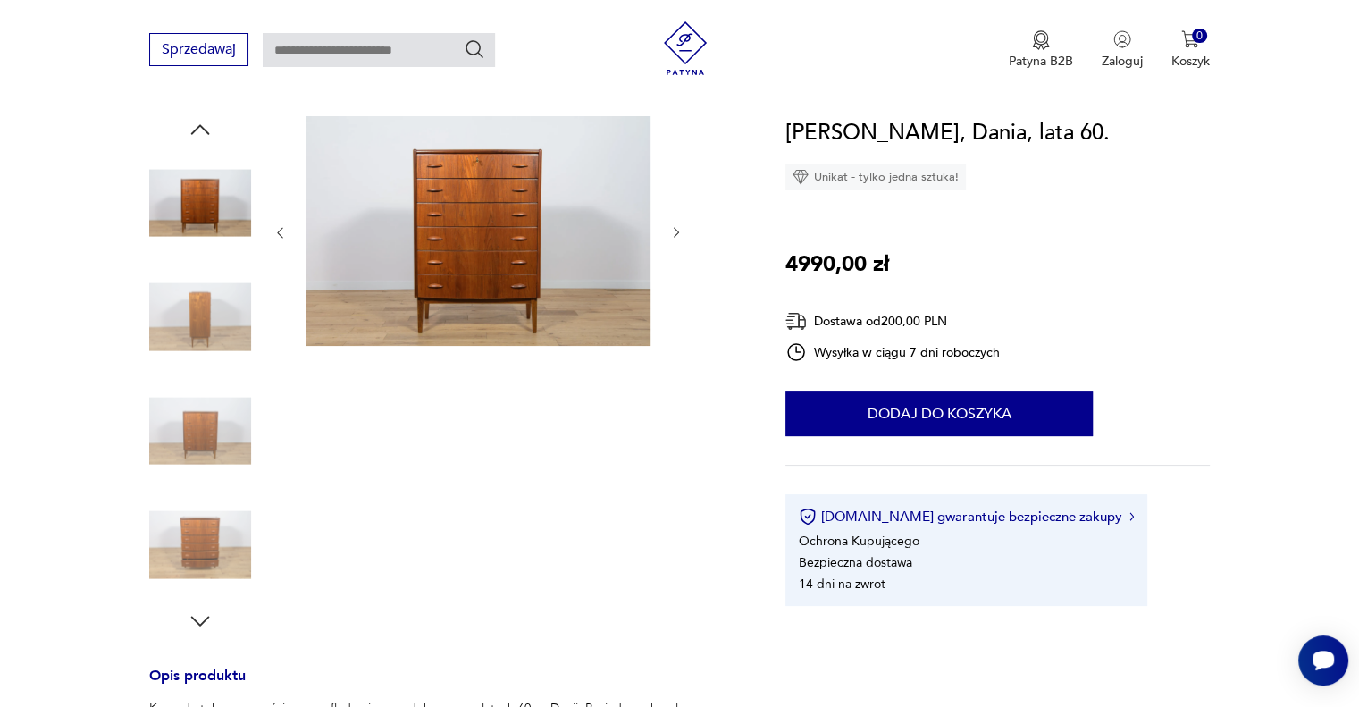
click at [214, 540] on img at bounding box center [200, 545] width 102 height 102
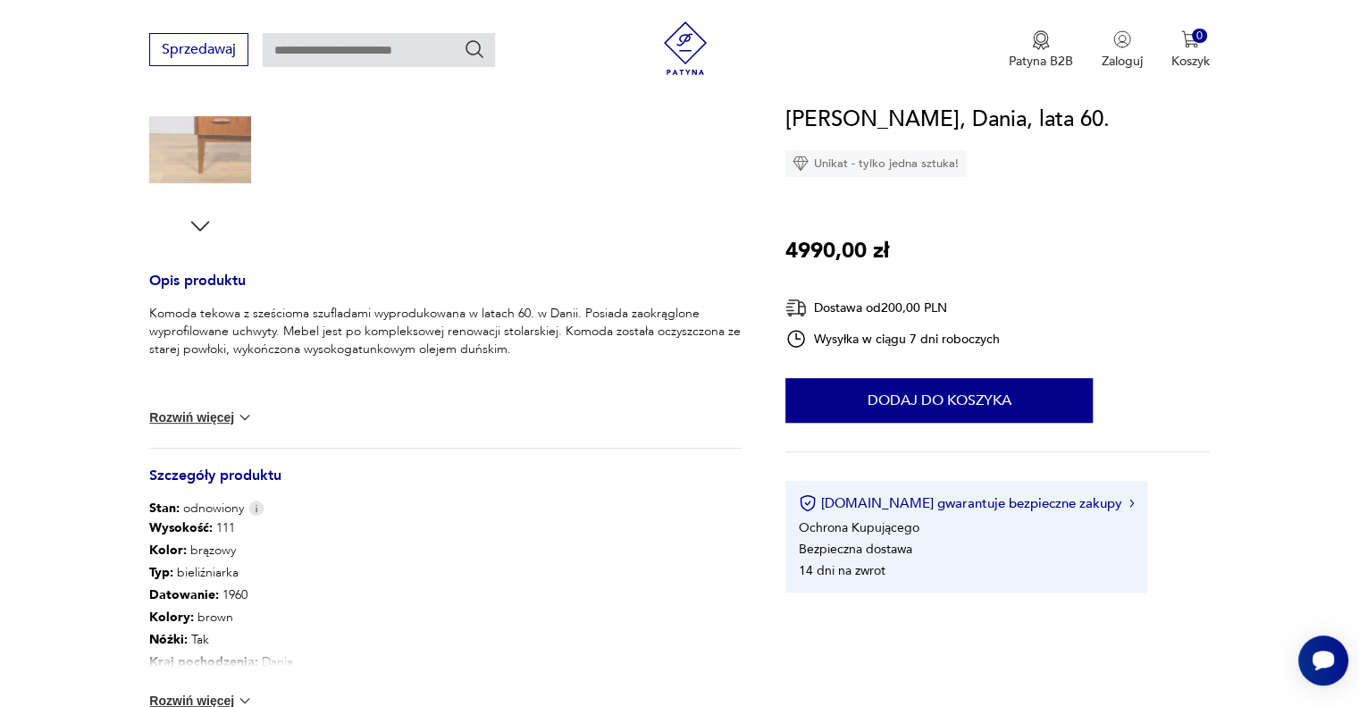
scroll to position [625, 0]
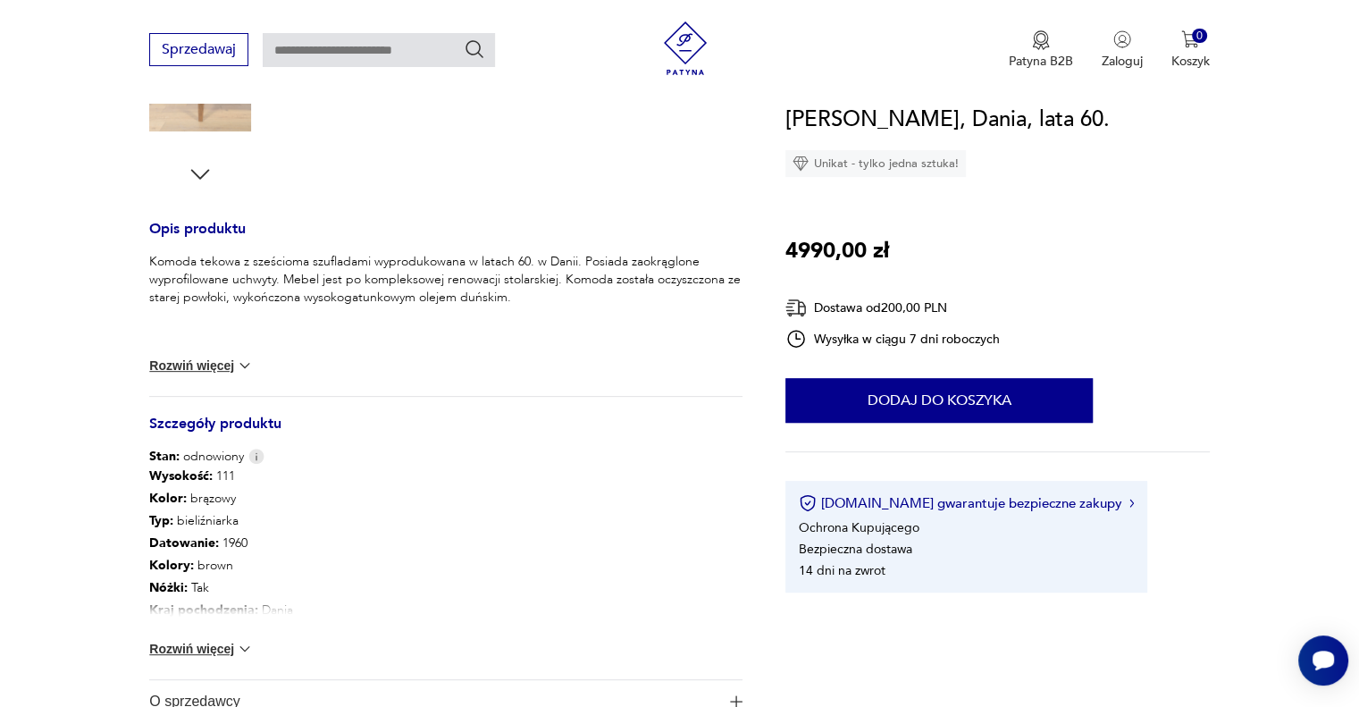
click at [211, 651] on button "Rozwiń więcej" at bounding box center [201, 649] width 104 height 18
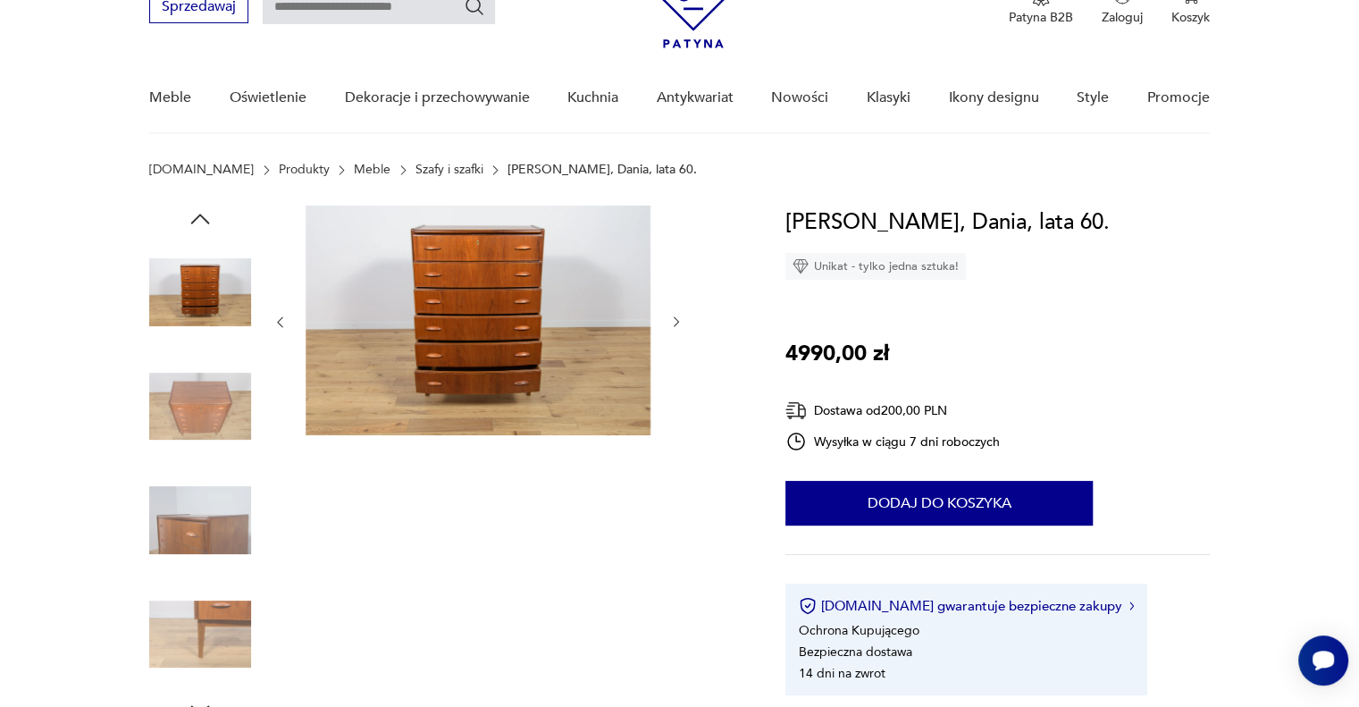
scroll to position [268, 0]
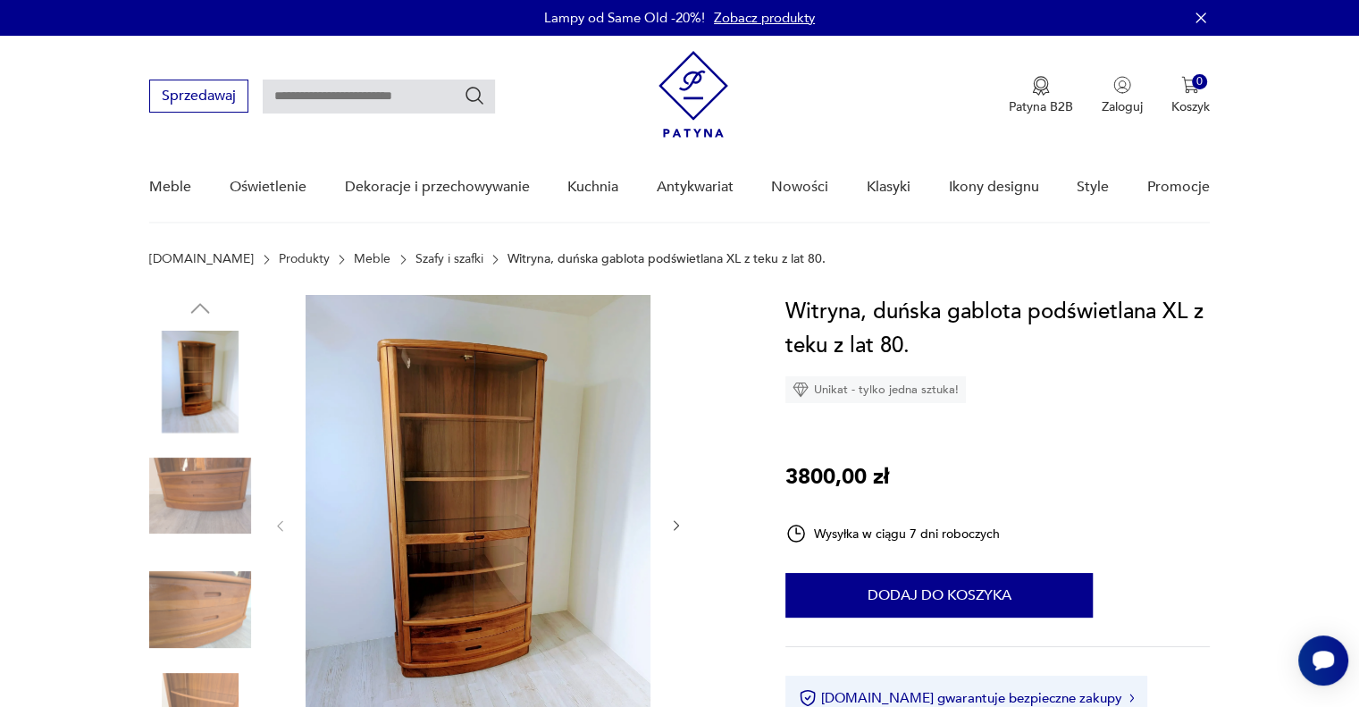
click at [597, 525] on img at bounding box center [478, 524] width 345 height 458
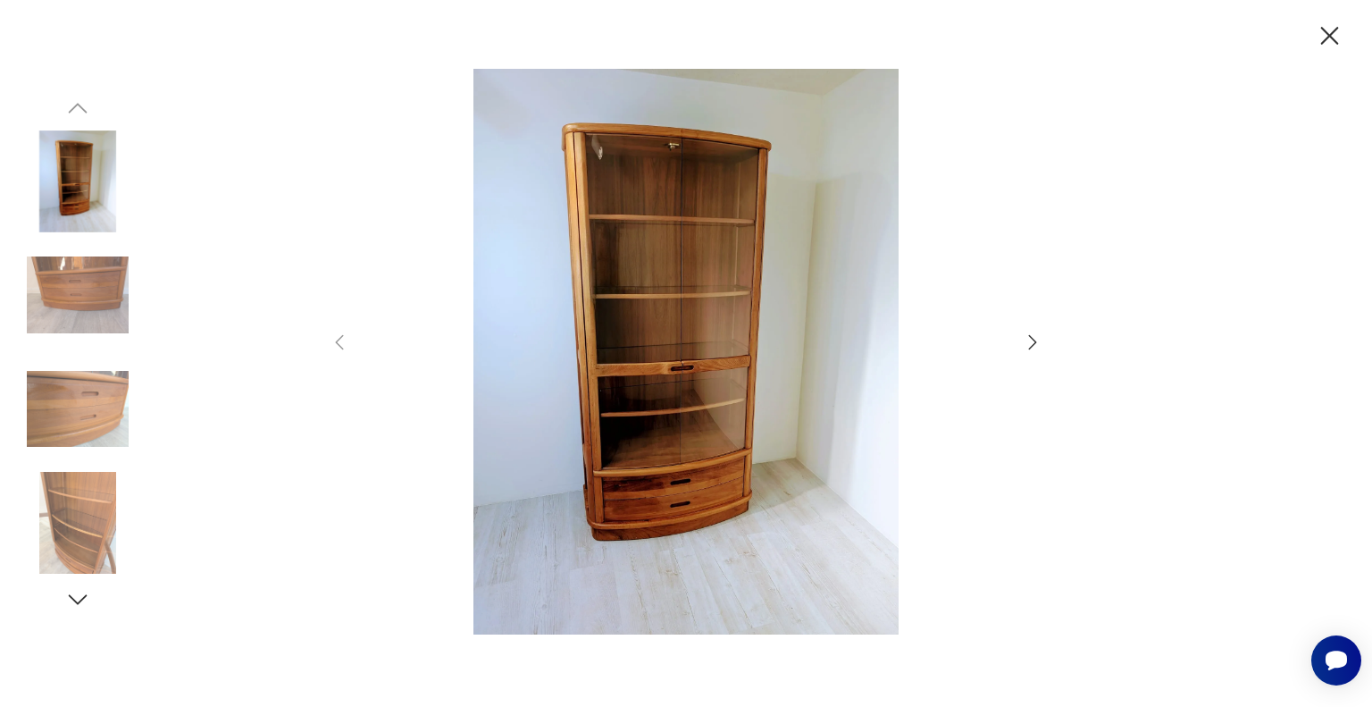
click at [1031, 344] on icon "button" at bounding box center [1032, 341] width 21 height 21
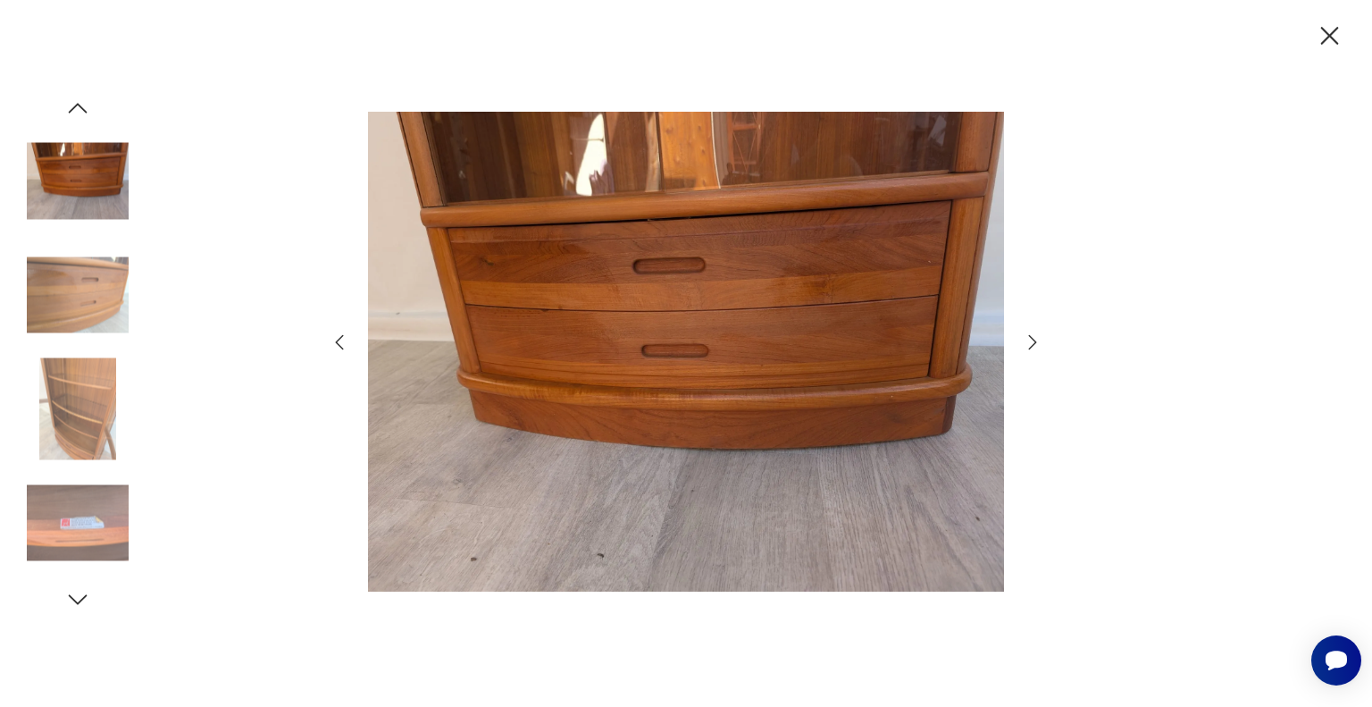
click at [1032, 344] on icon "button" at bounding box center [1032, 341] width 21 height 21
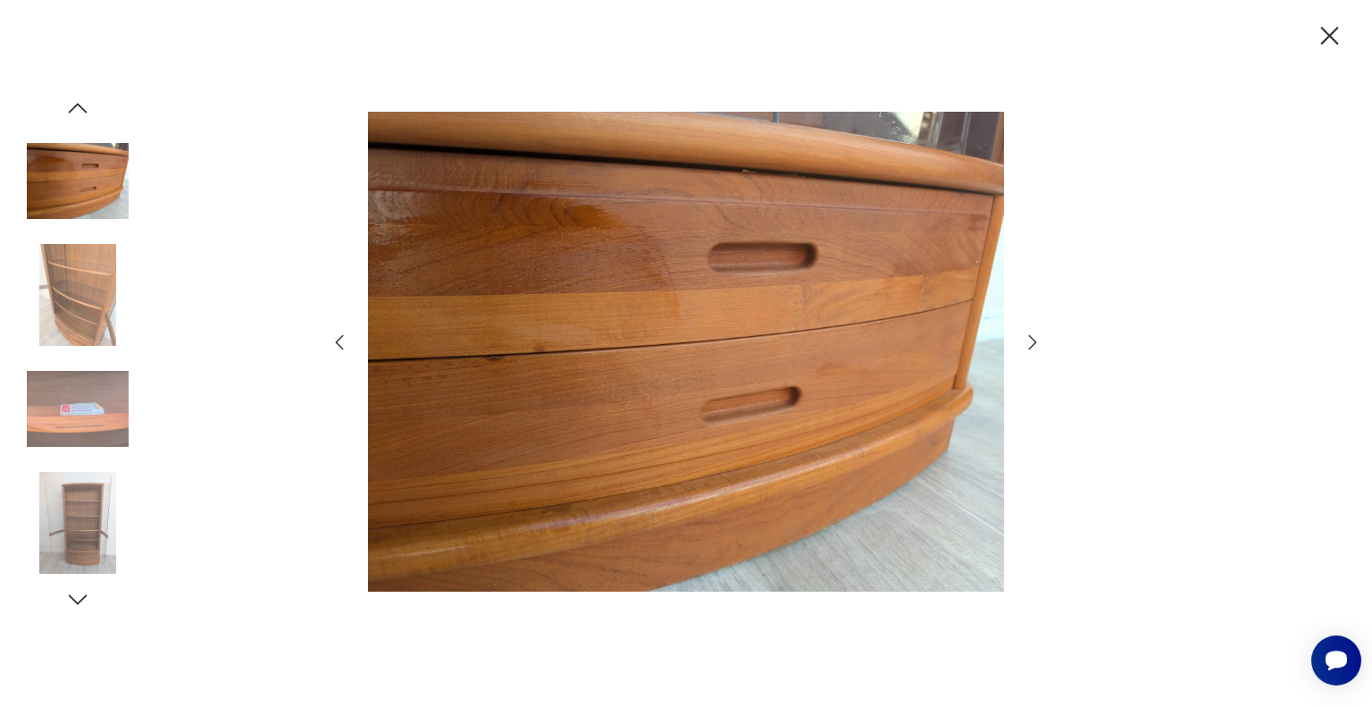
click at [1326, 42] on icon "button" at bounding box center [1329, 36] width 31 height 31
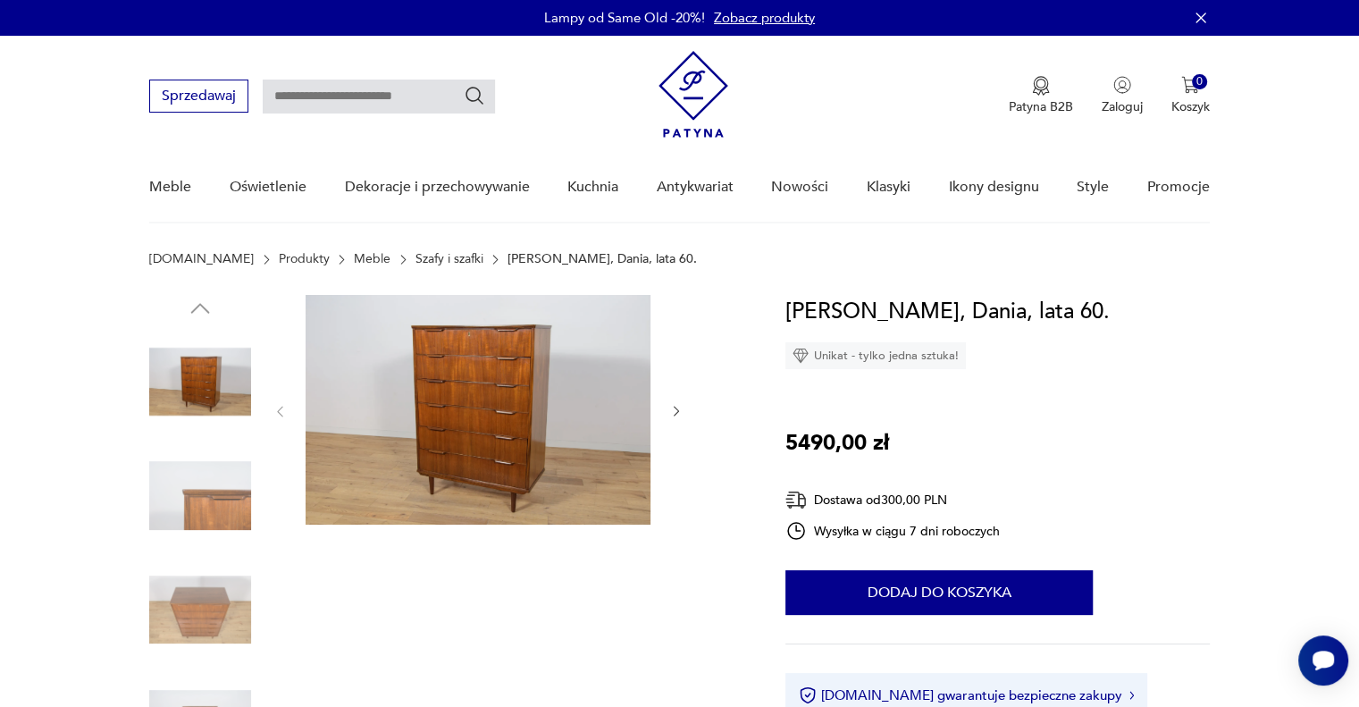
click at [514, 422] on img at bounding box center [478, 410] width 345 height 230
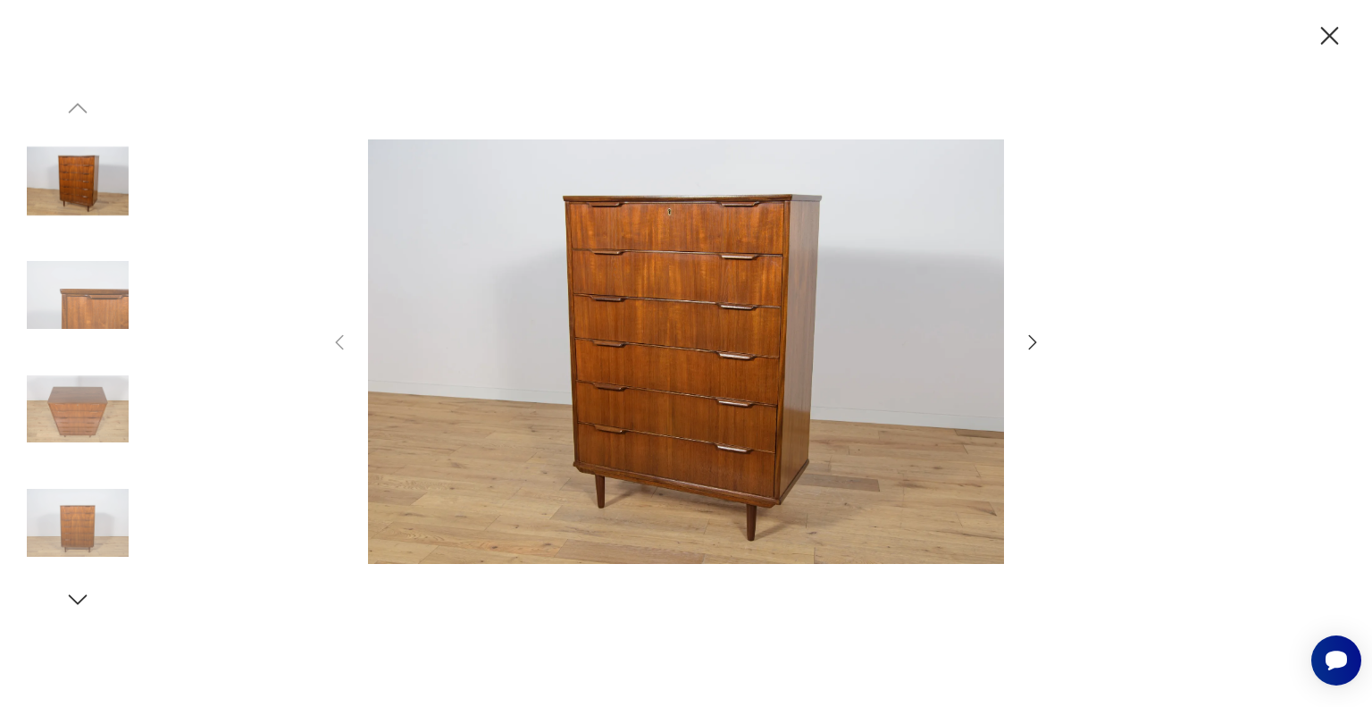
click at [1026, 348] on icon "button" at bounding box center [1032, 341] width 21 height 21
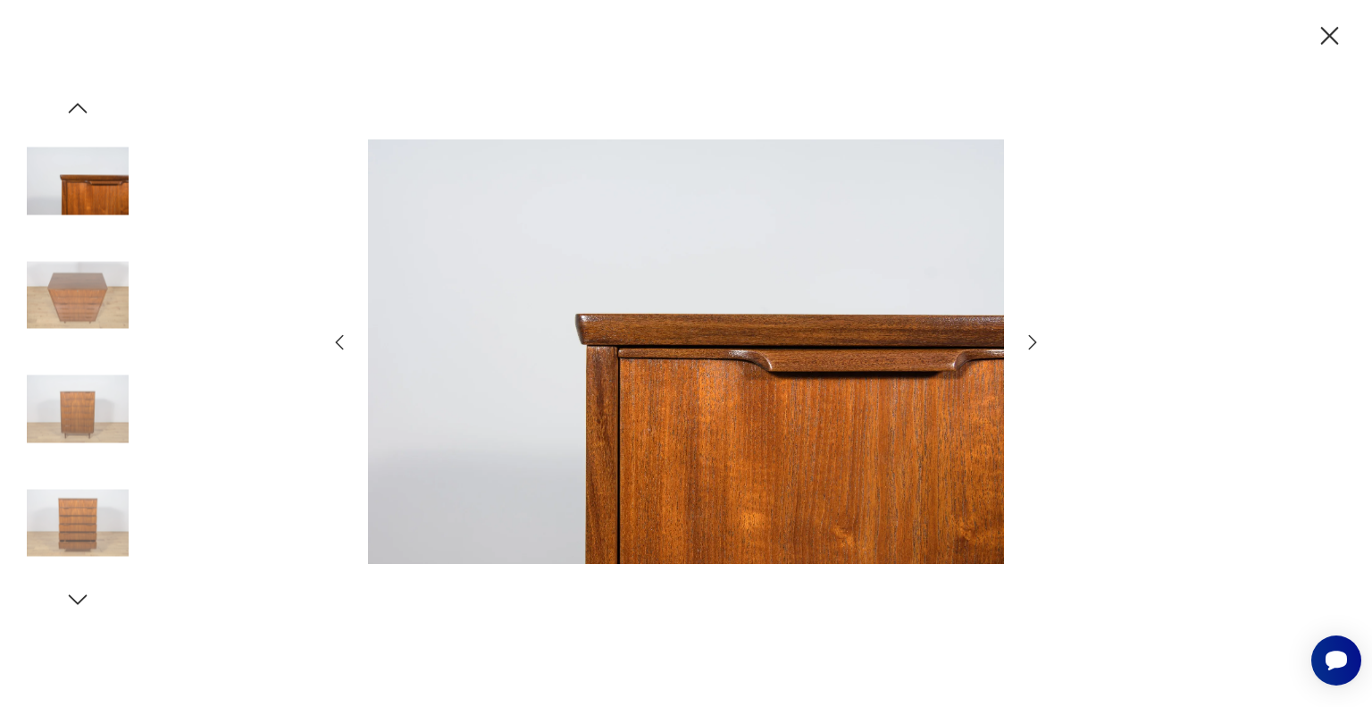
click at [1026, 348] on icon "button" at bounding box center [1032, 341] width 21 height 21
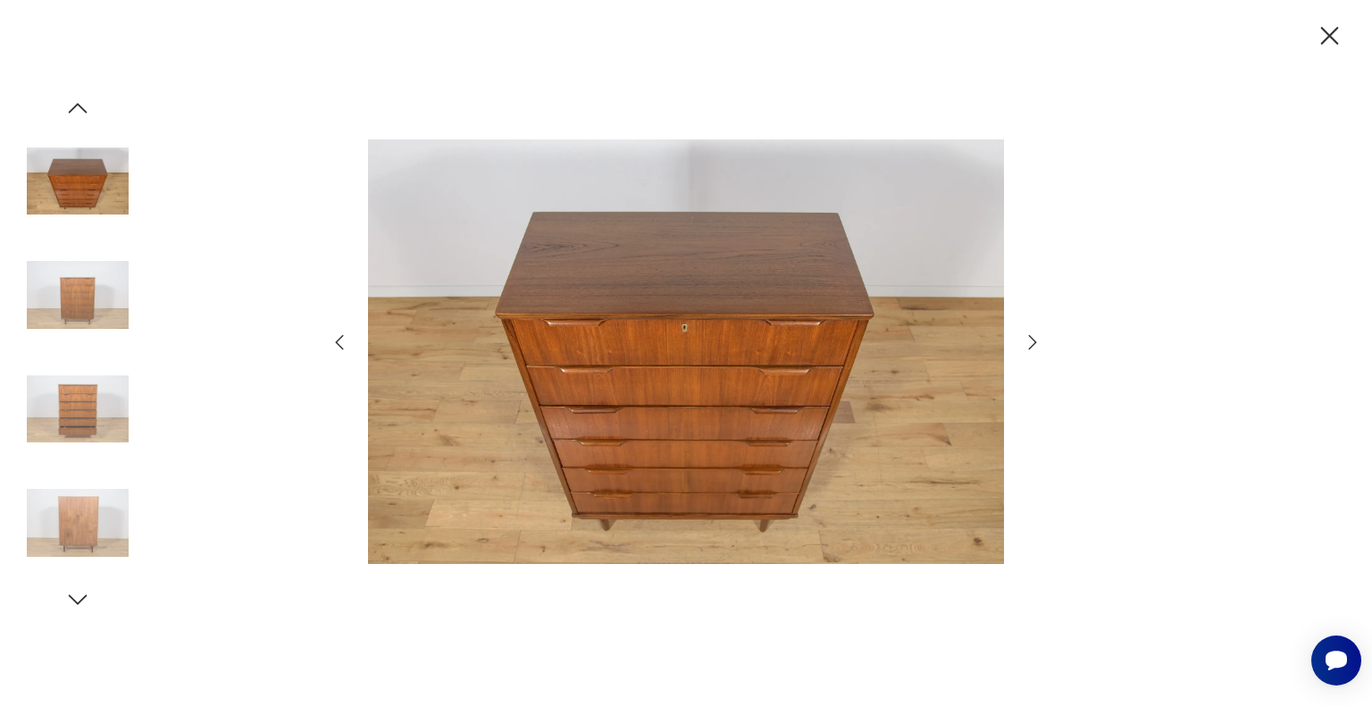
click at [1026, 348] on icon "button" at bounding box center [1032, 341] width 21 height 21
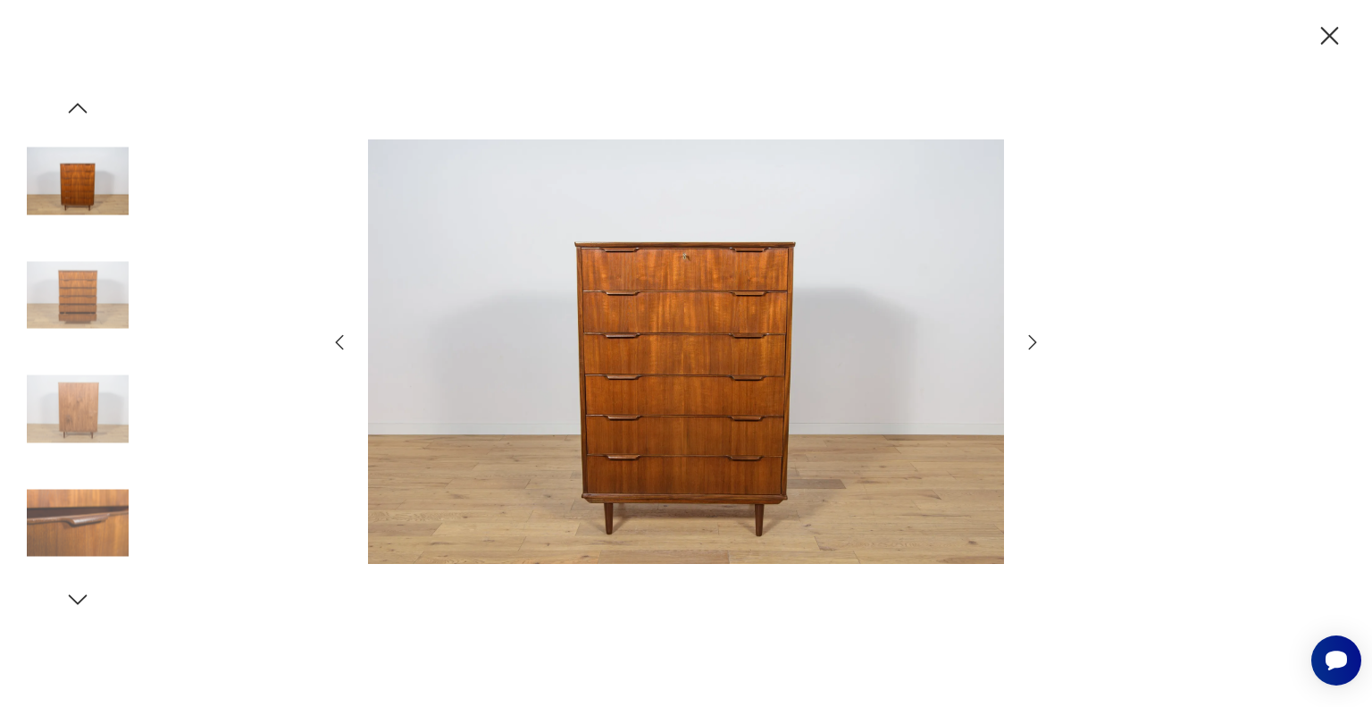
click at [1026, 348] on icon "button" at bounding box center [1032, 341] width 21 height 21
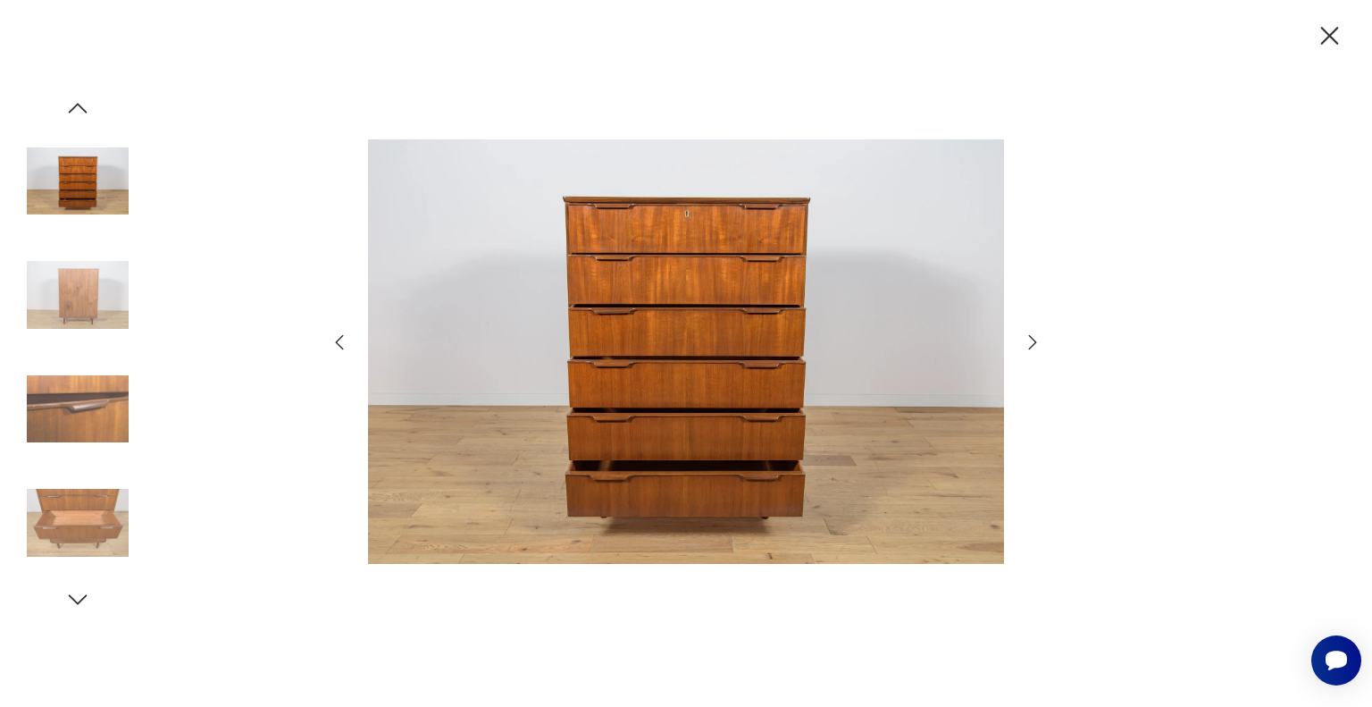
click at [1026, 348] on icon "button" at bounding box center [1032, 341] width 21 height 21
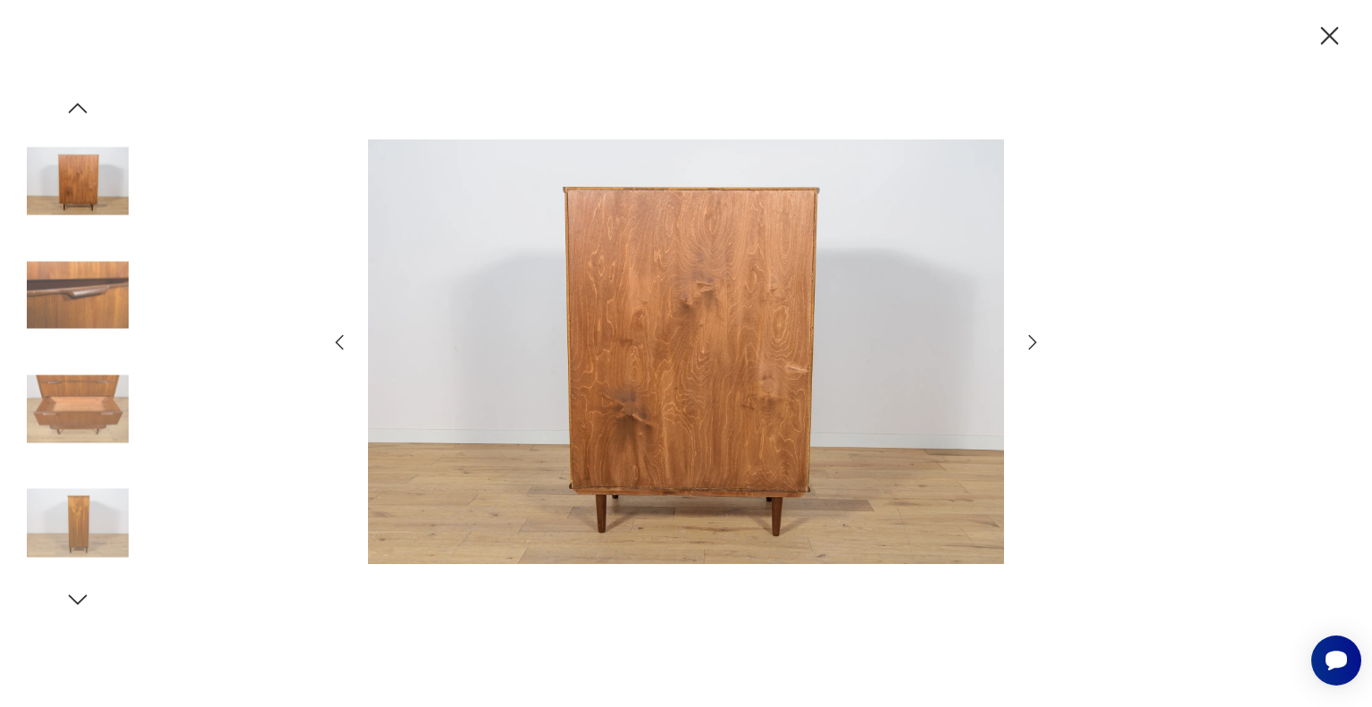
click at [1026, 348] on icon "button" at bounding box center [1032, 341] width 21 height 21
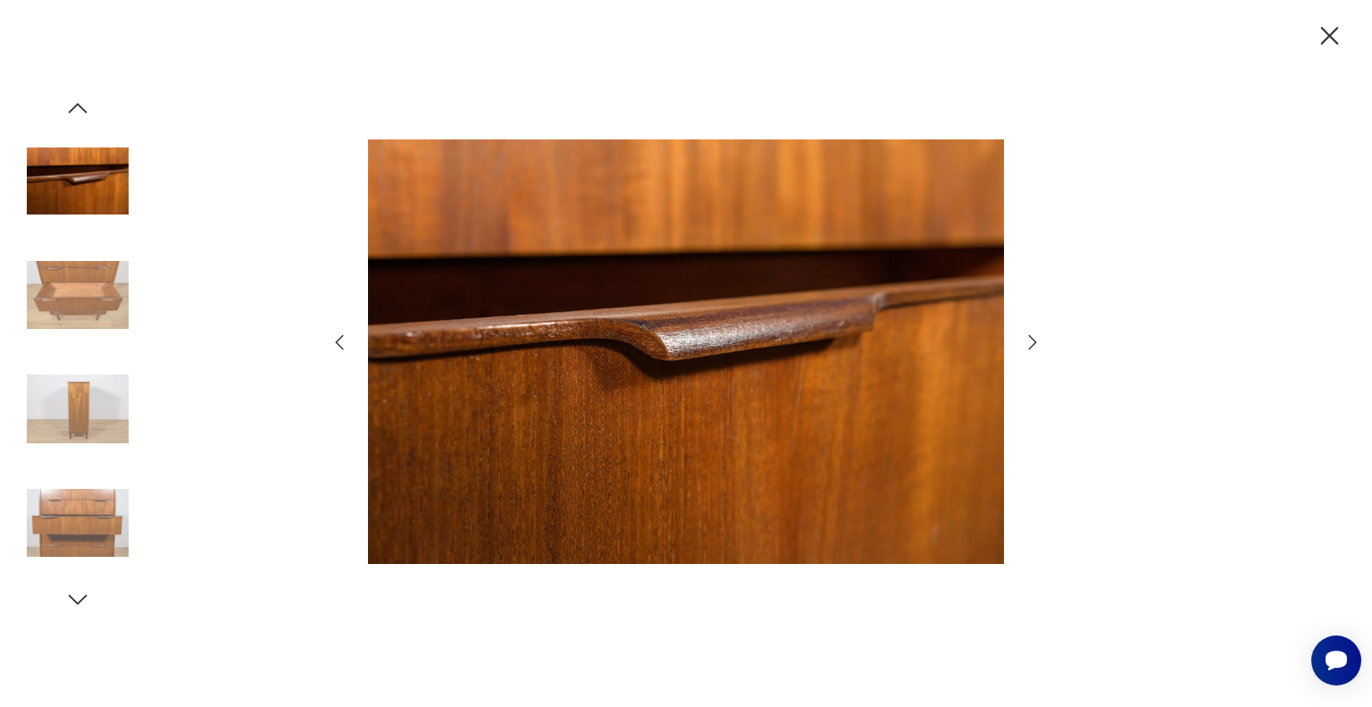
click at [1026, 348] on icon "button" at bounding box center [1032, 341] width 21 height 21
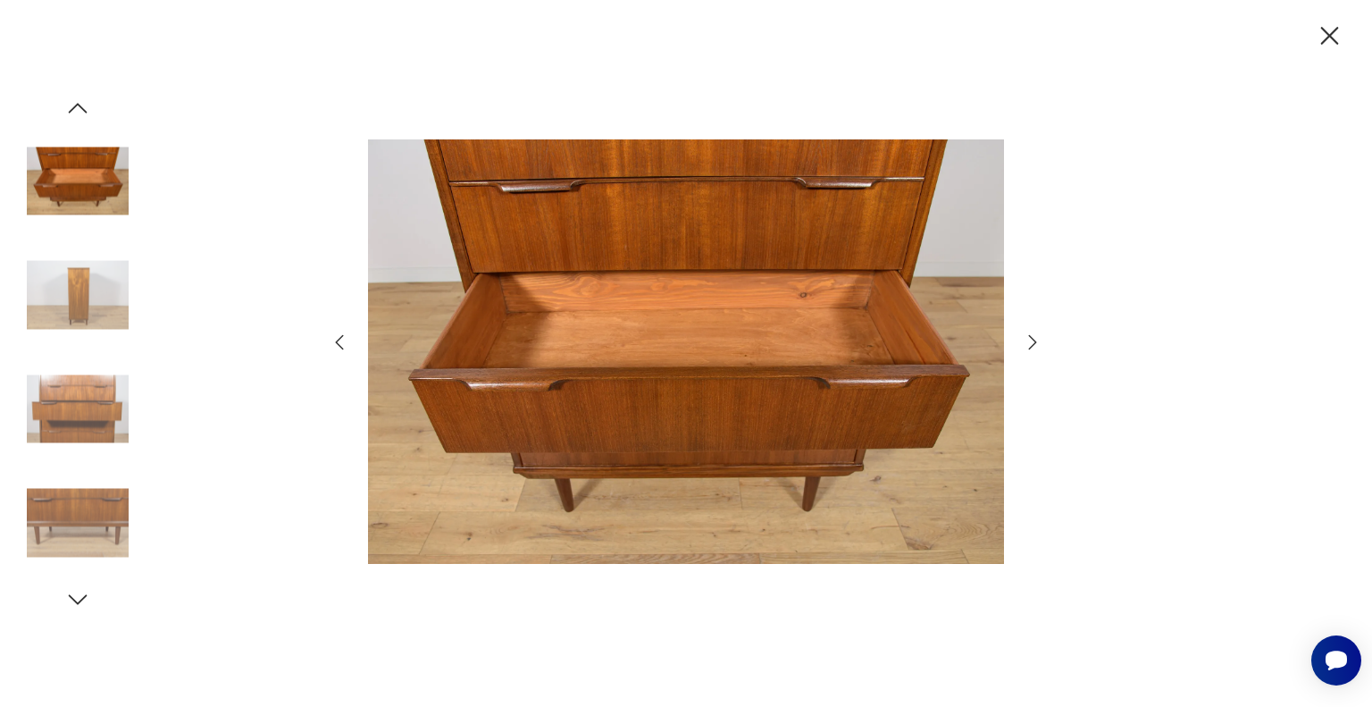
click at [1026, 348] on icon "button" at bounding box center [1032, 341] width 21 height 21
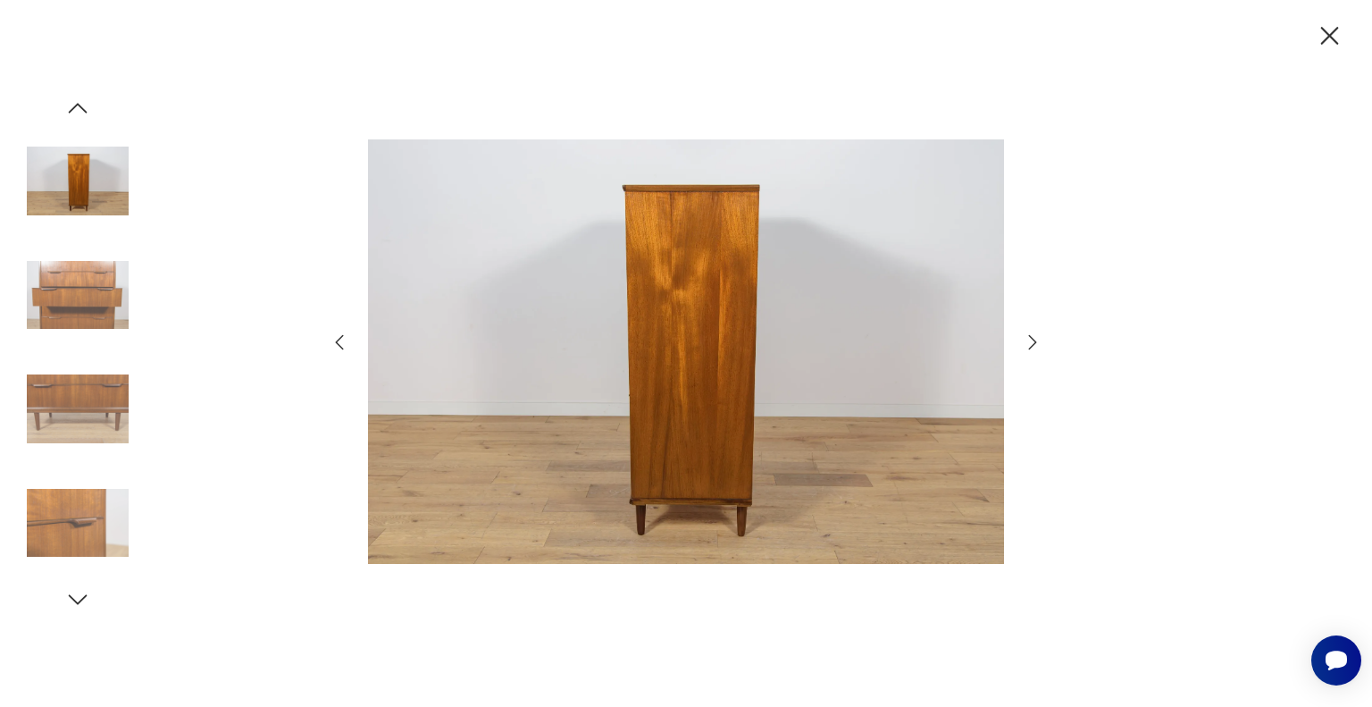
click at [1026, 348] on icon "button" at bounding box center [1032, 341] width 21 height 21
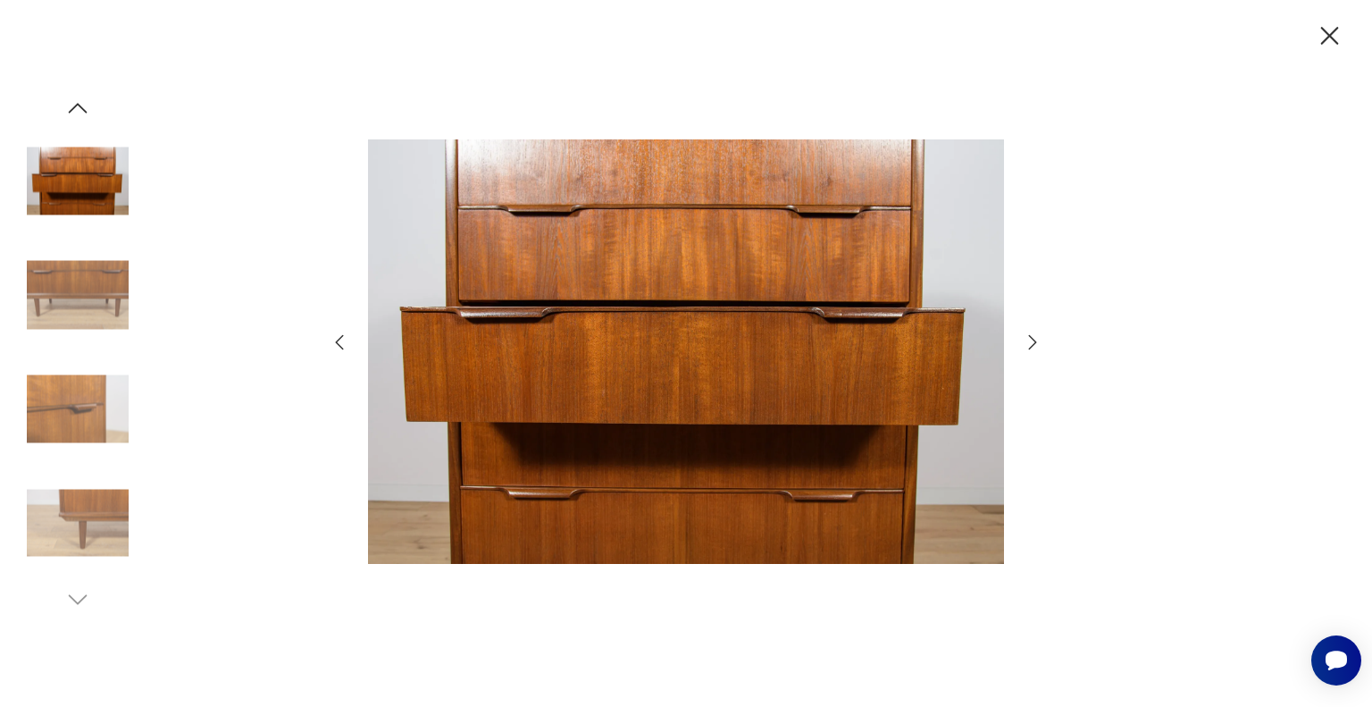
click at [1026, 348] on icon "button" at bounding box center [1032, 341] width 21 height 21
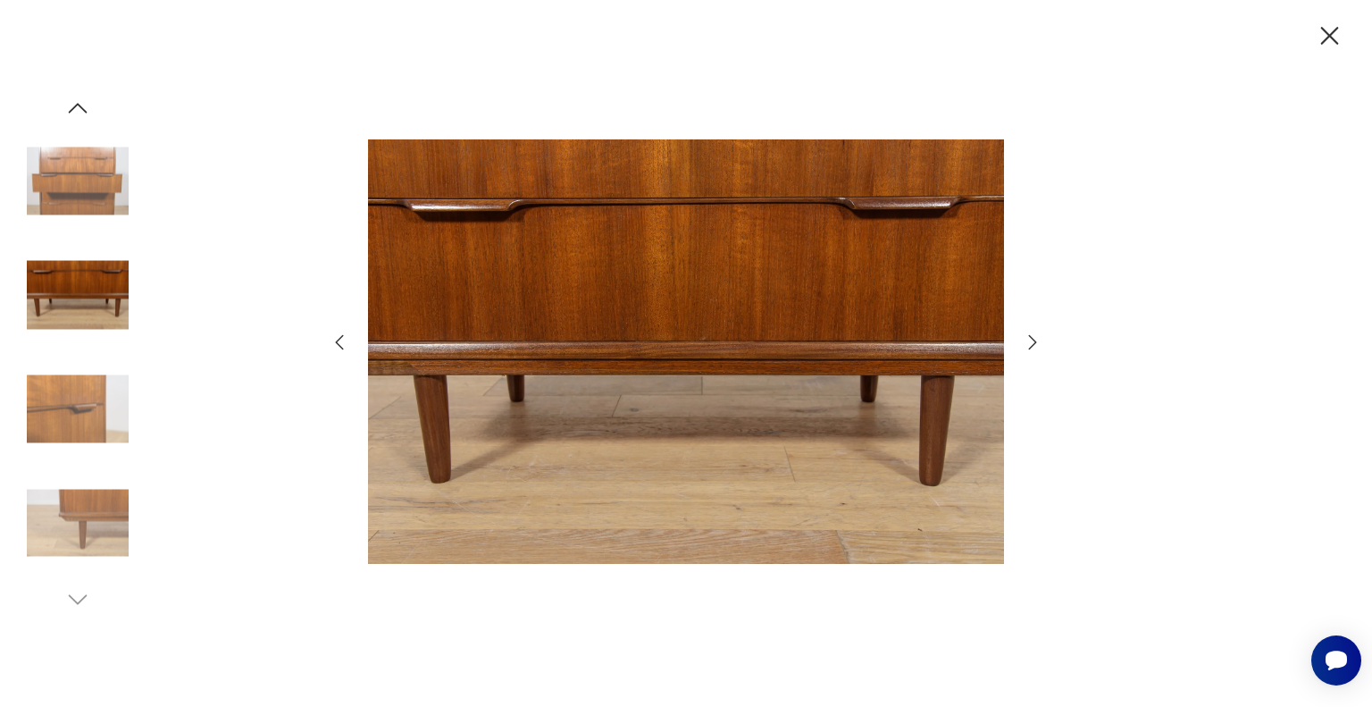
click at [1327, 28] on icon "button" at bounding box center [1329, 36] width 31 height 31
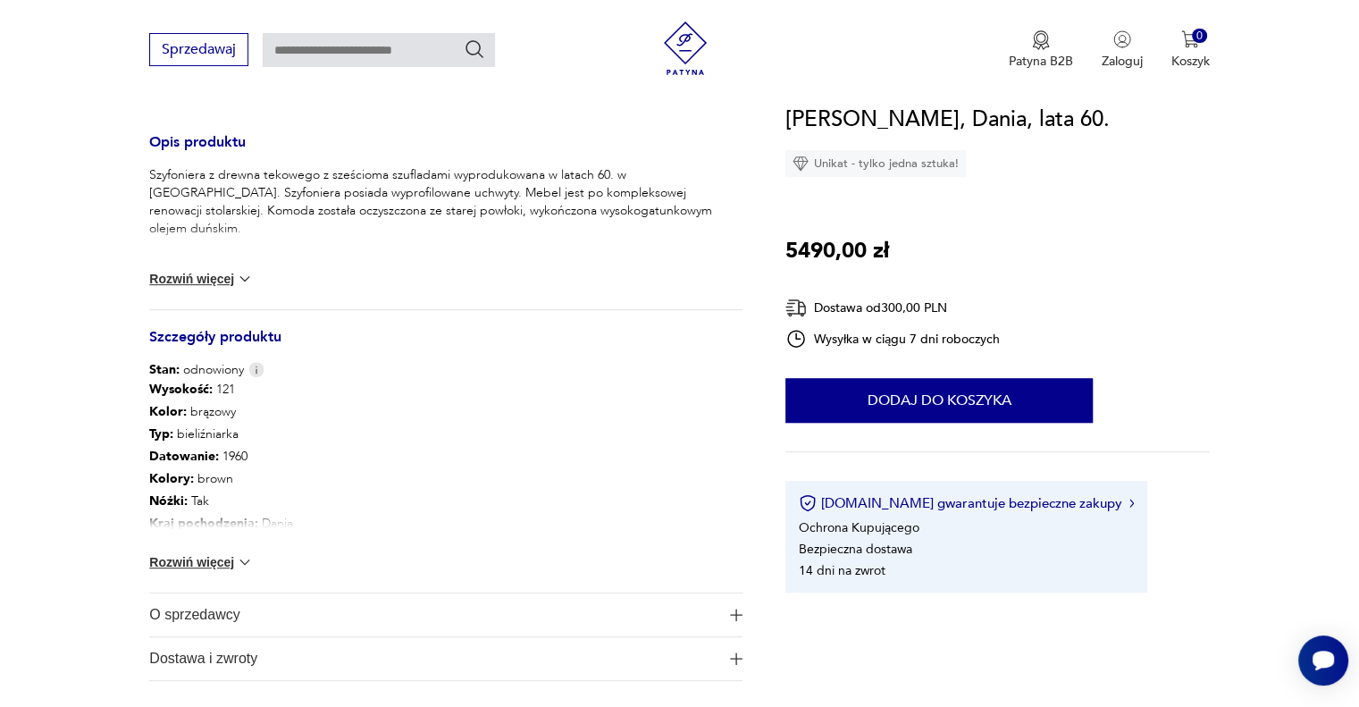
scroll to position [804, 0]
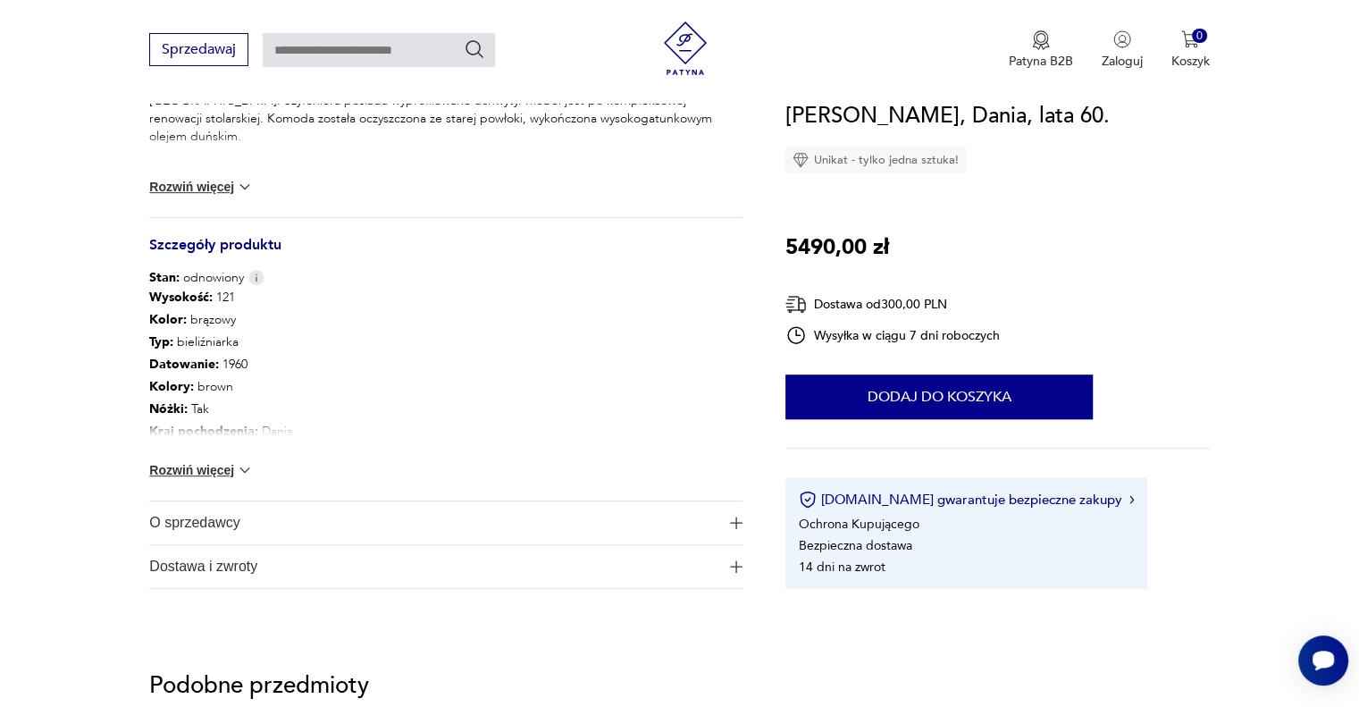
drag, startPoint x: 222, startPoint y: 468, endPoint x: 238, endPoint y: 471, distance: 15.4
click at [222, 468] on button "Rozwiń więcej" at bounding box center [201, 470] width 104 height 18
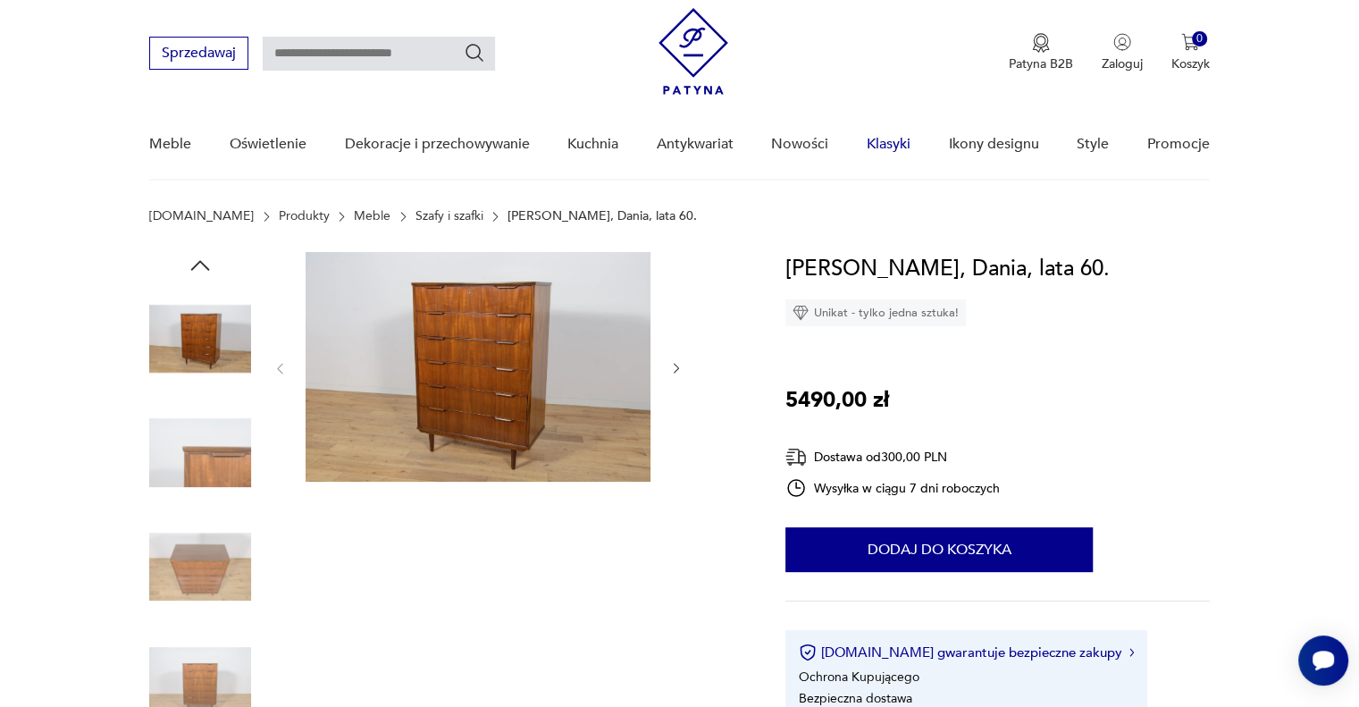
scroll to position [0, 0]
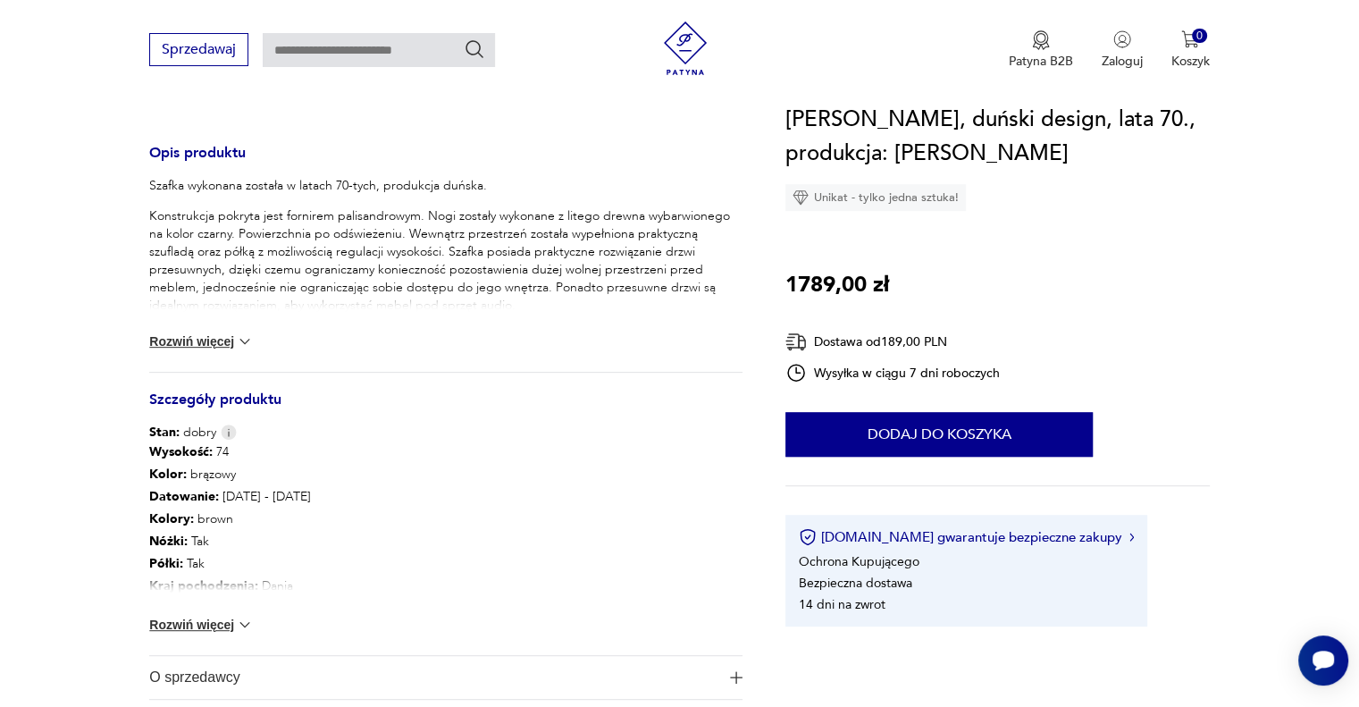
scroll to position [715, 0]
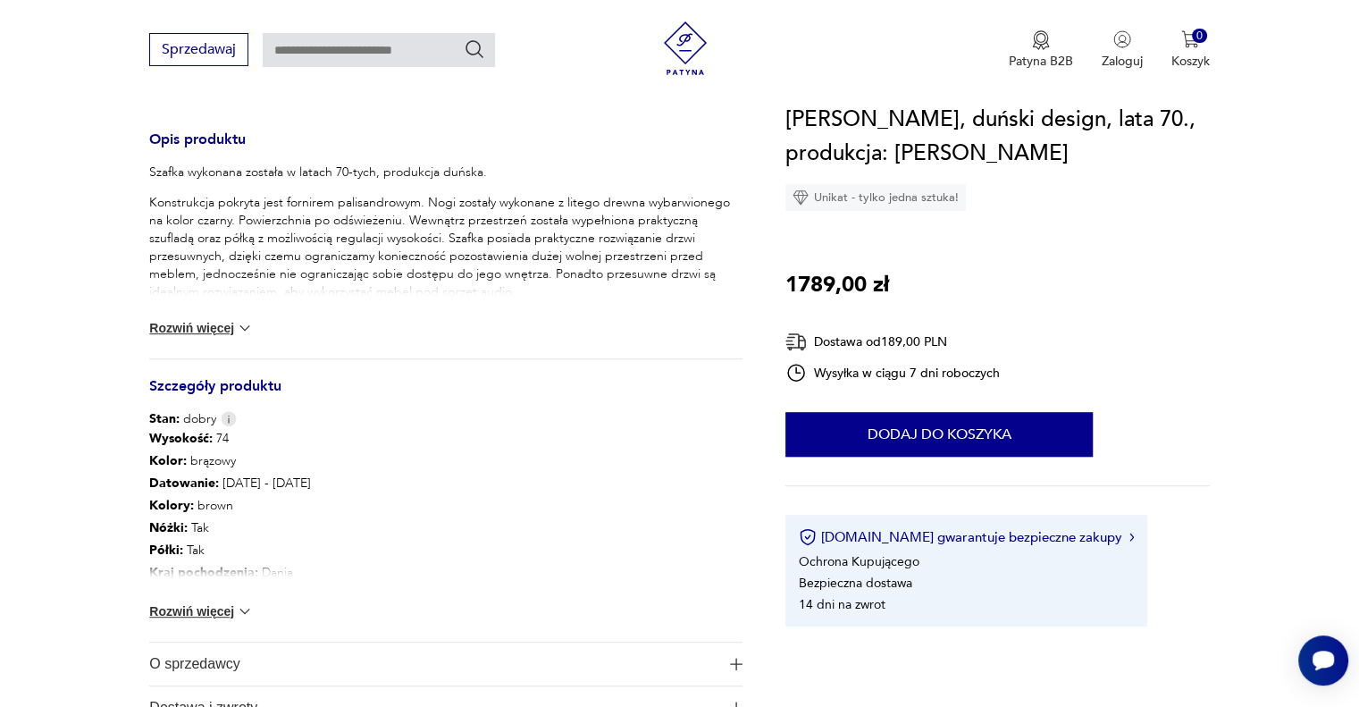
click at [213, 611] on button "Rozwiń więcej" at bounding box center [201, 611] width 104 height 18
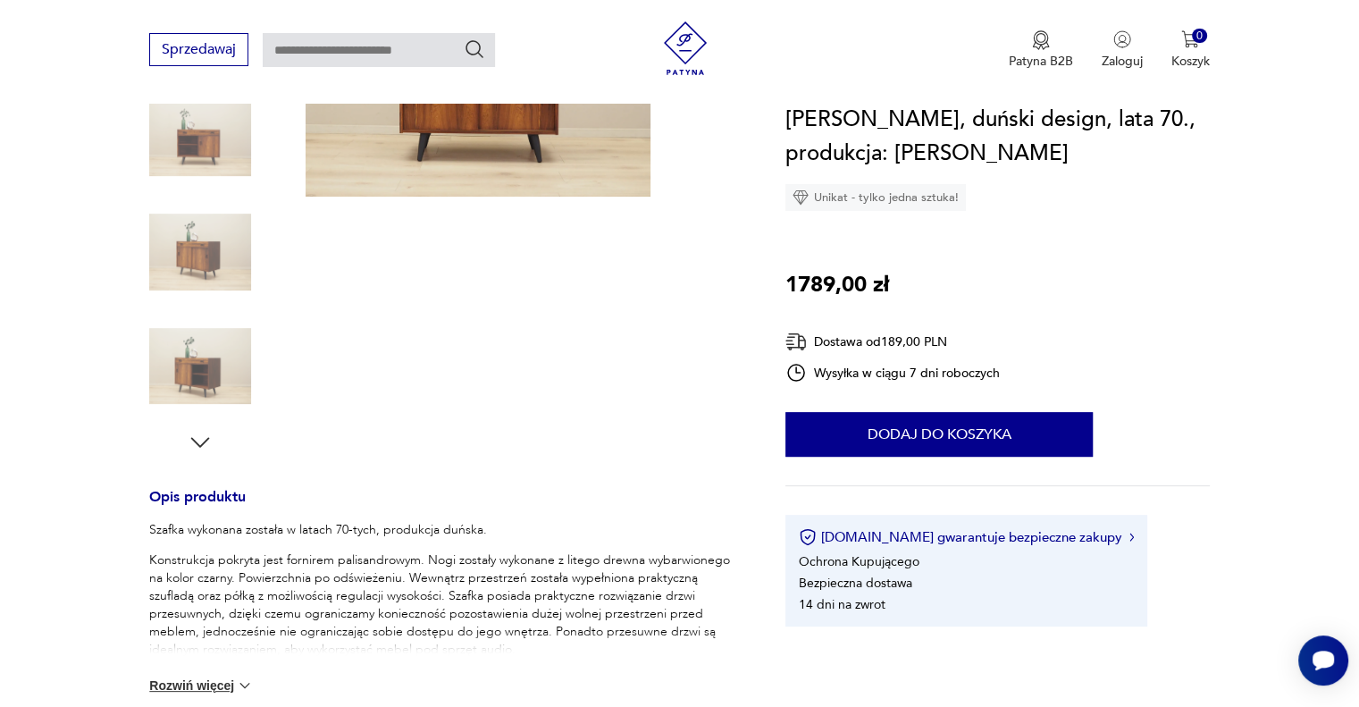
scroll to position [0, 0]
